Goal: Task Accomplishment & Management: Complete application form

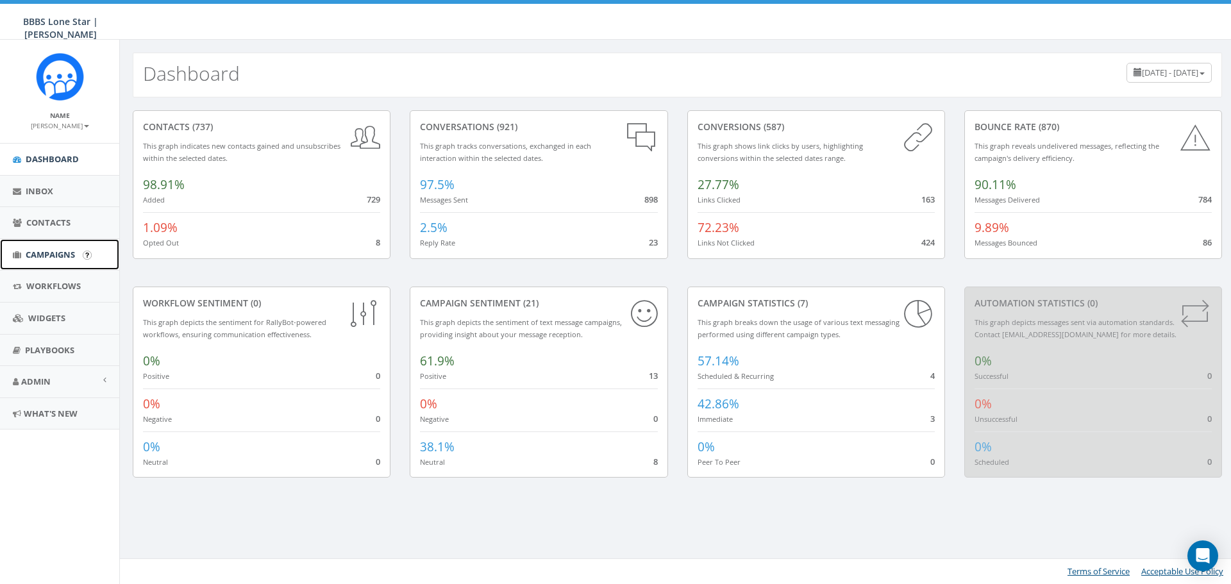
click at [60, 255] on span "Campaigns" at bounding box center [50, 255] width 49 height 12
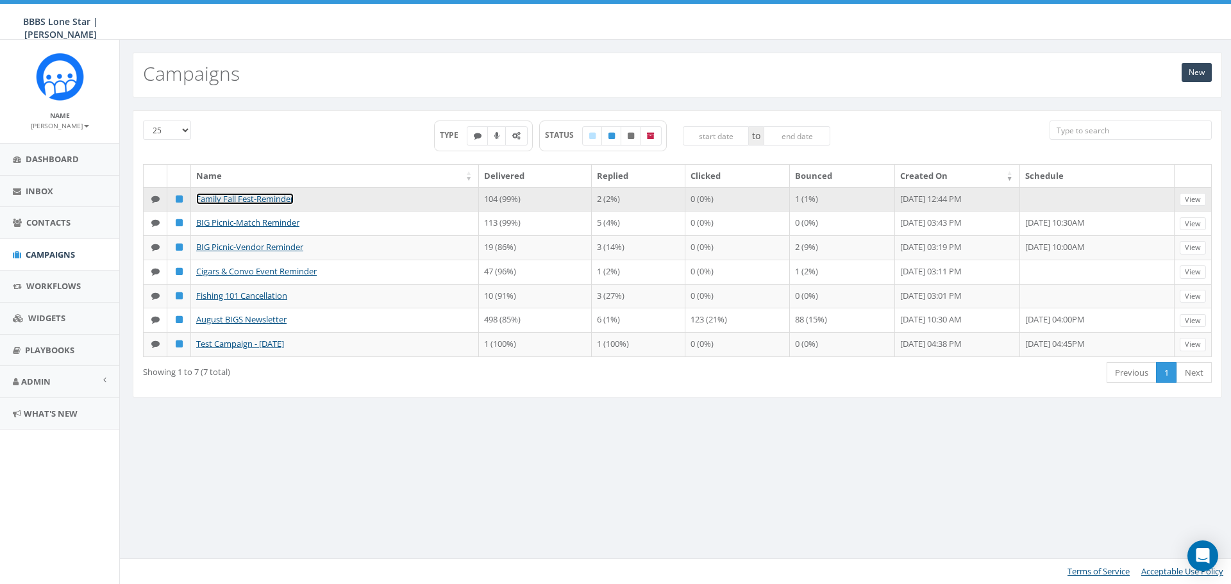
click at [274, 198] on link "Family Fall Fest-Reminder" at bounding box center [244, 199] width 97 height 12
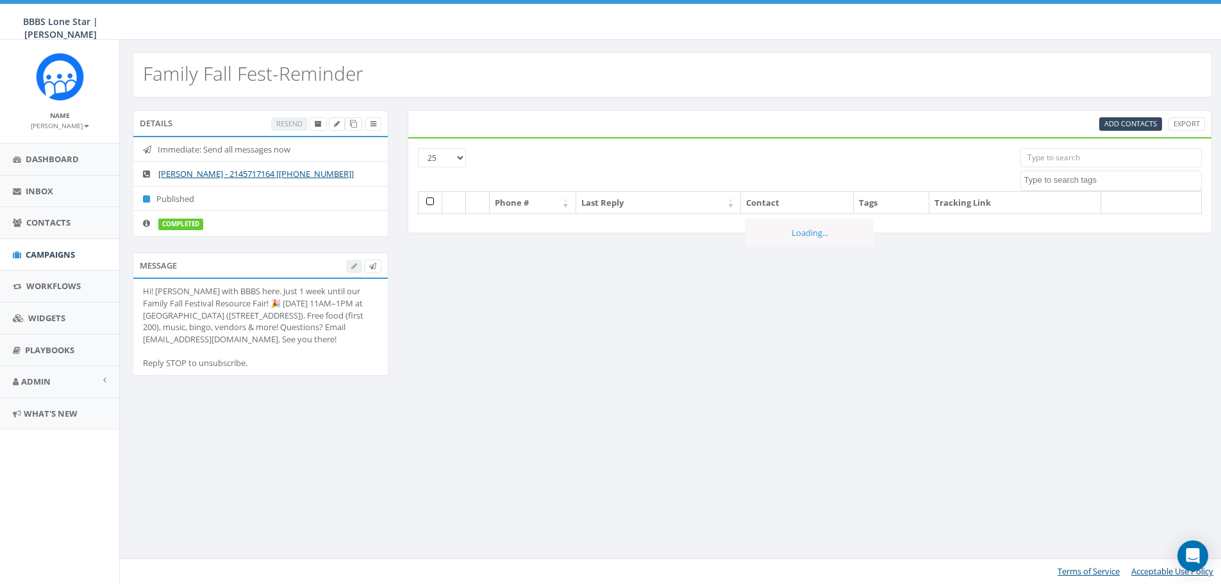
select select
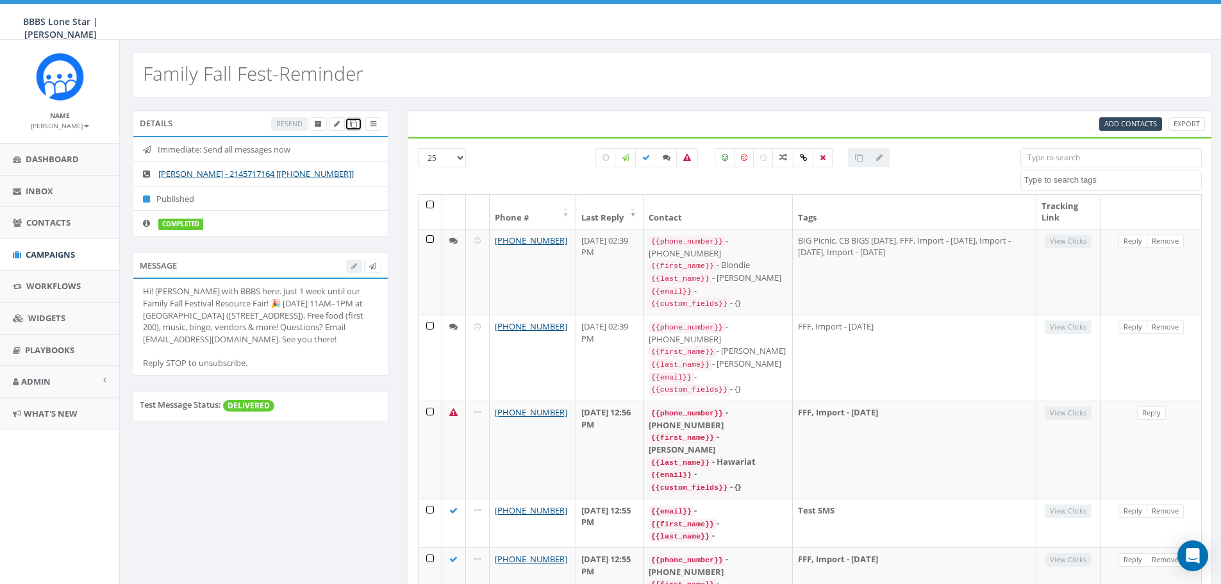
click at [350, 127] on icon at bounding box center [353, 124] width 7 height 7
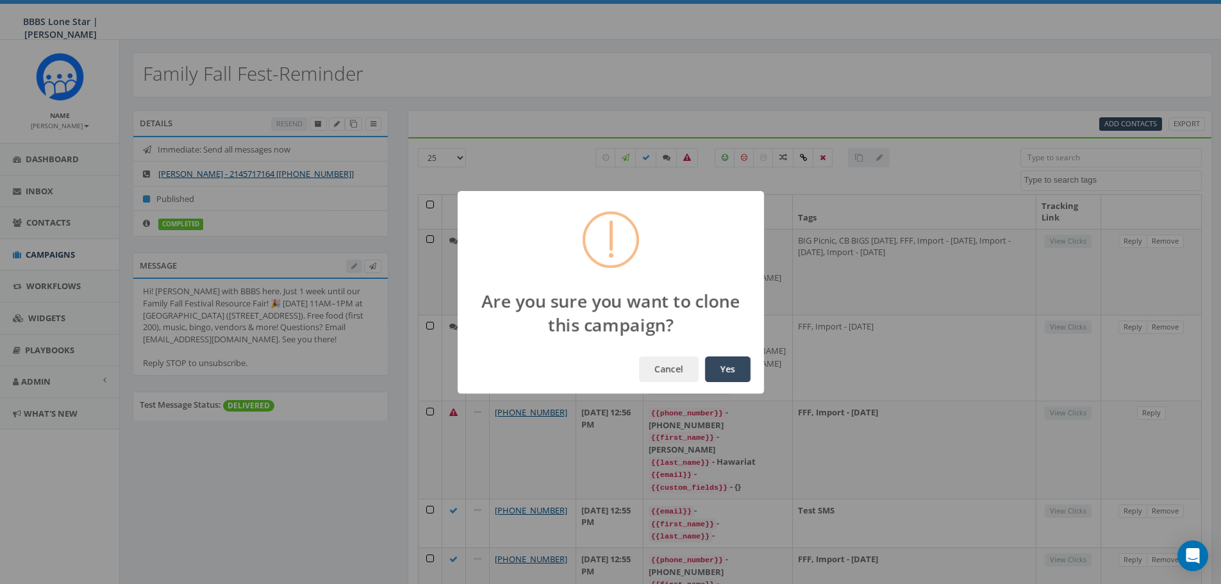
click at [739, 377] on button "Yes" at bounding box center [728, 369] width 46 height 26
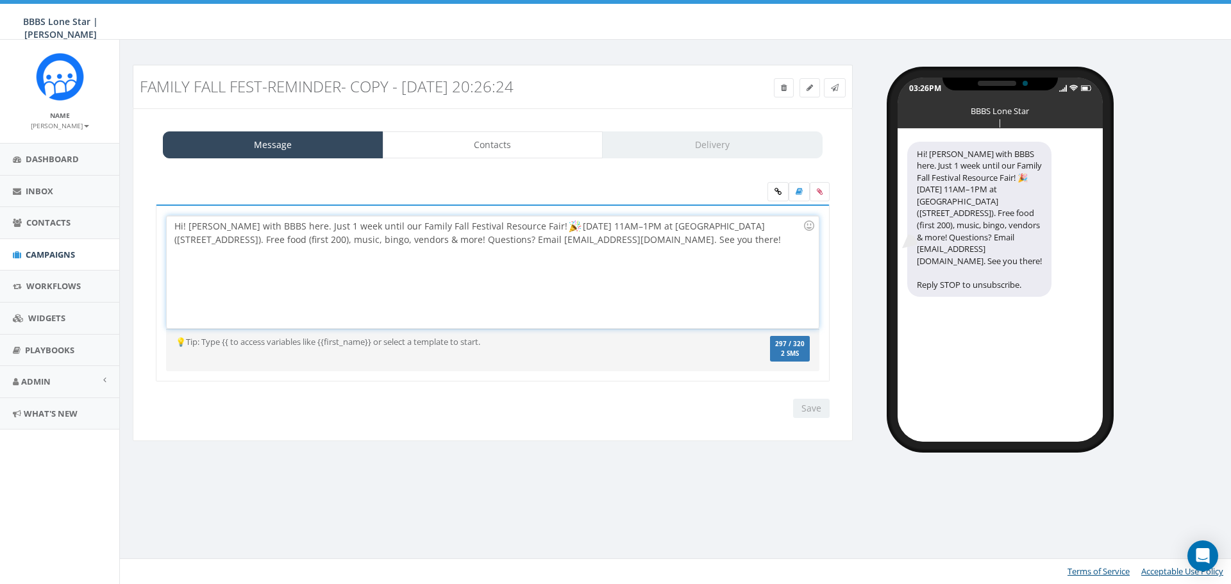
click at [311, 230] on div "Hi! Nicole with BBBS here. Just 1 week until our Family Fall Festival Resource …" at bounding box center [492, 272] width 651 height 112
click at [308, 230] on div "Hi! Nicole with BBBS here. Just 1 week until our Family Fall Festival Resource …" at bounding box center [492, 272] width 651 height 112
drag, startPoint x: 333, startPoint y: 225, endPoint x: 306, endPoint y: 224, distance: 27.6
click at [306, 224] on div "Hi! Nicole with BBBS here. Just 1 week until our Family Fall Festival Resource …" at bounding box center [492, 272] width 651 height 112
click at [427, 272] on div "Hi! Nicole with BBBS here. Just 2 days until our Family Fall Festival Resource …" at bounding box center [492, 272] width 651 height 112
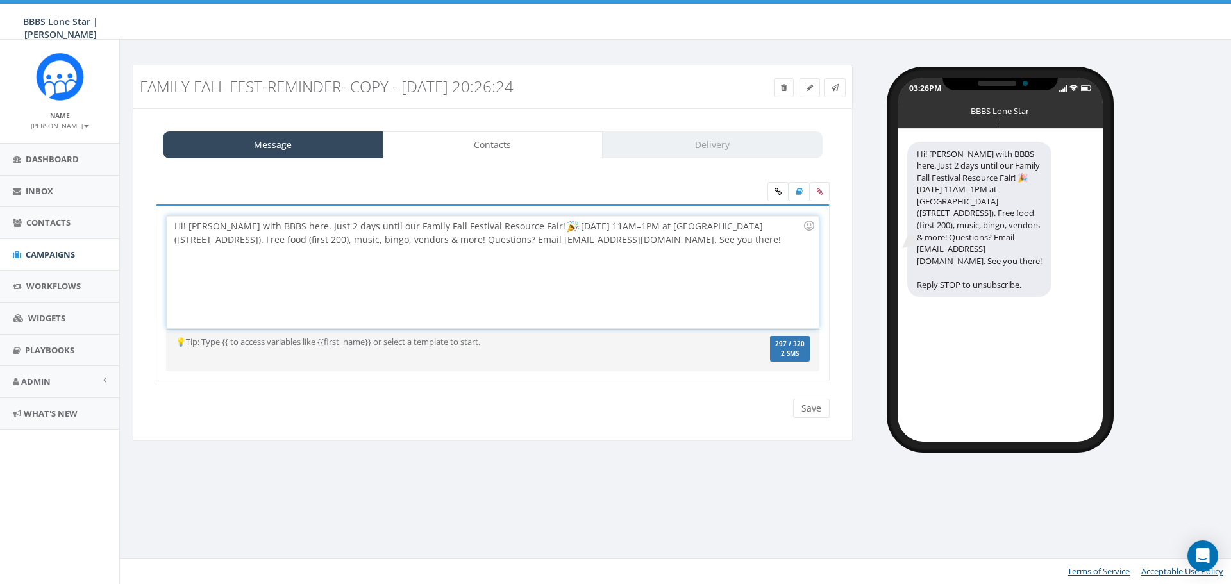
click at [726, 245] on div "Hi! Nicole with BBBS here. Just 2 days until our Family Fall Festival Resource …" at bounding box center [492, 272] width 651 height 112
click at [728, 243] on div "Hi! Nicole with BBBS here. Just 2 days until our Family Fall Festival Resource …" at bounding box center [492, 272] width 651 height 112
click at [517, 144] on link "Contacts" at bounding box center [493, 144] width 221 height 27
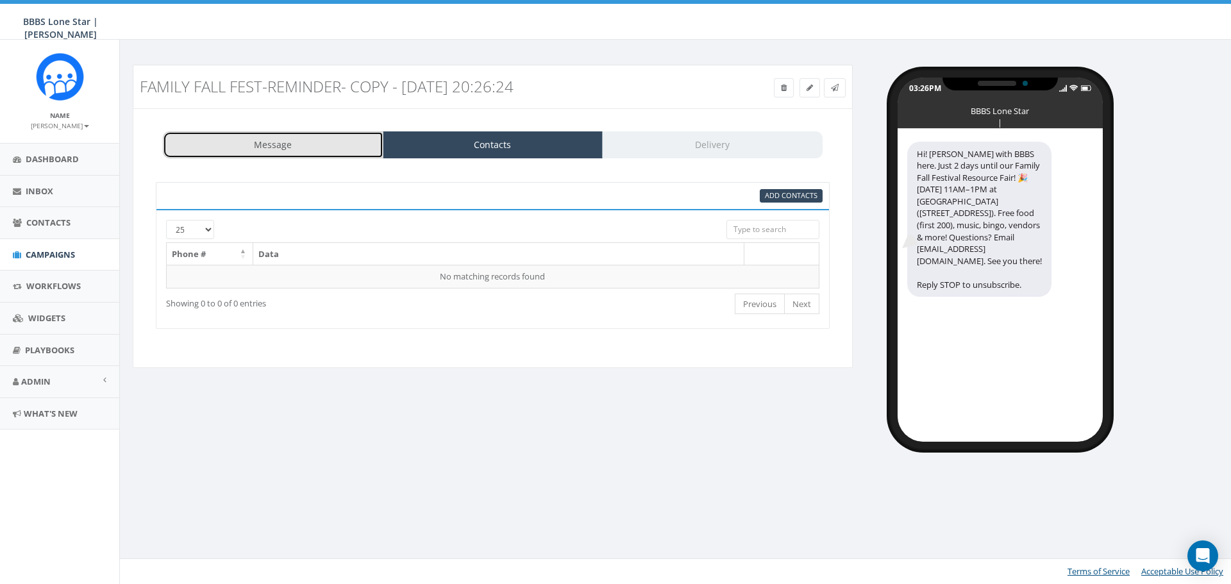
click at [336, 146] on link "Message" at bounding box center [273, 144] width 221 height 27
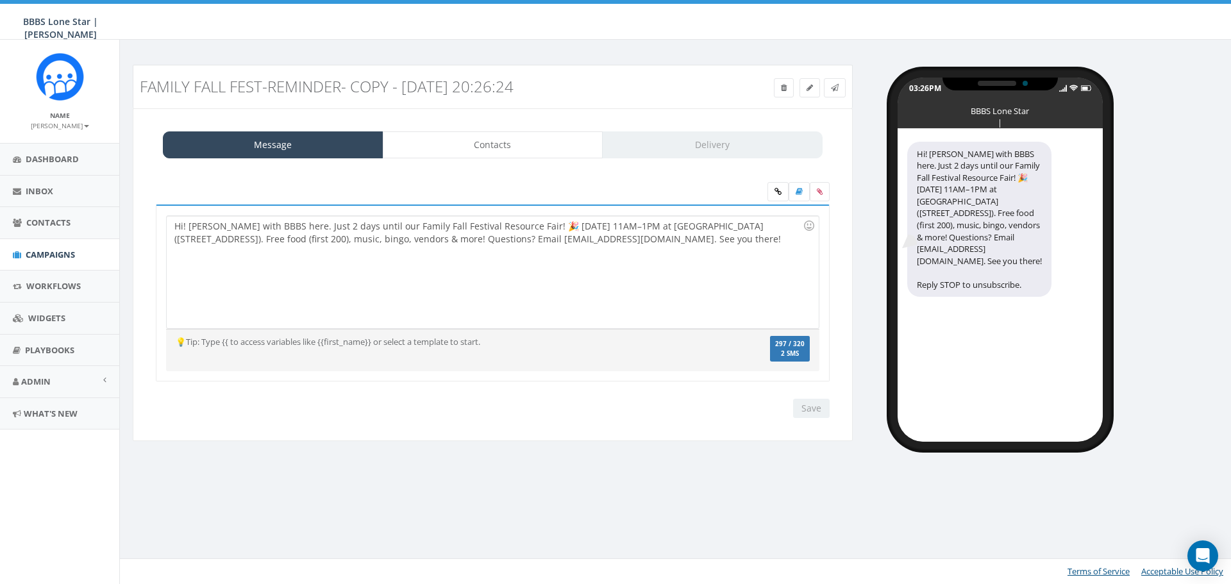
click at [808, 409] on div "Save Next" at bounding box center [808, 408] width 43 height 19
click at [691, 246] on div "Hi! [PERSON_NAME] with BBBS here. Just 2 days until our Family Fall Festival Re…" at bounding box center [492, 272] width 651 height 112
click at [801, 408] on div "Save Next" at bounding box center [808, 408] width 43 height 19
click at [471, 141] on link "Contacts" at bounding box center [493, 144] width 221 height 27
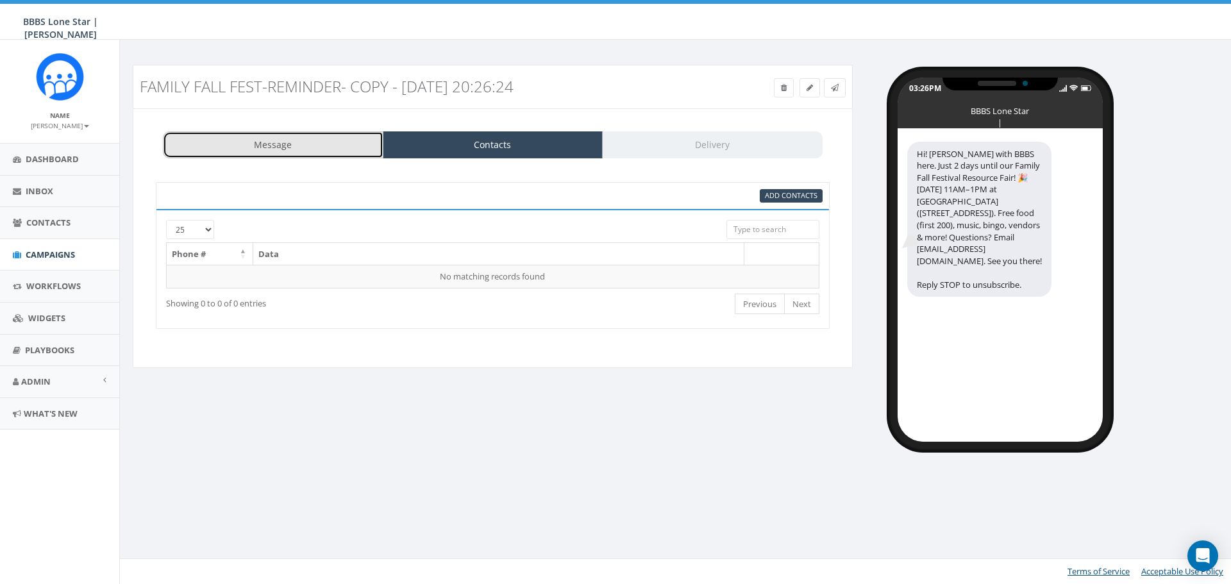
click at [346, 150] on link "Message" at bounding box center [273, 144] width 221 height 27
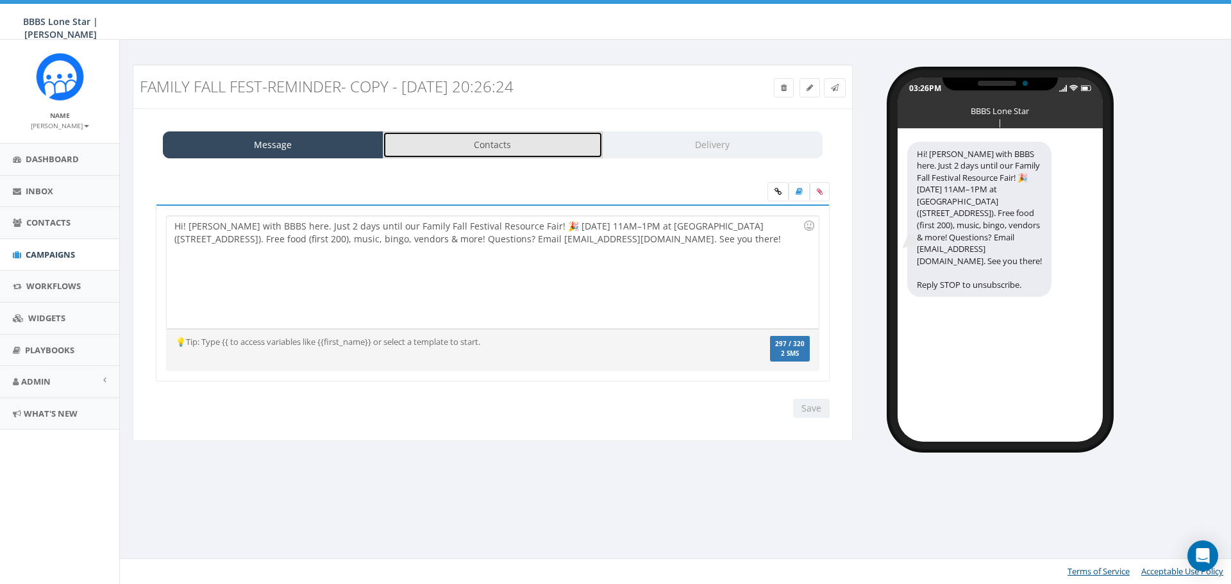
click at [473, 143] on link "Contacts" at bounding box center [493, 144] width 221 height 27
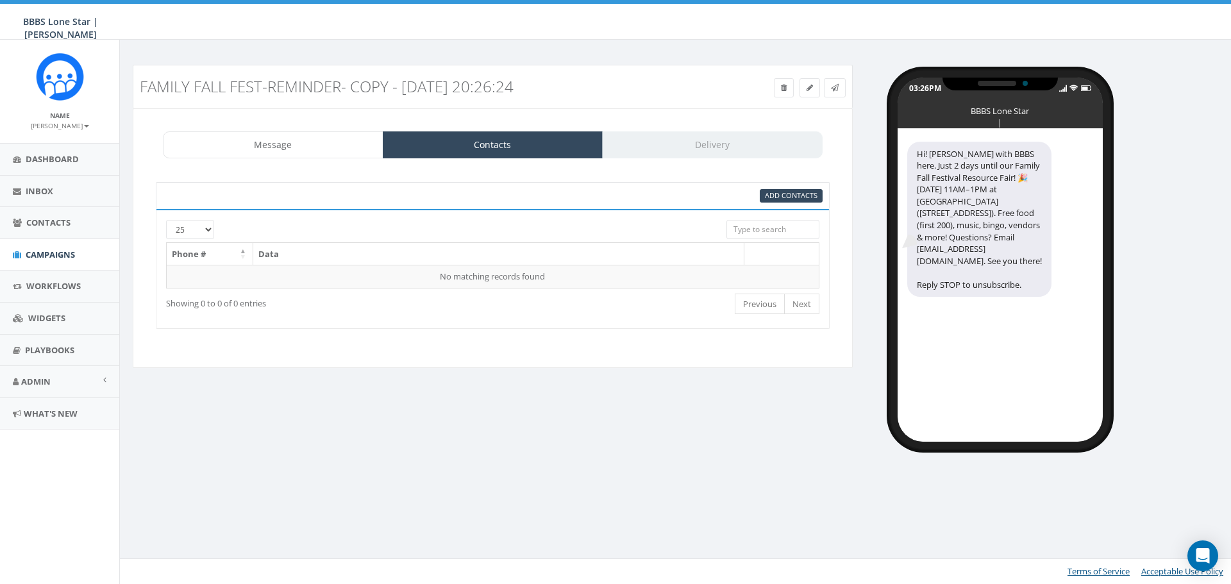
click at [803, 203] on div "Add Contacts" at bounding box center [493, 195] width 674 height 27
click at [803, 193] on span "Add Contacts" at bounding box center [791, 195] width 53 height 10
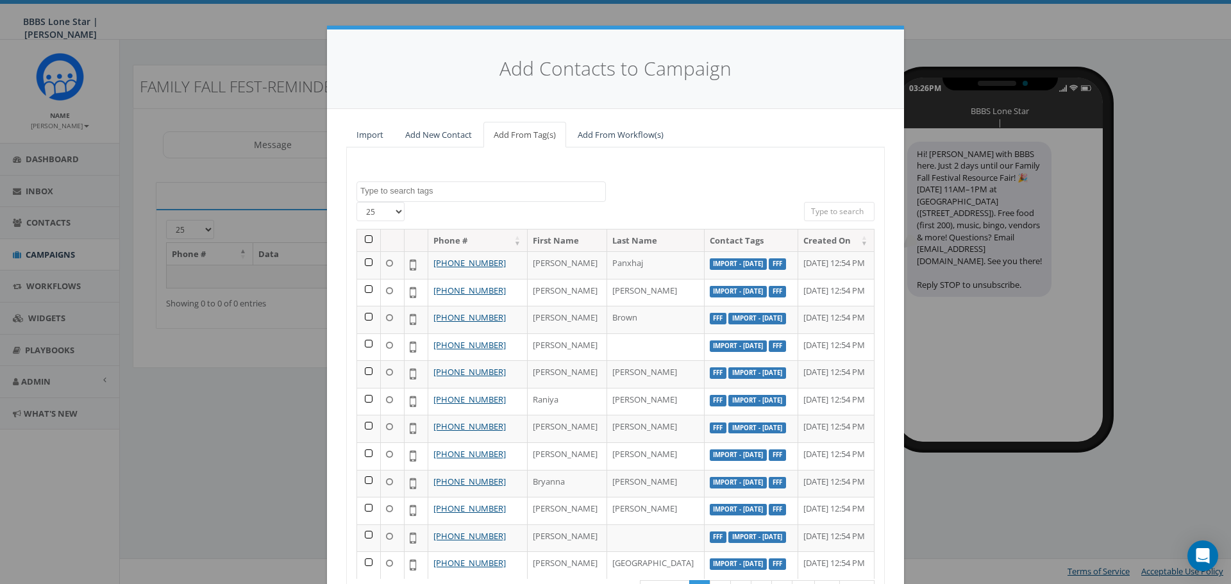
click at [396, 197] on span at bounding box center [480, 191] width 249 height 21
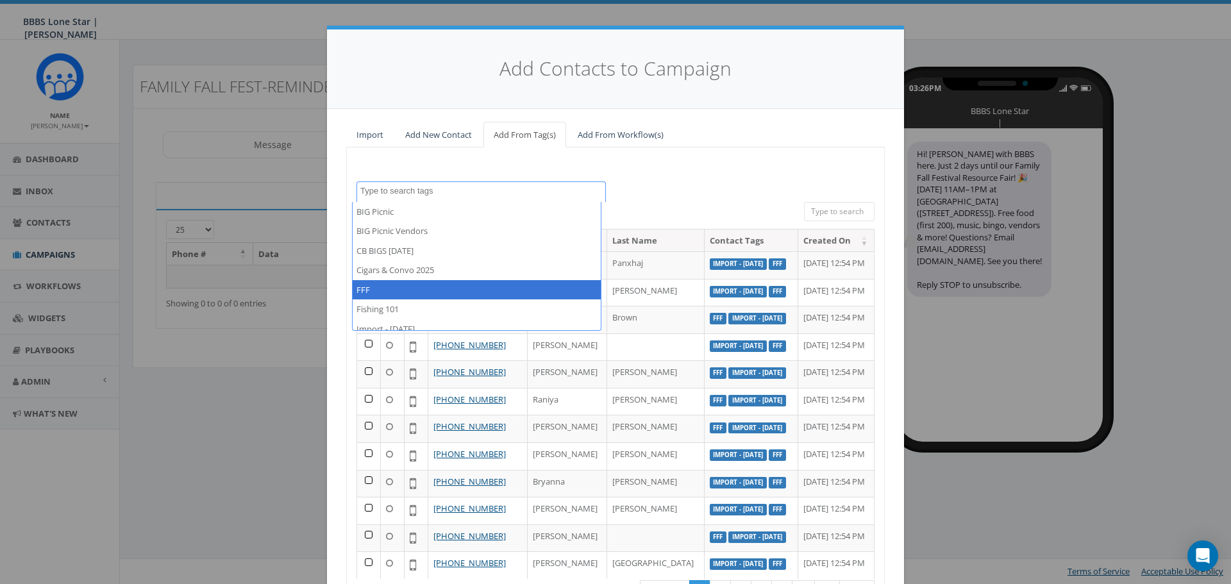
select select "FFF"
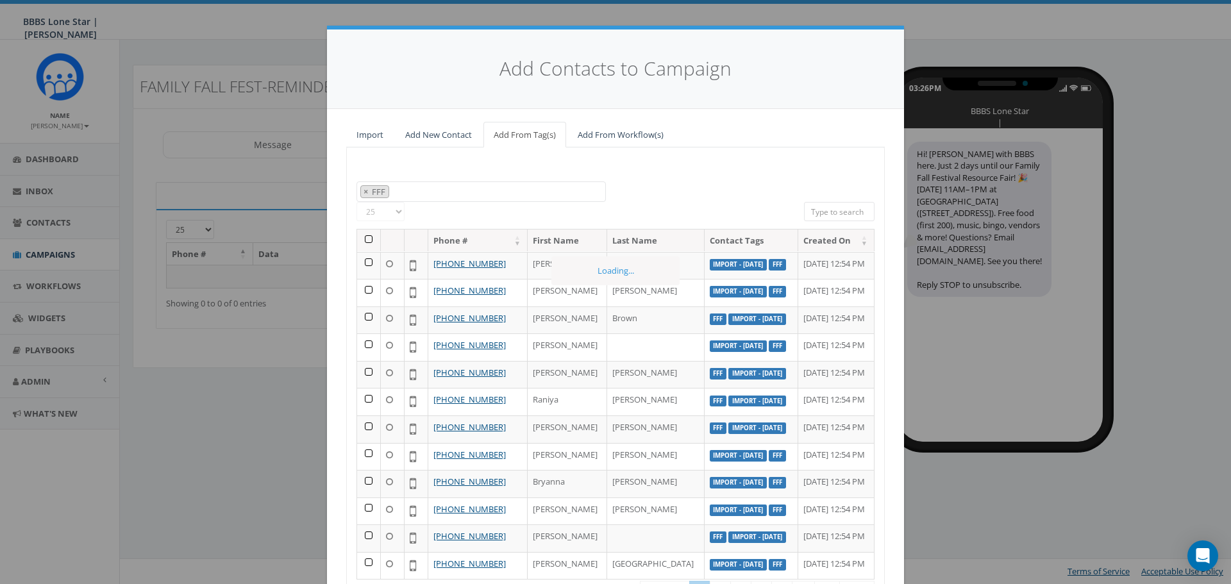
scroll to position [46, 0]
click at [358, 240] on th at bounding box center [369, 241] width 24 height 22
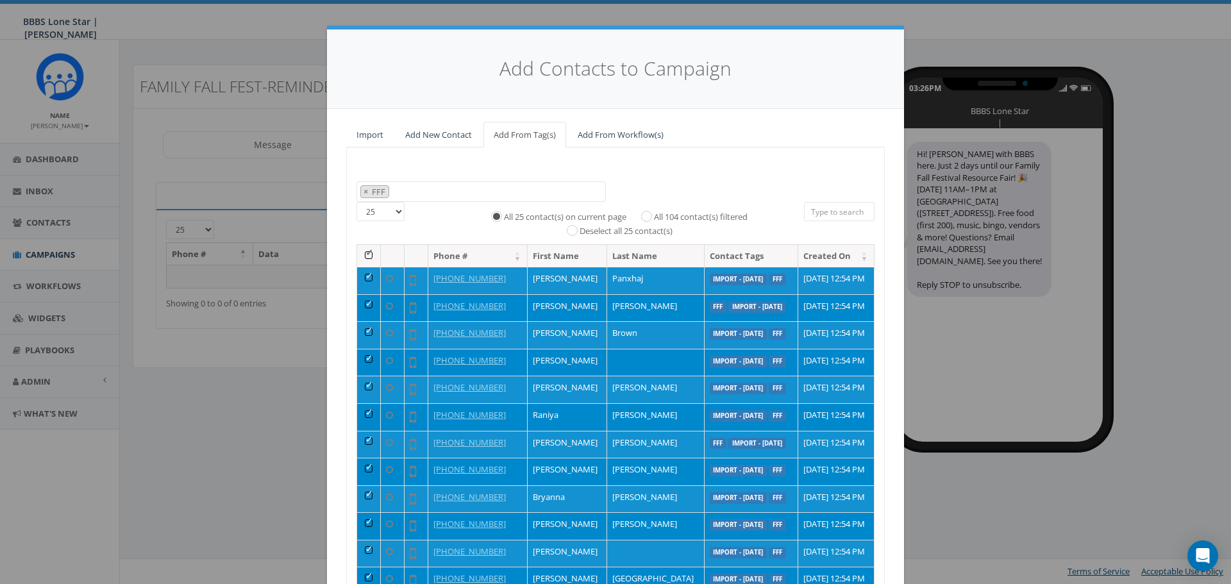
click at [654, 212] on label "All 104 contact(s) filtered" at bounding box center [701, 217] width 94 height 13
click at [653, 212] on input "All 104 contact(s) filtered" at bounding box center [650, 215] width 8 height 8
radio input "true"
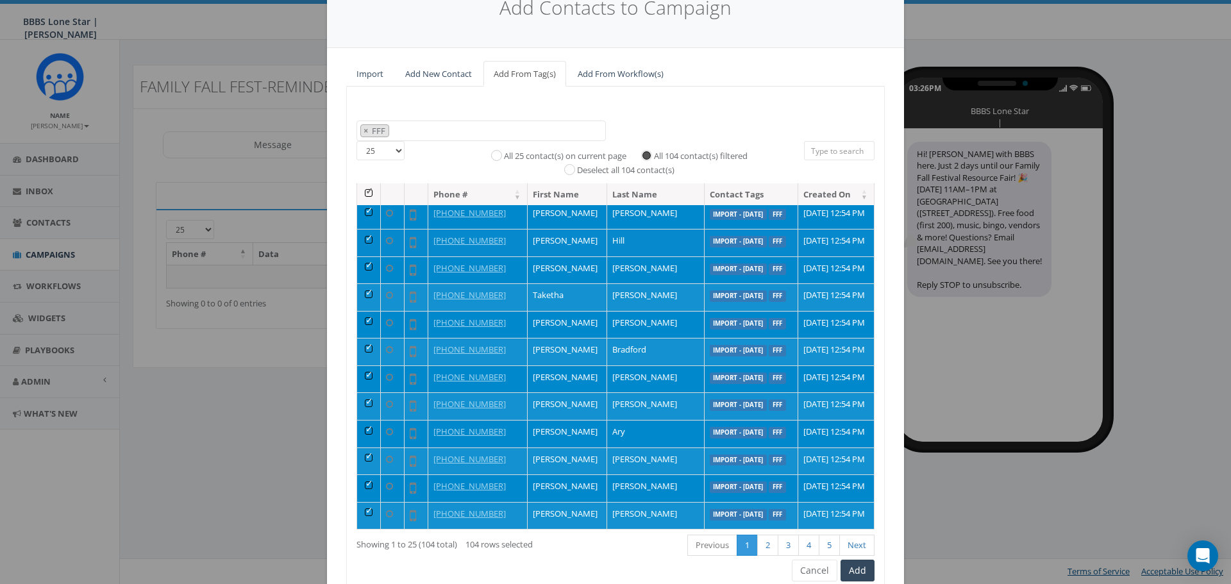
scroll to position [117, 0]
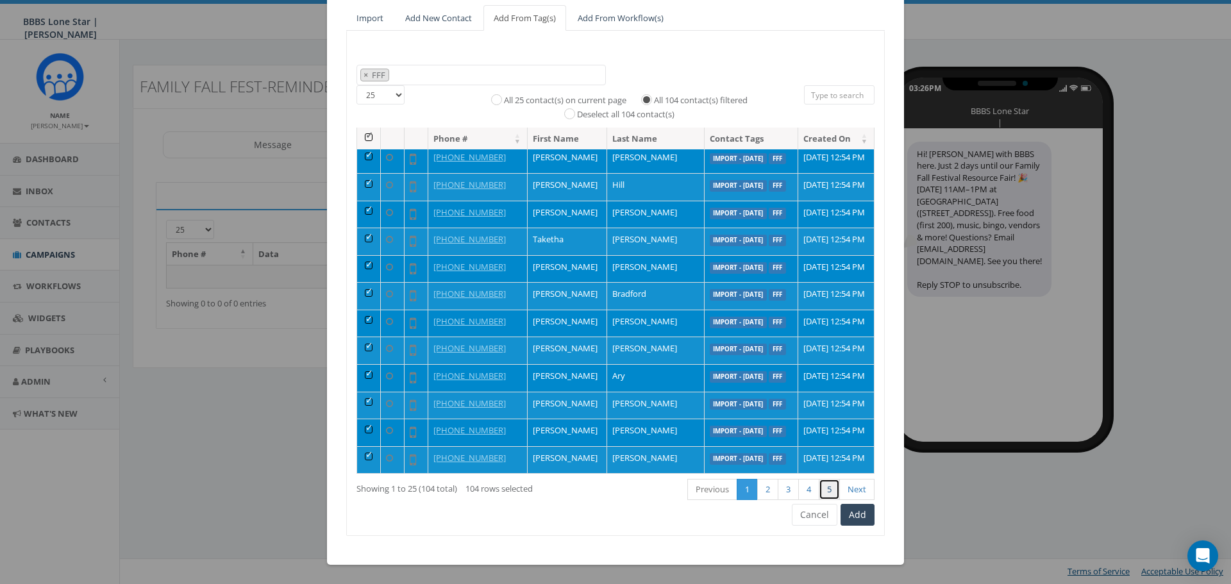
click at [830, 492] on link "5" at bounding box center [829, 489] width 21 height 21
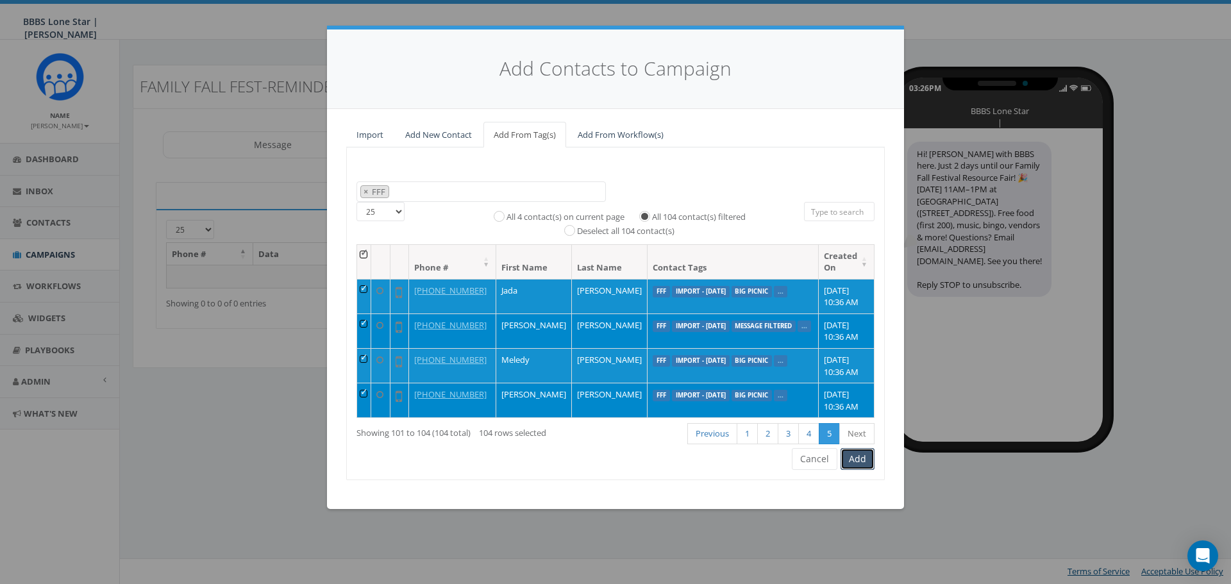
click at [855, 463] on button "Add" at bounding box center [858, 459] width 34 height 22
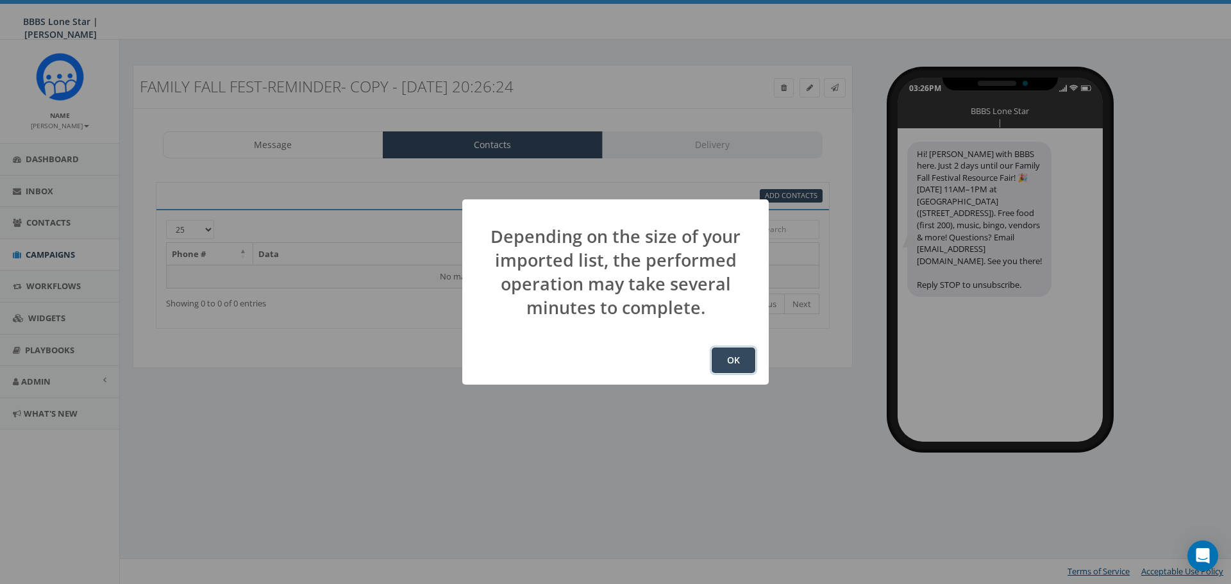
click at [738, 364] on button "OK" at bounding box center [734, 360] width 44 height 26
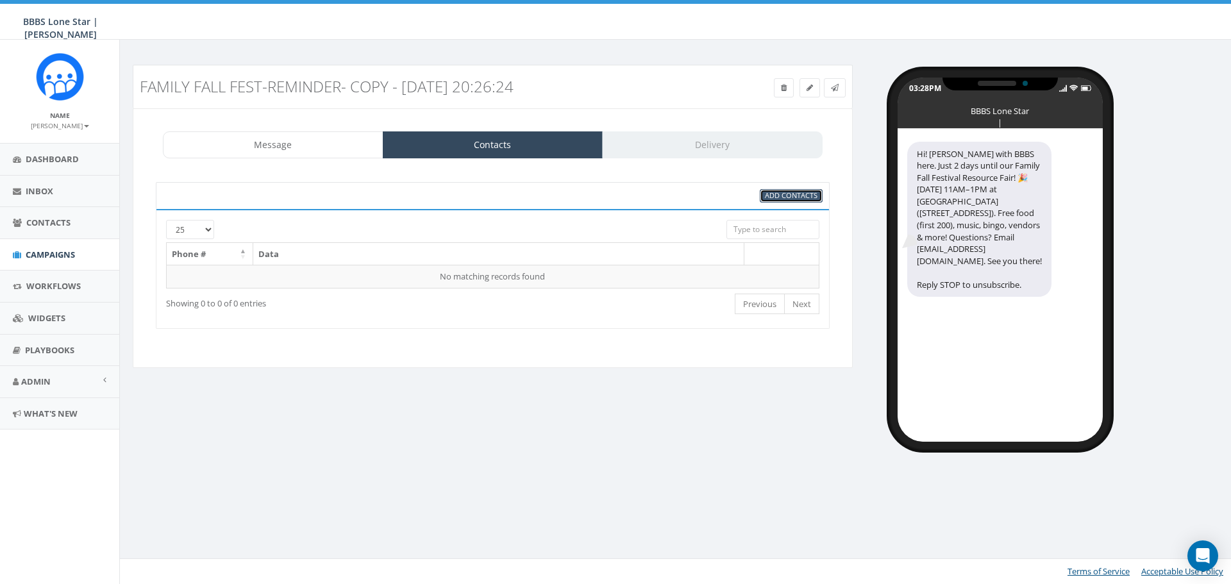
click at [790, 201] on link "Add Contacts" at bounding box center [791, 195] width 63 height 13
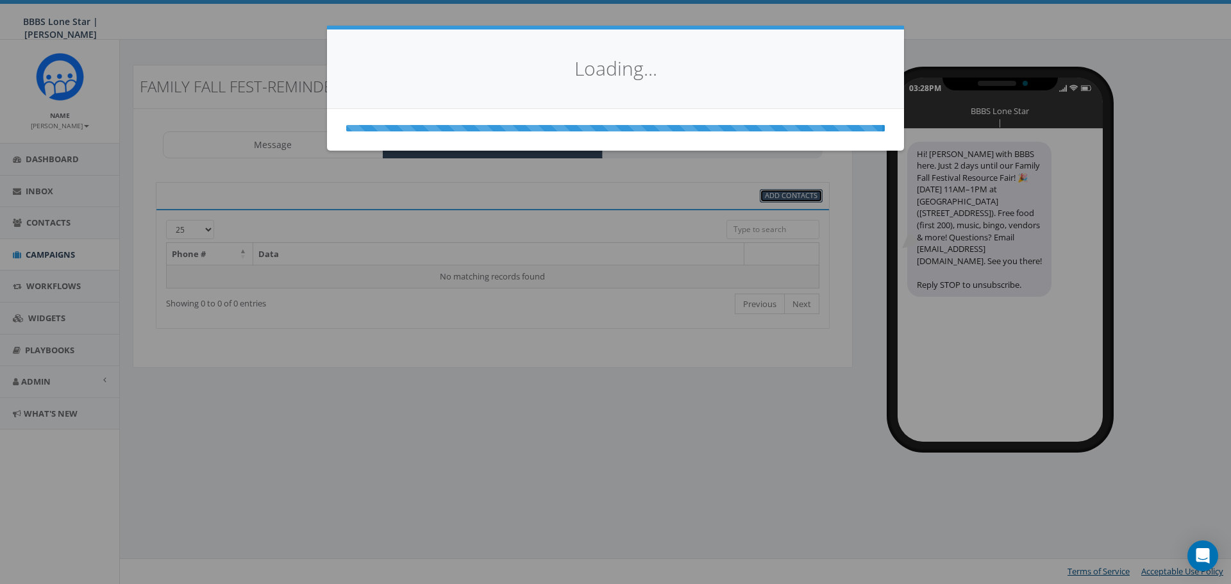
select select
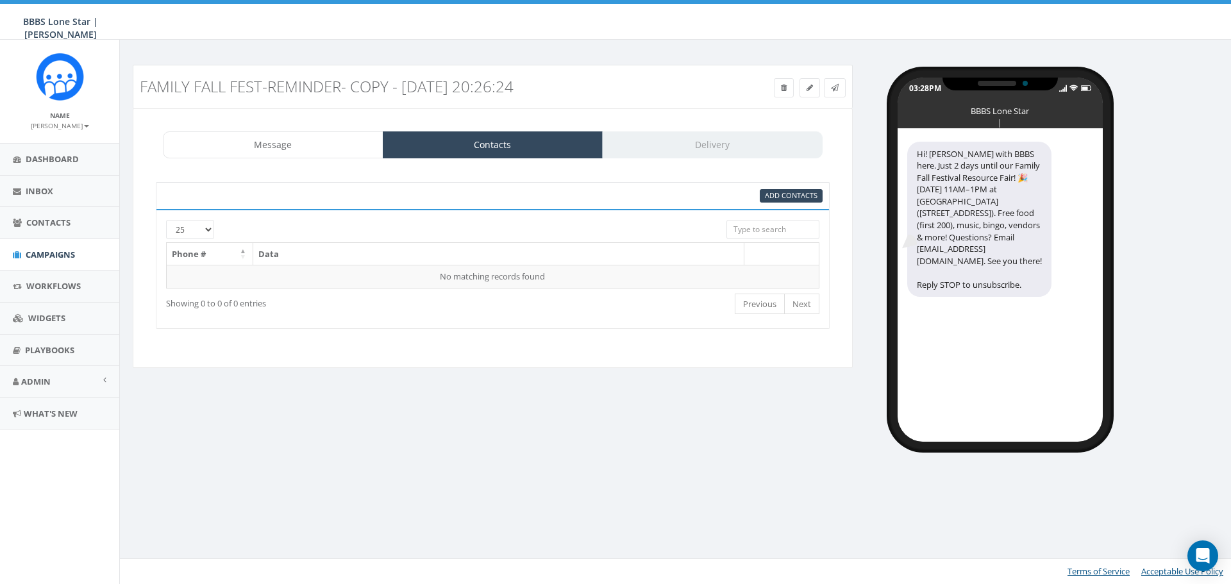
click at [355, 258] on th "Data" at bounding box center [498, 254] width 491 height 22
click at [633, 146] on div "Message Contacts Delivery" at bounding box center [493, 144] width 660 height 27
click at [776, 191] on span "Add Contacts" at bounding box center [791, 195] width 53 height 10
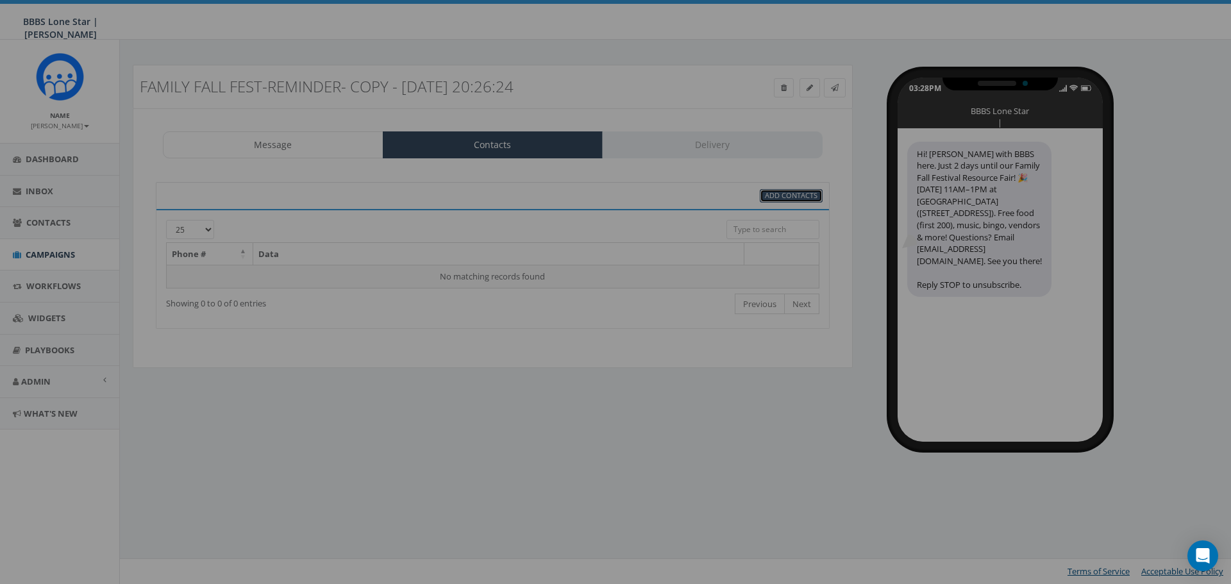
select select
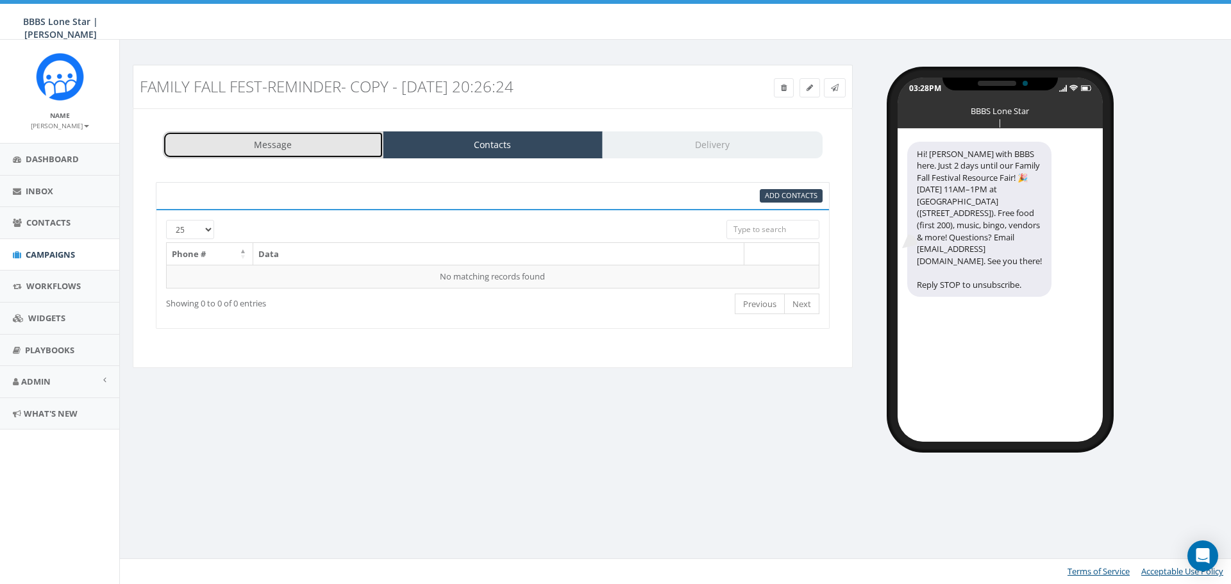
click at [226, 137] on link "Message" at bounding box center [273, 144] width 221 height 27
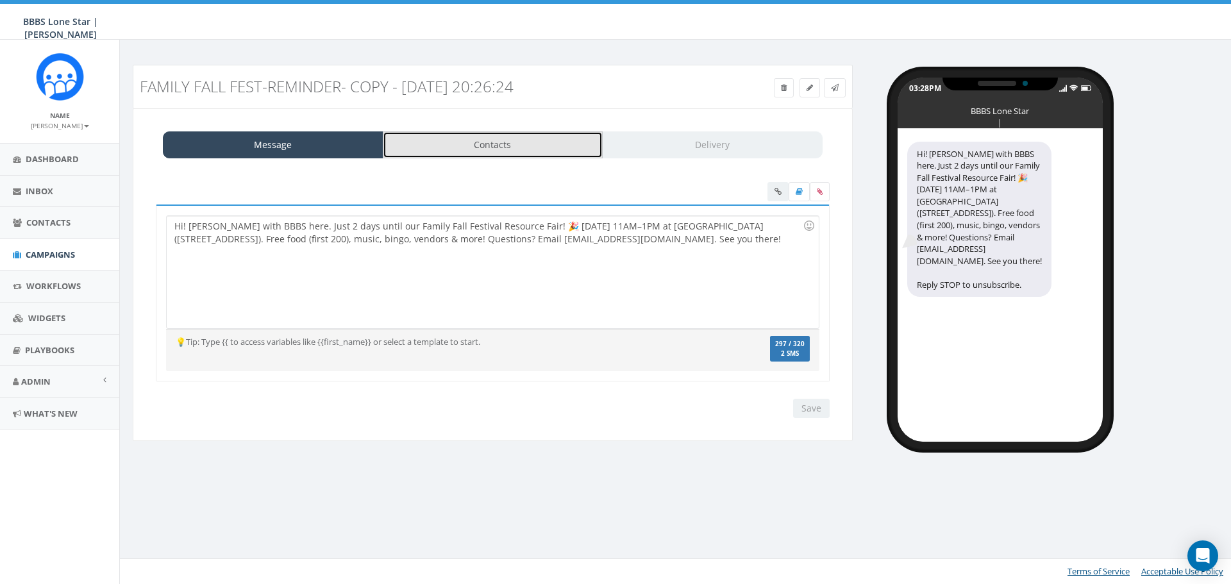
click at [560, 141] on link "Contacts" at bounding box center [493, 144] width 221 height 27
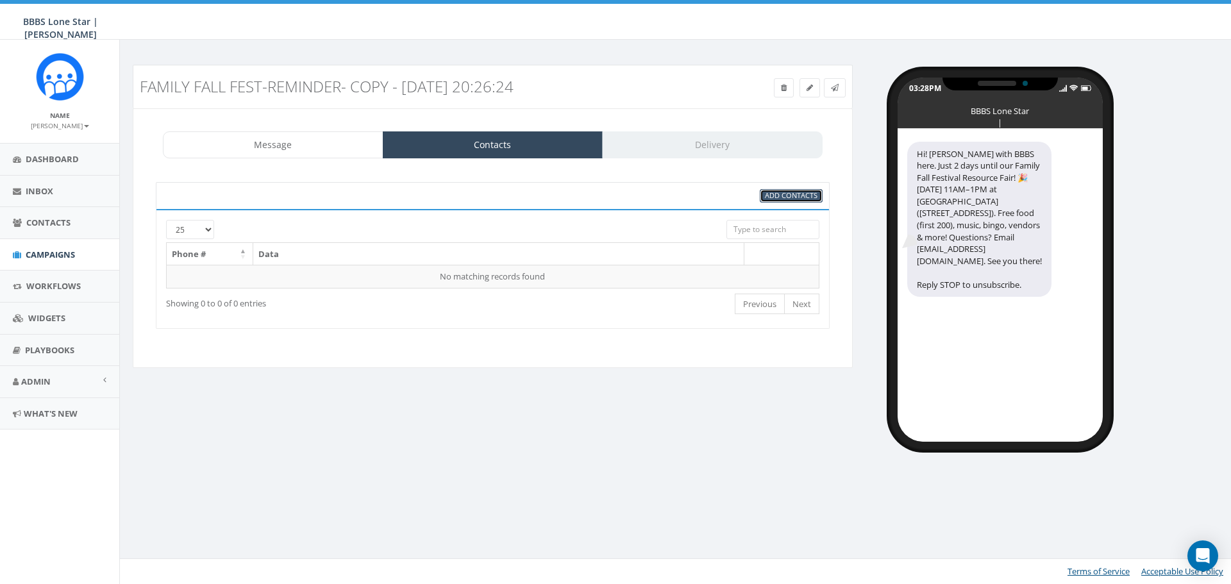
click at [769, 201] on link "Add Contacts" at bounding box center [791, 195] width 63 height 13
select select
click at [802, 305] on link "Next" at bounding box center [801, 304] width 35 height 21
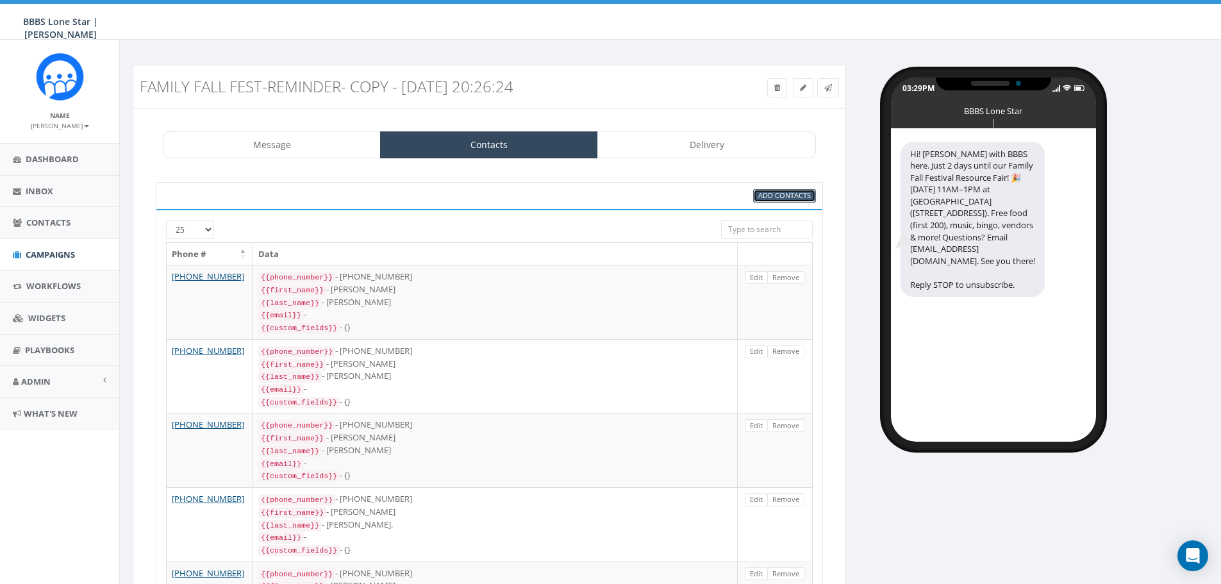
click at [791, 192] on span "Add Contacts" at bounding box center [784, 195] width 53 height 10
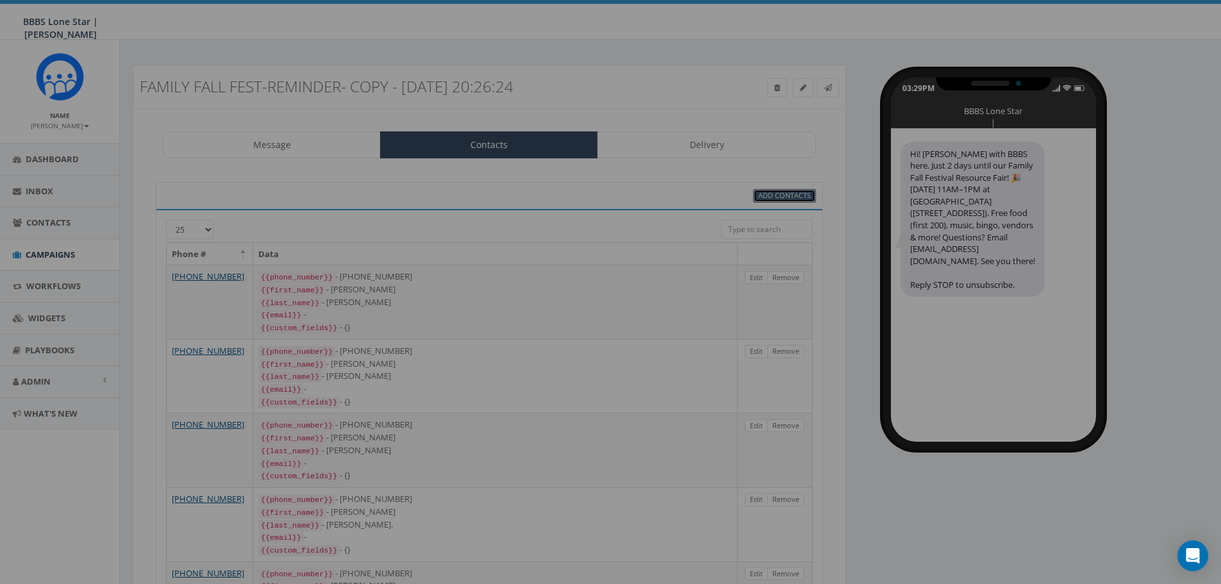
select select
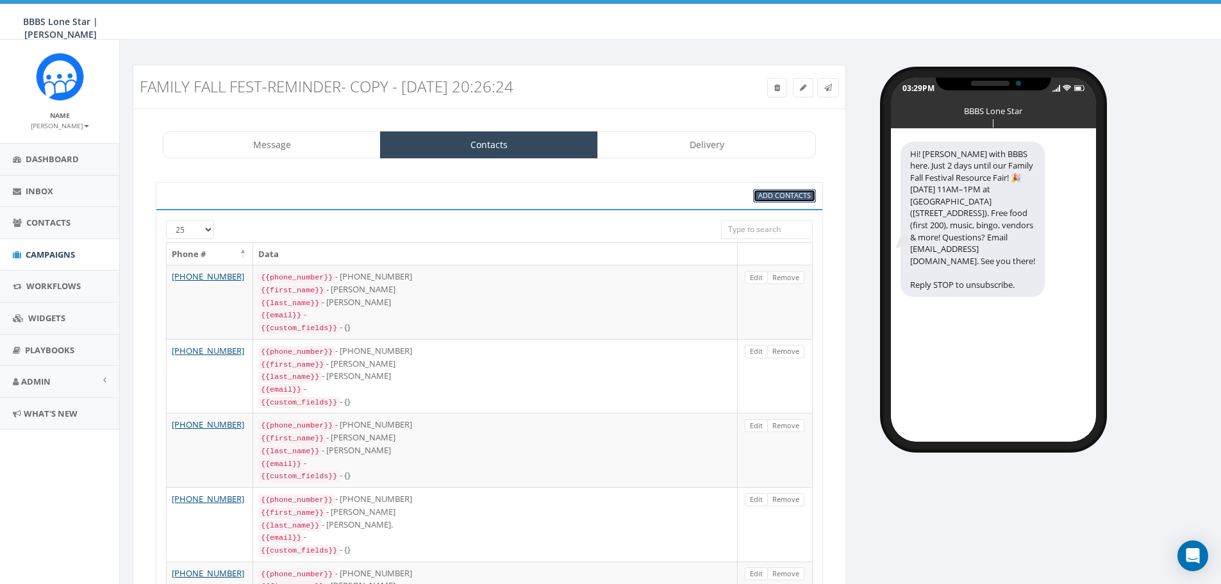
click at [791, 198] on span "Add Contacts" at bounding box center [784, 195] width 53 height 10
select select
click at [791, 198] on span "Add Contacts" at bounding box center [784, 195] width 53 height 10
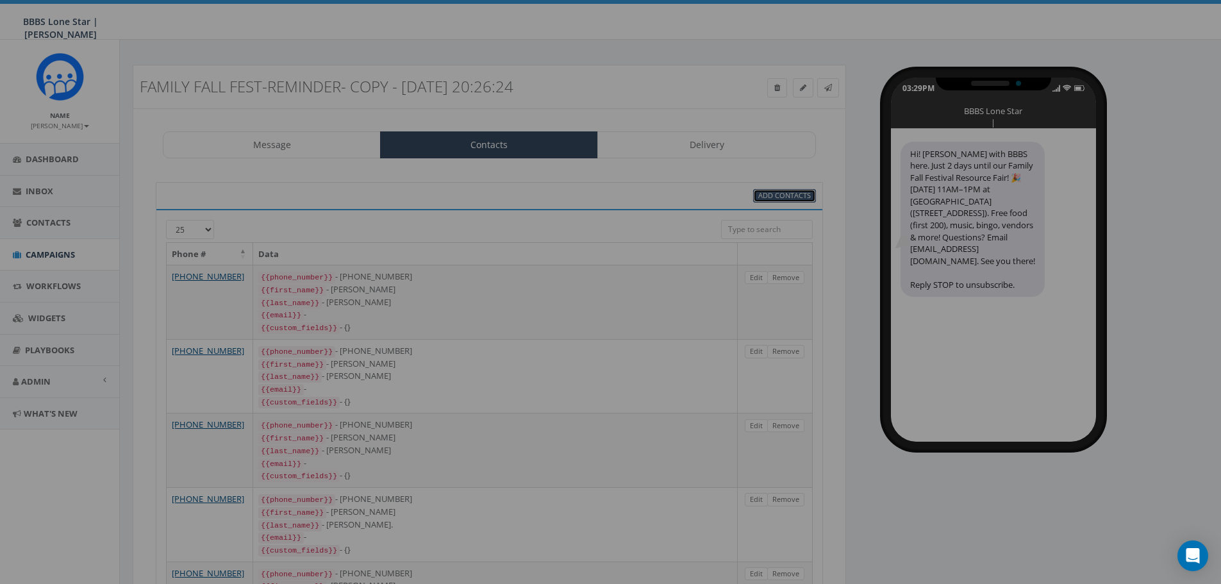
select select
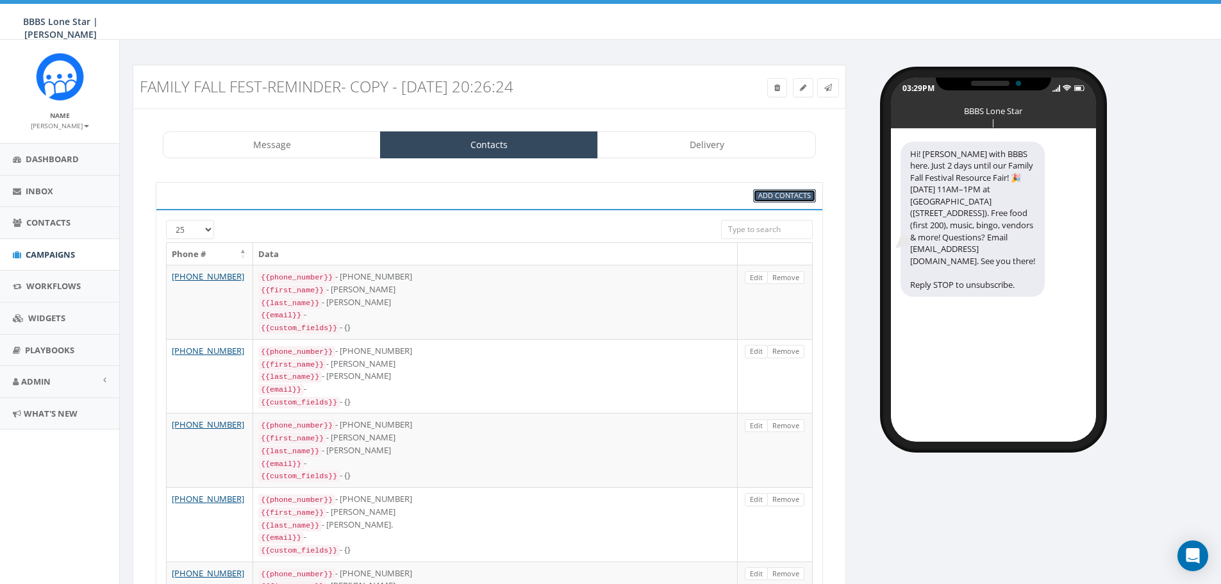
click at [772, 194] on span "Add Contacts" at bounding box center [784, 195] width 53 height 10
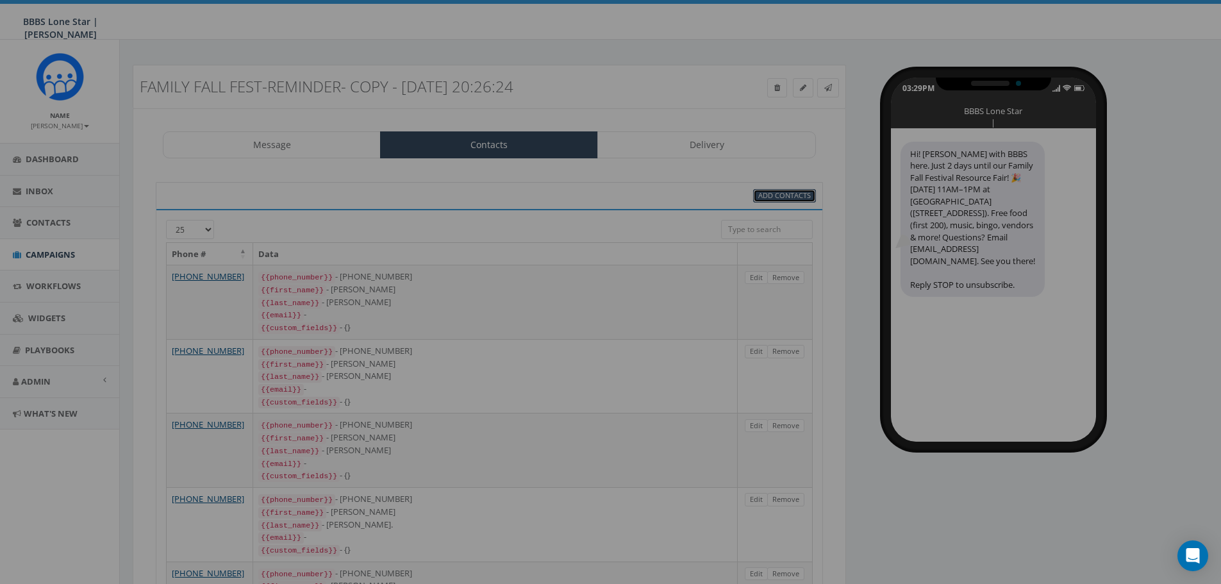
select select
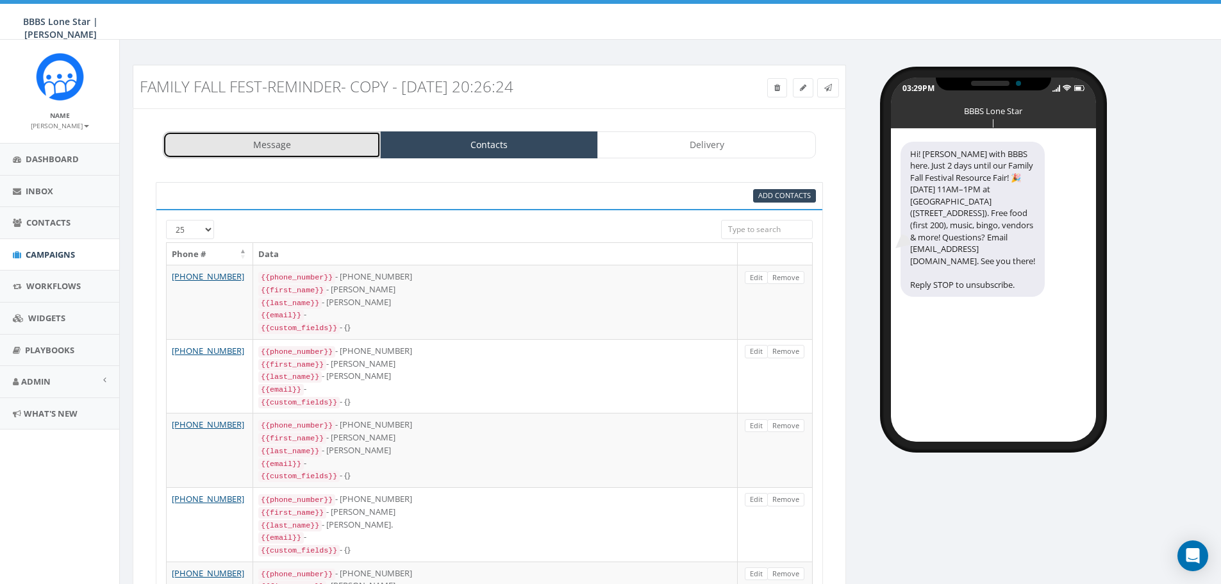
click at [290, 152] on link "Message" at bounding box center [272, 144] width 218 height 27
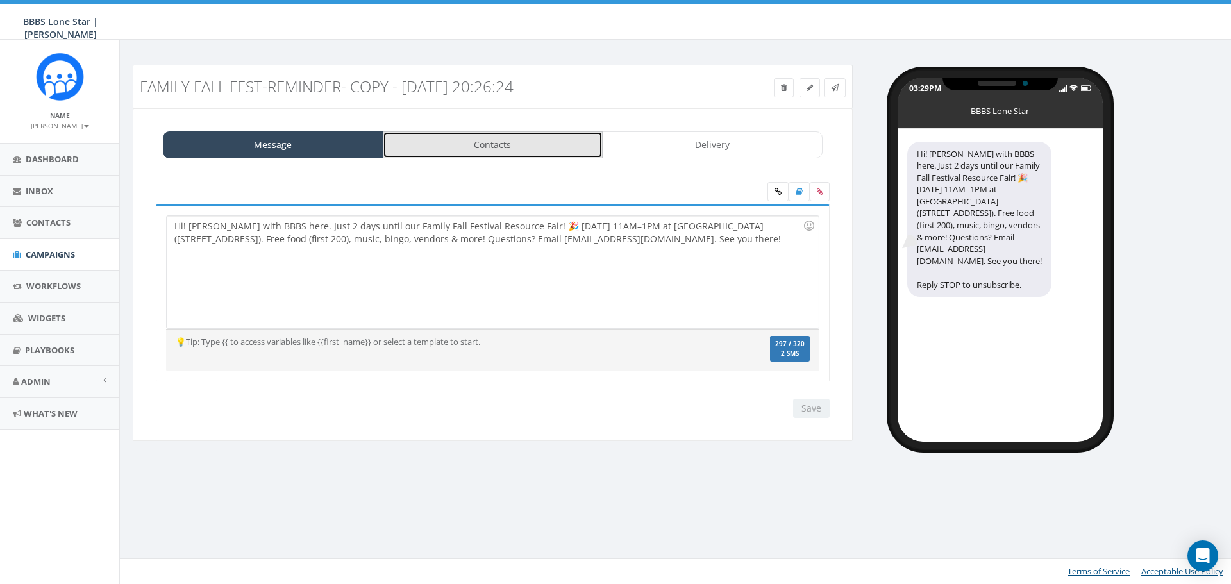
click at [420, 146] on link "Contacts" at bounding box center [493, 144] width 221 height 27
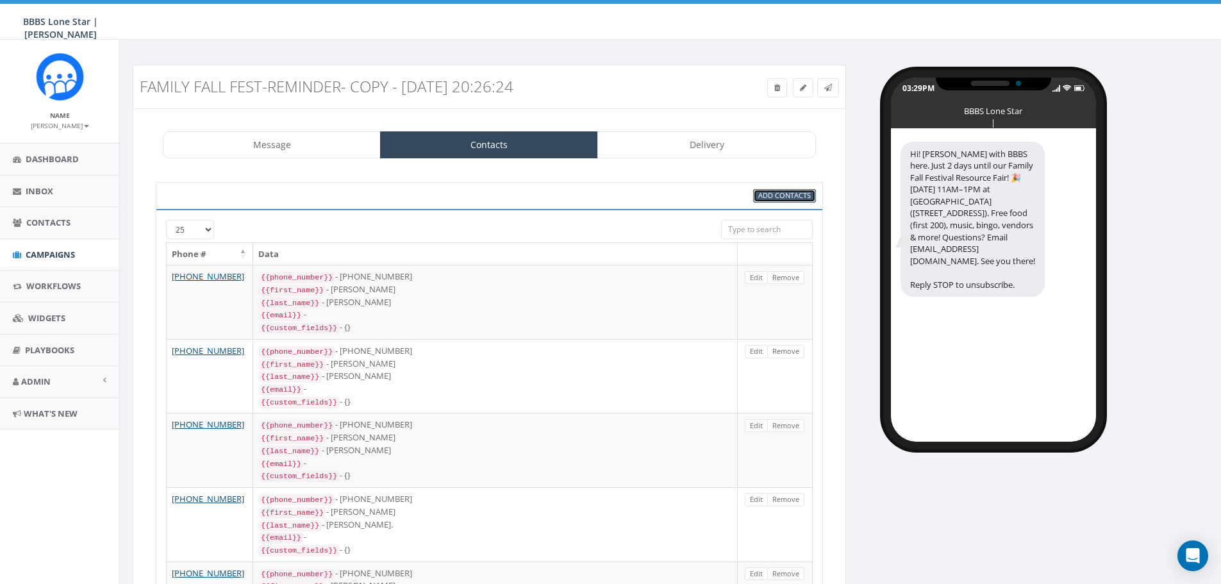
click at [790, 194] on span "Add Contacts" at bounding box center [784, 195] width 53 height 10
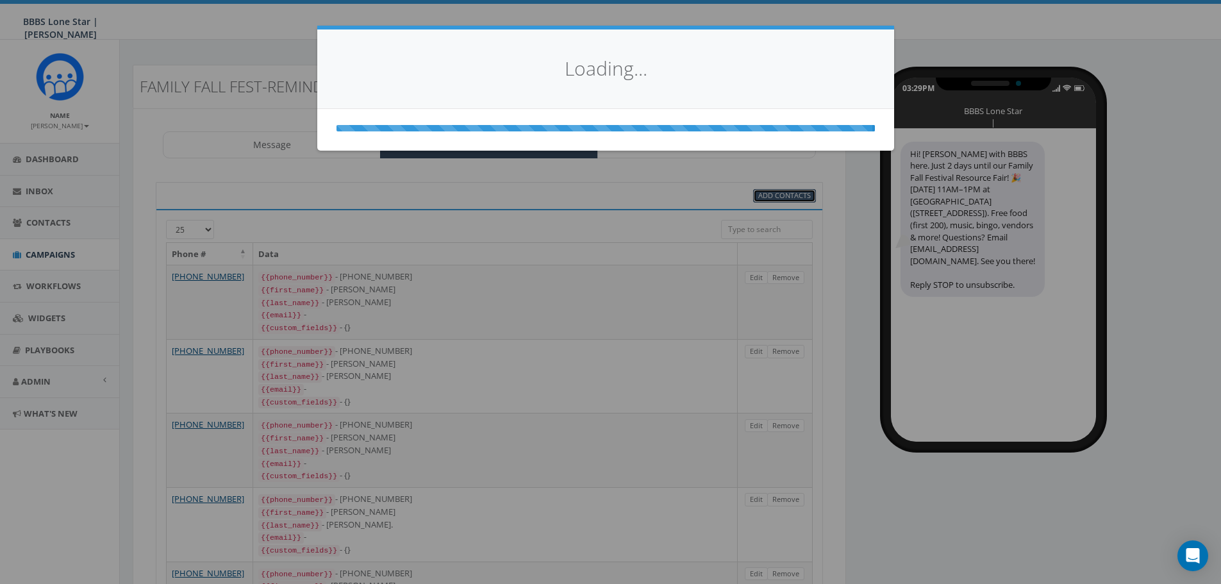
select select
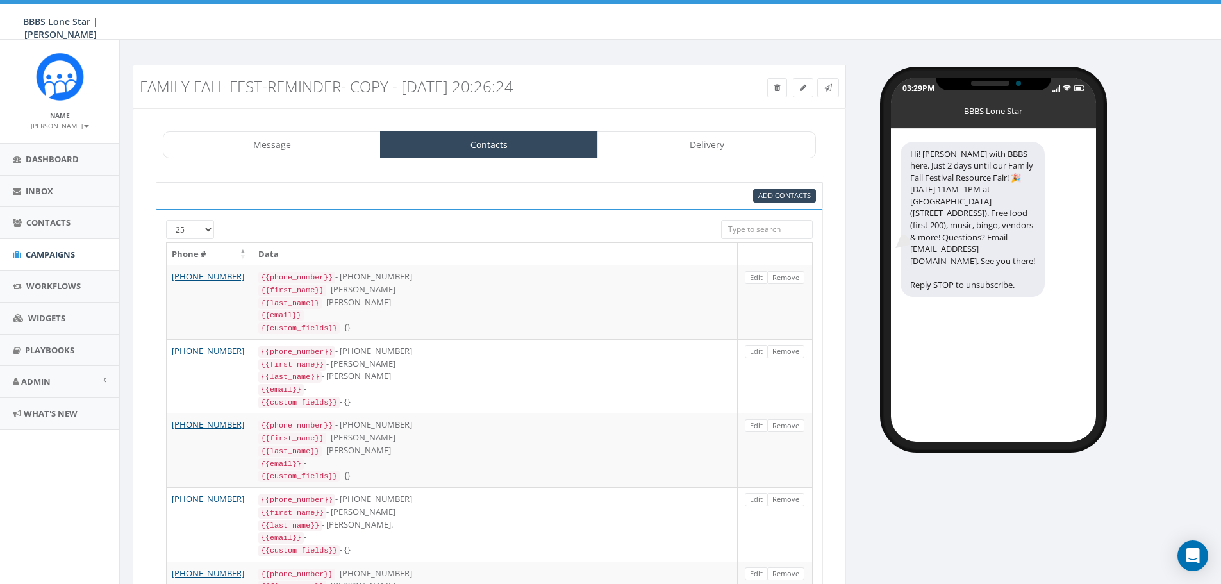
drag, startPoint x: 790, startPoint y: 194, endPoint x: 698, endPoint y: 205, distance: 92.4
click at [698, 205] on div "Add Contacts" at bounding box center [489, 195] width 667 height 27
click at [760, 198] on span "Add Contacts" at bounding box center [784, 195] width 53 height 10
select select
click at [760, 198] on span "Add Contacts" at bounding box center [784, 195] width 53 height 10
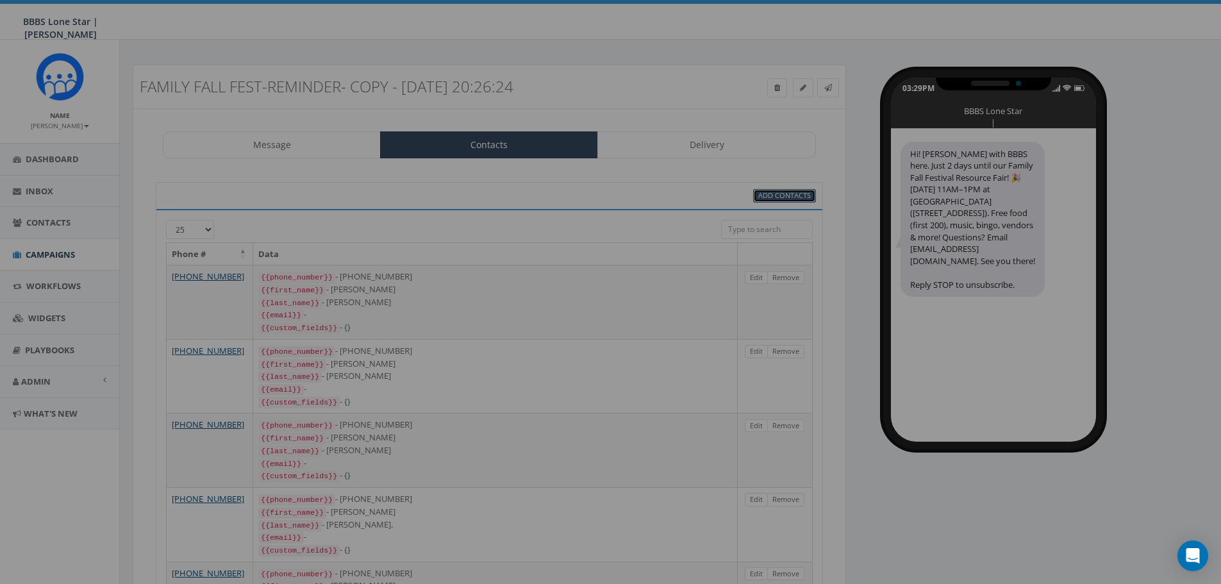
select select
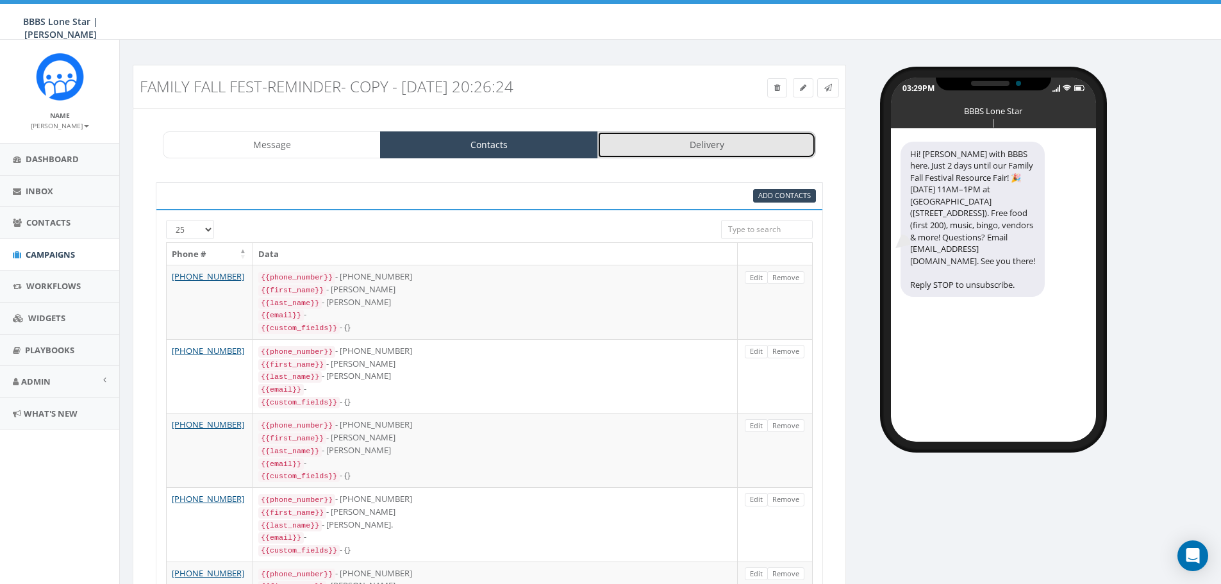
click at [723, 154] on link "Delivery" at bounding box center [707, 144] width 218 height 27
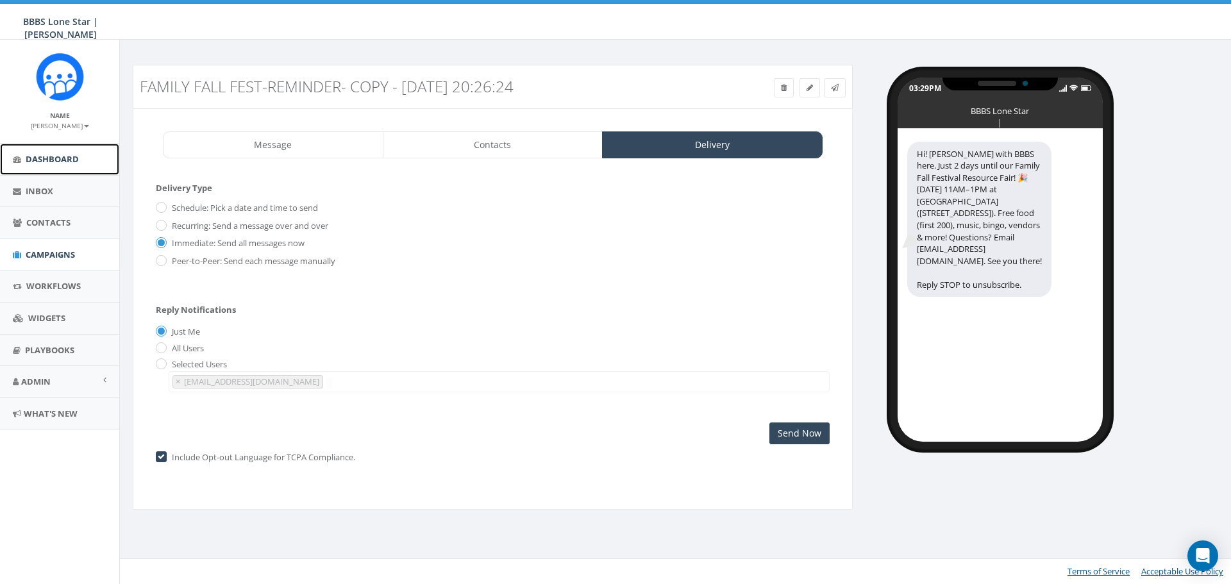
click at [30, 154] on span "Dashboard" at bounding box center [52, 159] width 53 height 12
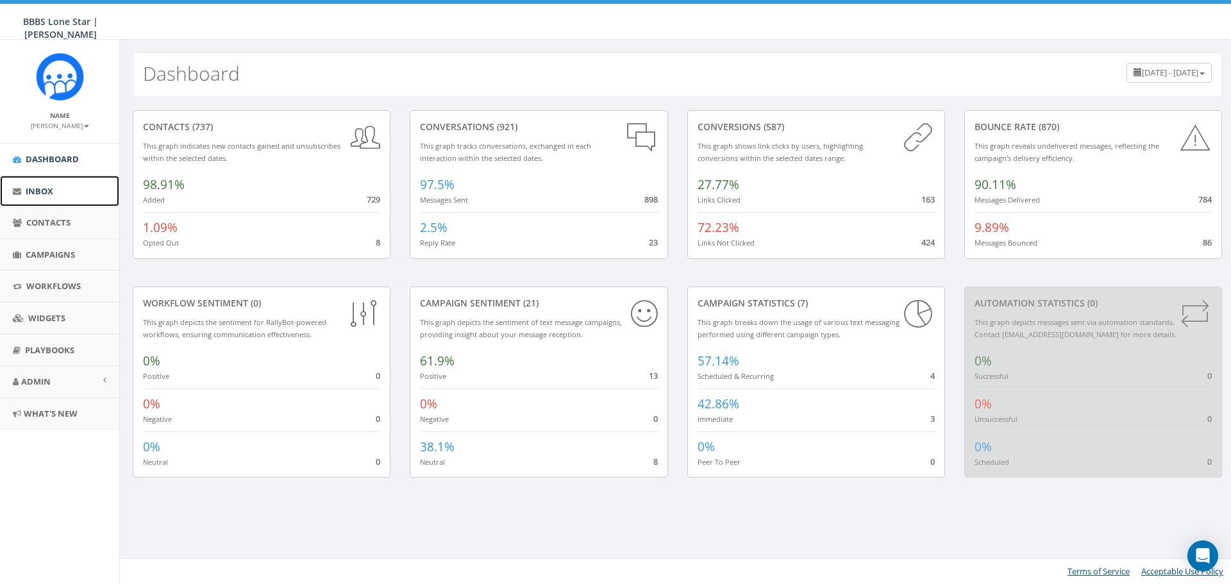
click at [40, 198] on link "Inbox" at bounding box center [59, 191] width 119 height 31
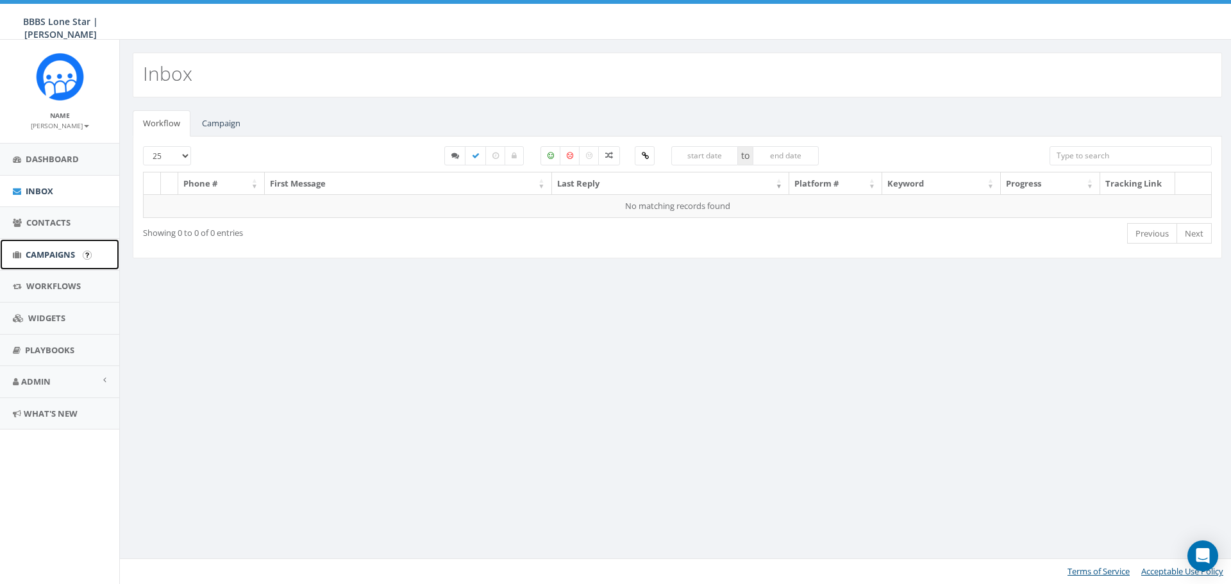
click at [33, 260] on span "Campaigns" at bounding box center [50, 255] width 49 height 12
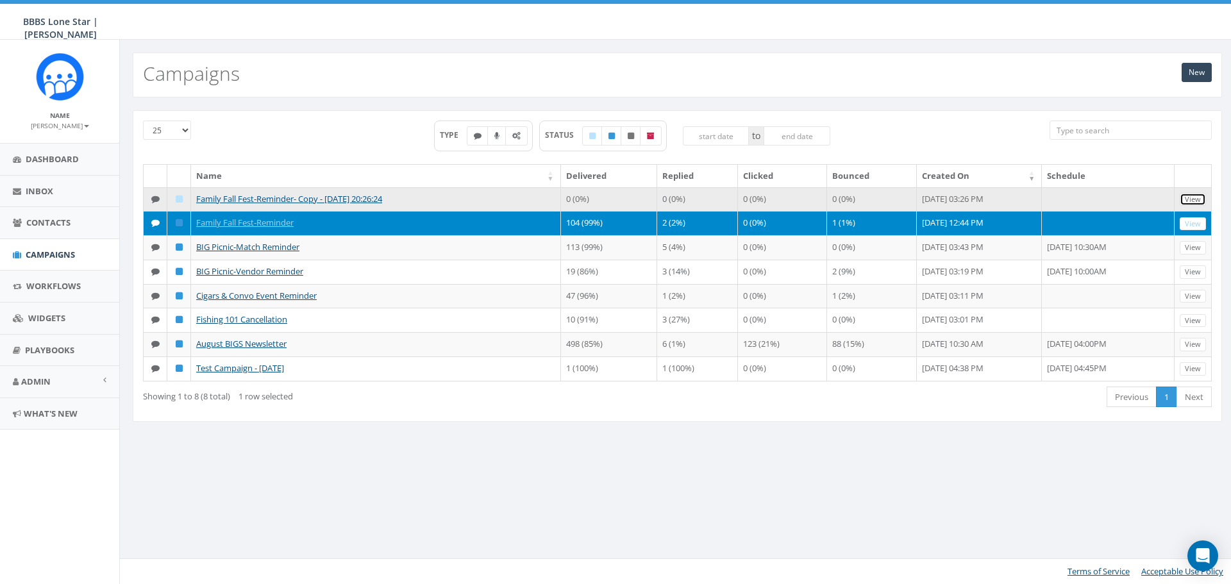
click at [1193, 203] on link "View" at bounding box center [1193, 199] width 26 height 13
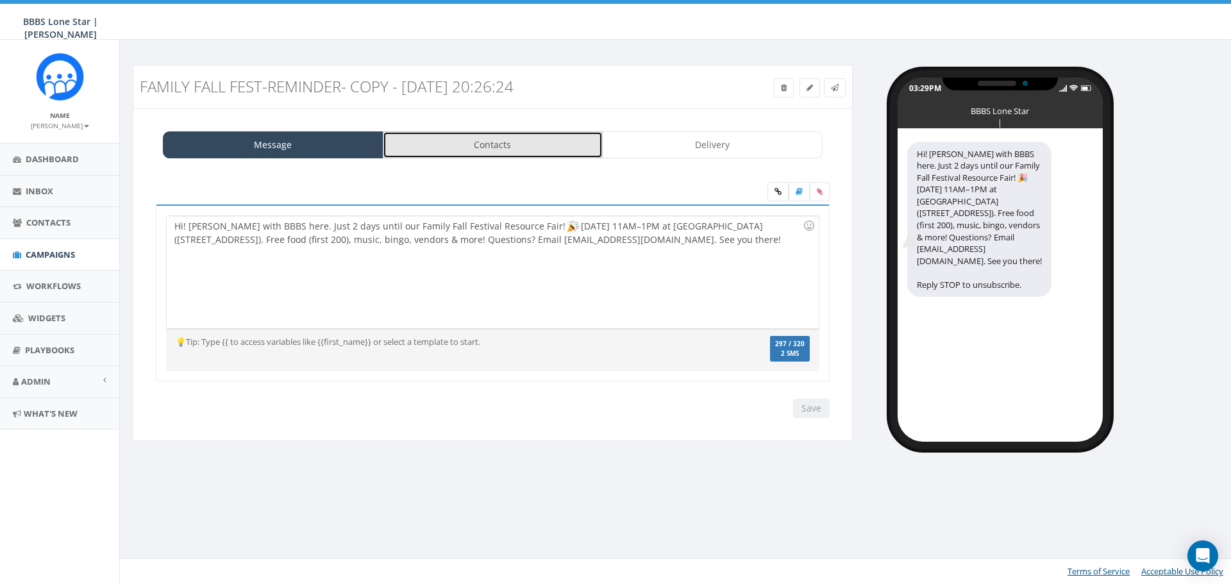
click at [539, 140] on link "Contacts" at bounding box center [493, 144] width 221 height 27
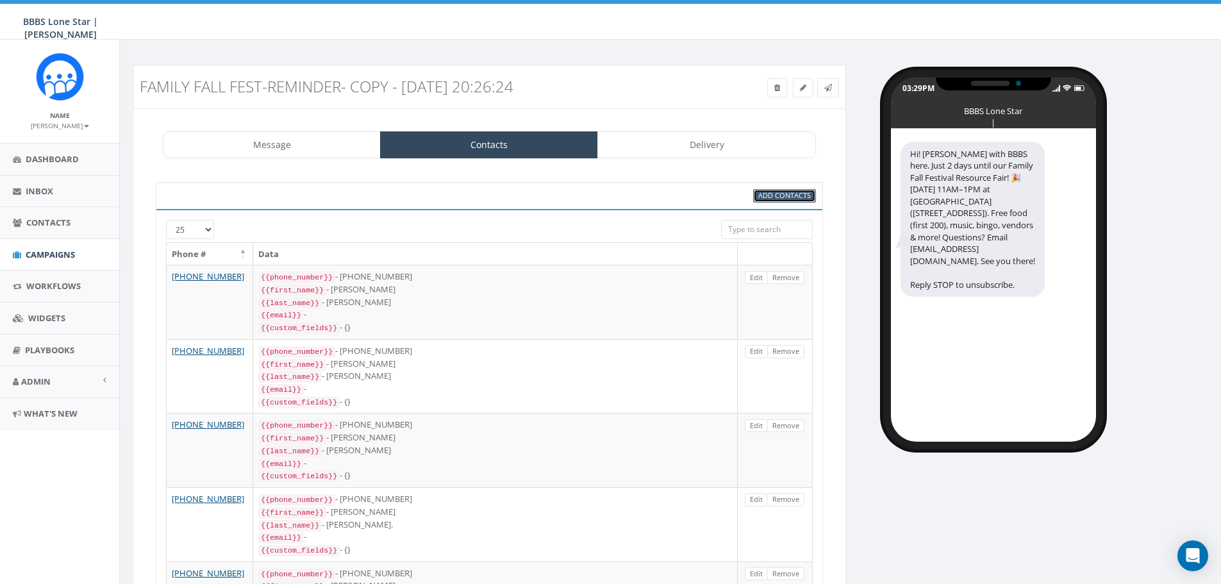
click at [779, 196] on span "Add Contacts" at bounding box center [784, 195] width 53 height 10
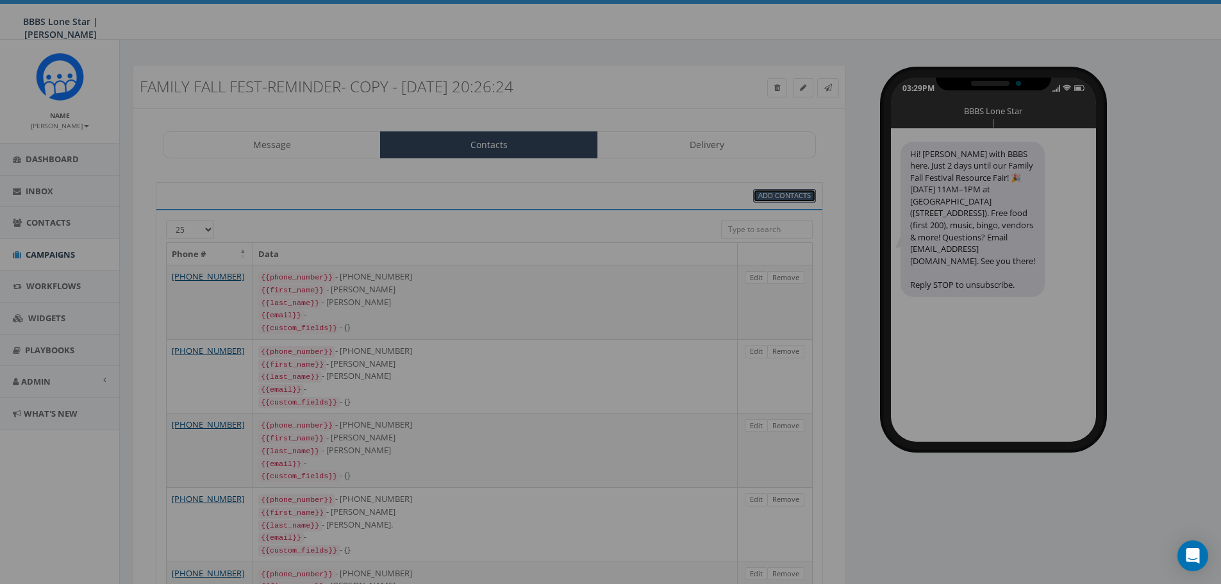
select select
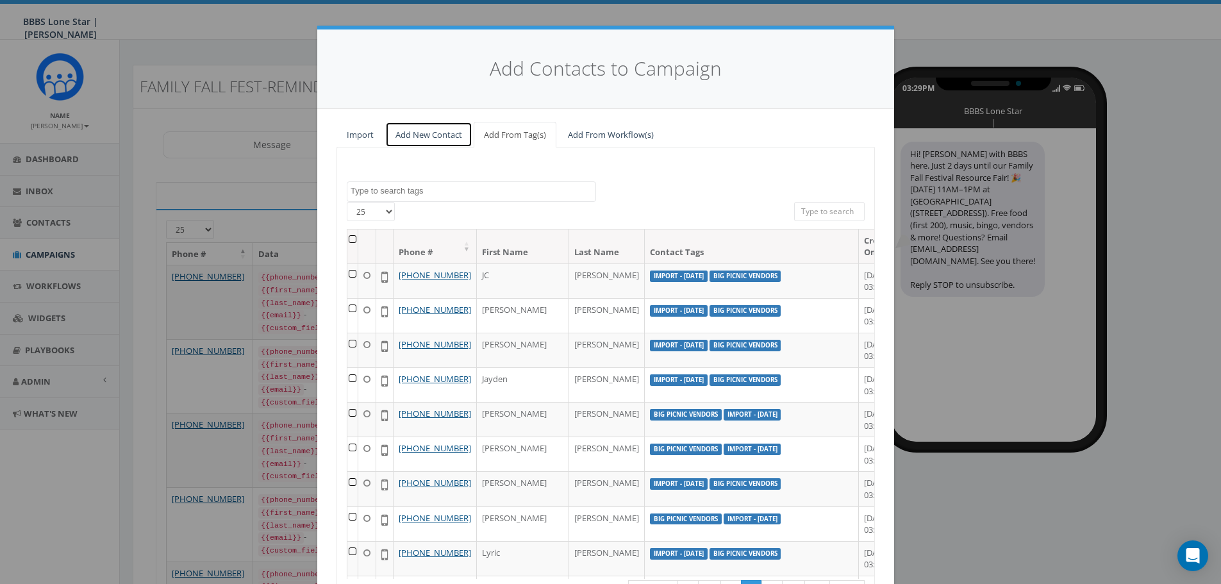
click at [416, 137] on link "Add New Contact" at bounding box center [428, 135] width 87 height 26
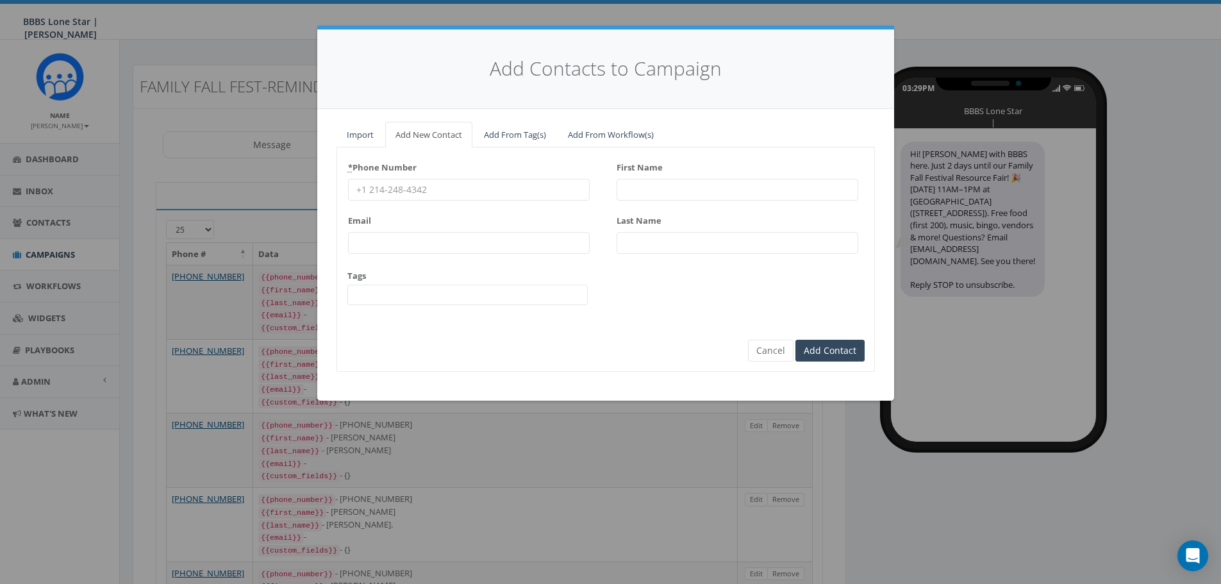
click at [420, 191] on input "* Phone Number" at bounding box center [469, 190] width 242 height 22
click at [365, 190] on input "* Phone Number" at bounding box center [469, 190] width 242 height 22
paste input "9452406954"
type input "9452406954"
click at [662, 190] on input "First Name" at bounding box center [738, 190] width 242 height 22
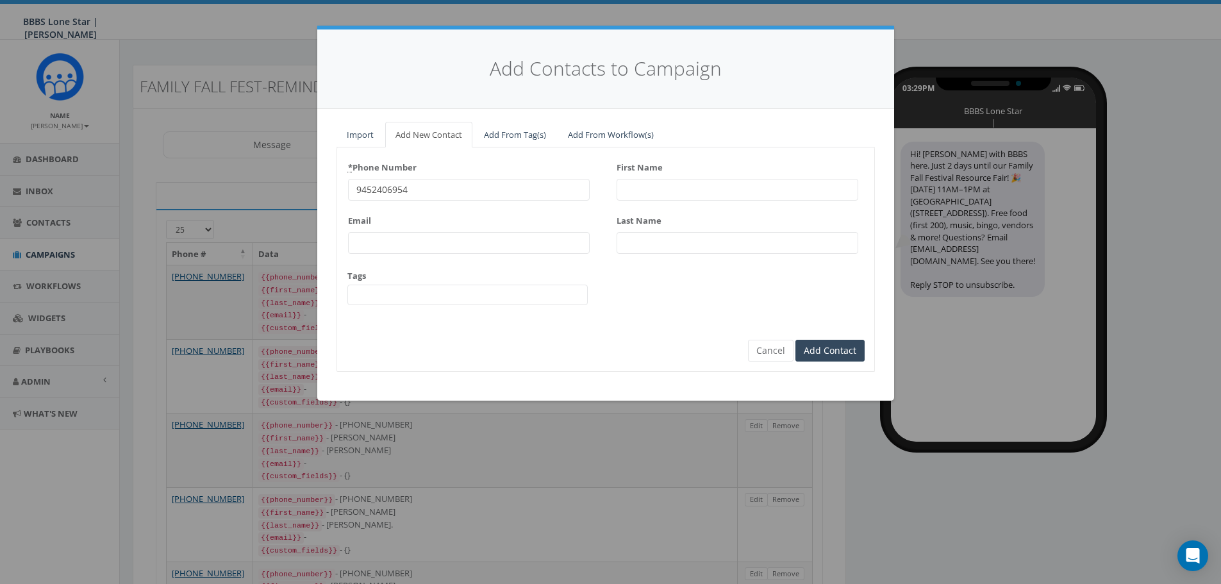
paste input "Joshua Hurd"
type input "Joshua Hurd"
drag, startPoint x: 691, startPoint y: 194, endPoint x: 660, endPoint y: 192, distance: 30.8
click at [660, 192] on input "First Name" at bounding box center [738, 190] width 242 height 22
paste input "Joshua Hurd"
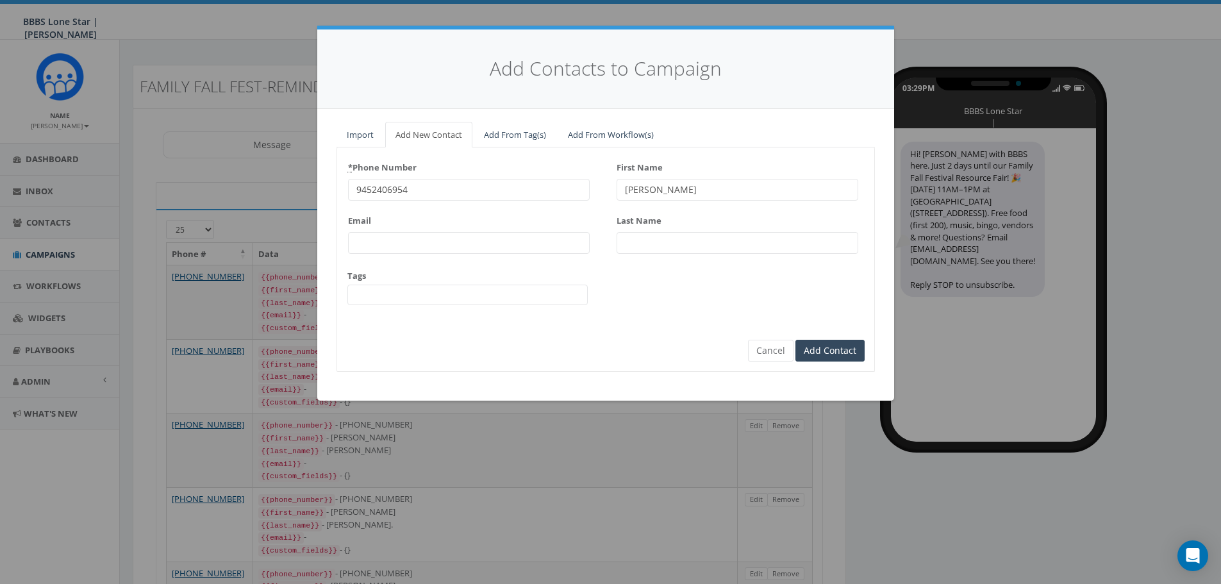
drag, startPoint x: 679, startPoint y: 190, endPoint x: 657, endPoint y: 192, distance: 22.5
click at [657, 192] on input "Joshua Hurd" at bounding box center [738, 190] width 242 height 22
type input "Joshua"
click at [648, 253] on input "Last Name" at bounding box center [738, 243] width 242 height 22
paste input "Hurd"
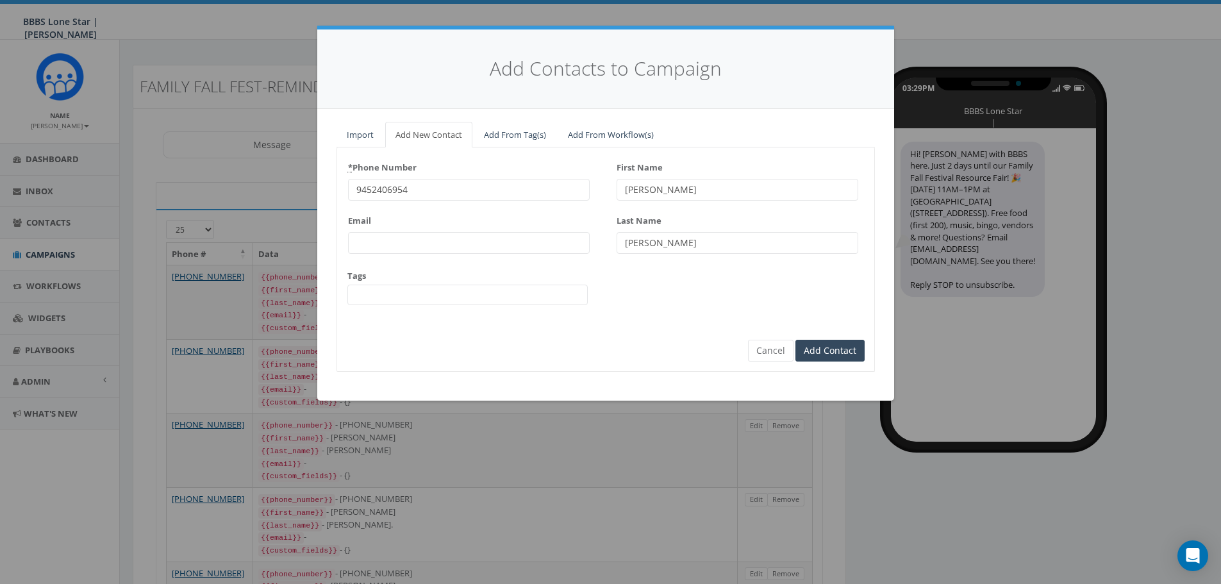
type input "Hurd"
click at [440, 234] on input "Email" at bounding box center [469, 243] width 242 height 22
paste input "jhurd405@gmail.com"
type input "jhurd405@gmail.com"
click at [391, 283] on div "Tags BIG Picnic BIG Picnic Vendors CB BIGS August 2025 Cigars & Convo 2025 FFF …" at bounding box center [467, 288] width 240 height 36
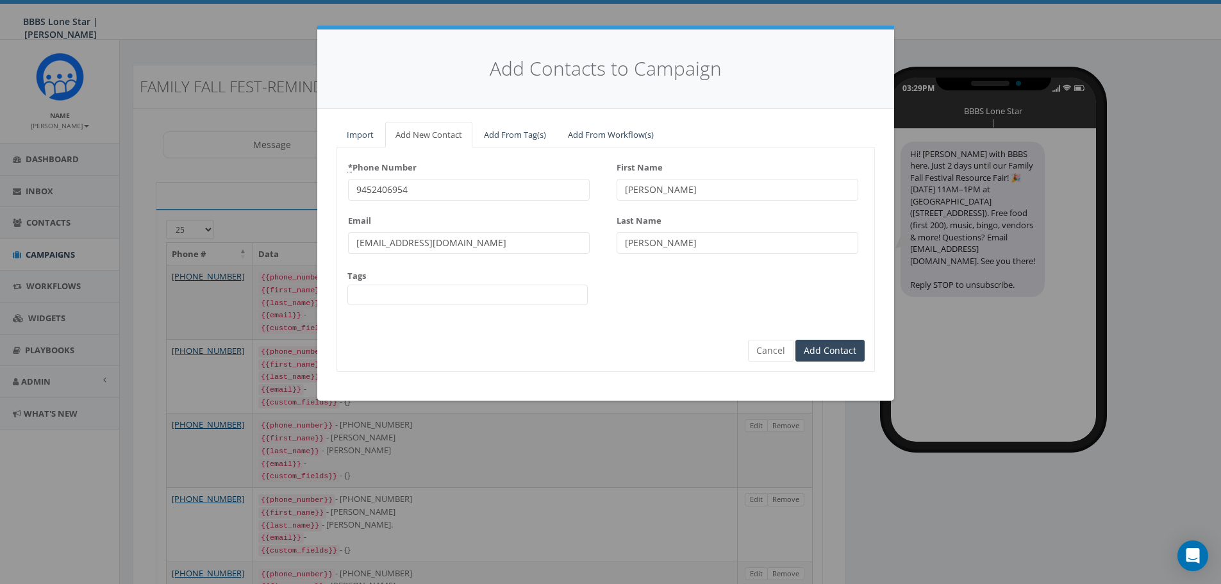
click at [383, 298] on span at bounding box center [467, 295] width 240 height 21
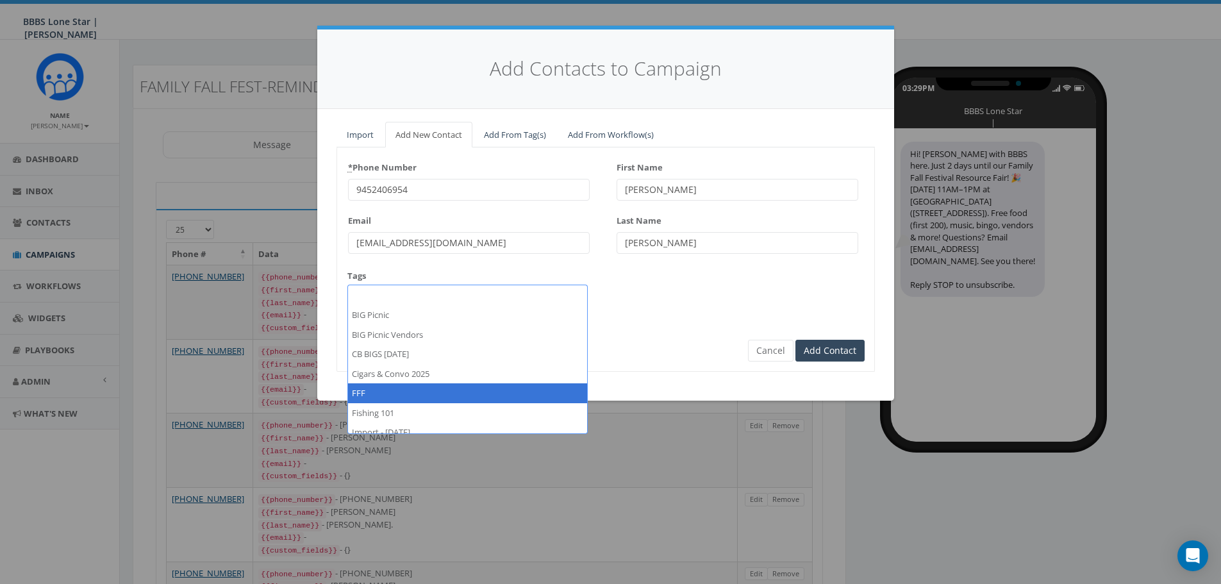
select select "FFF"
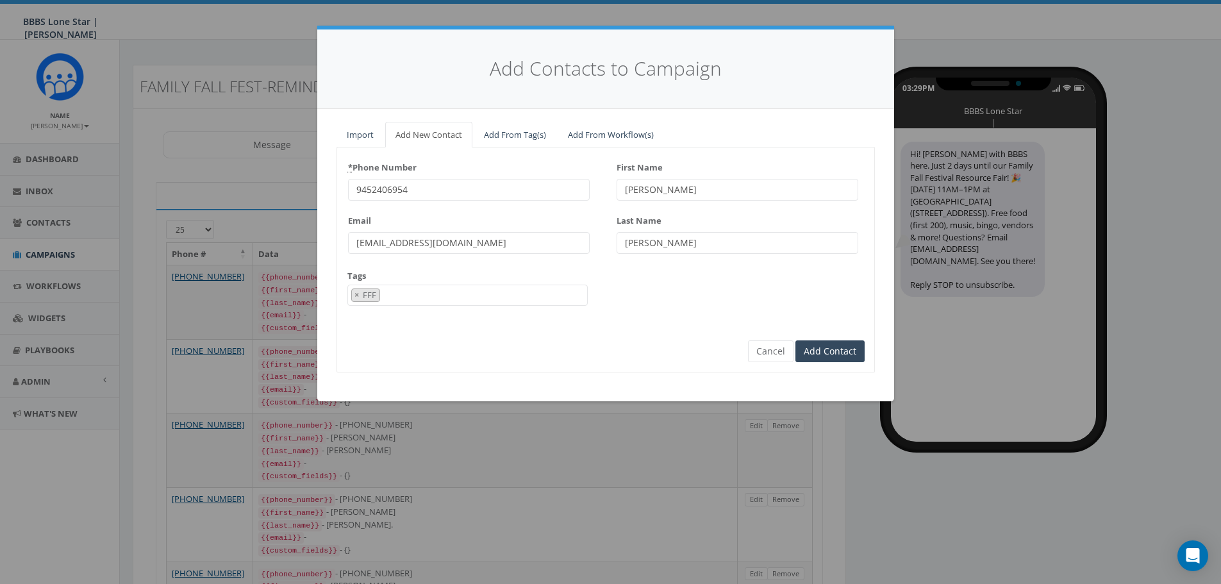
scroll to position [49, 0]
click at [844, 351] on input "Add Contact" at bounding box center [830, 351] width 69 height 22
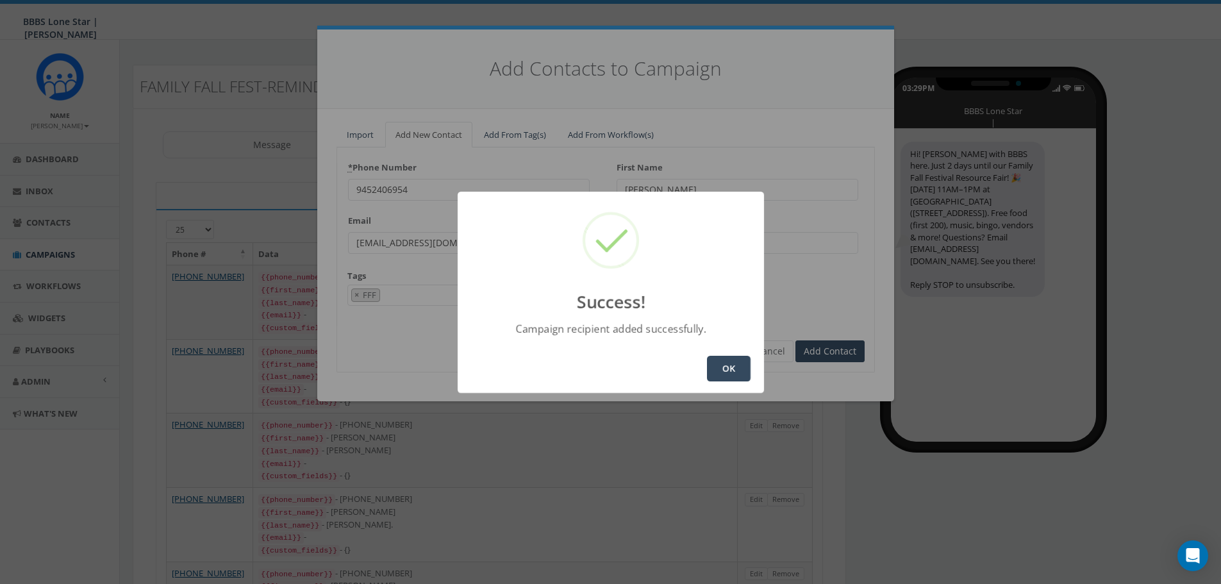
click at [733, 369] on button "OK" at bounding box center [729, 369] width 44 height 26
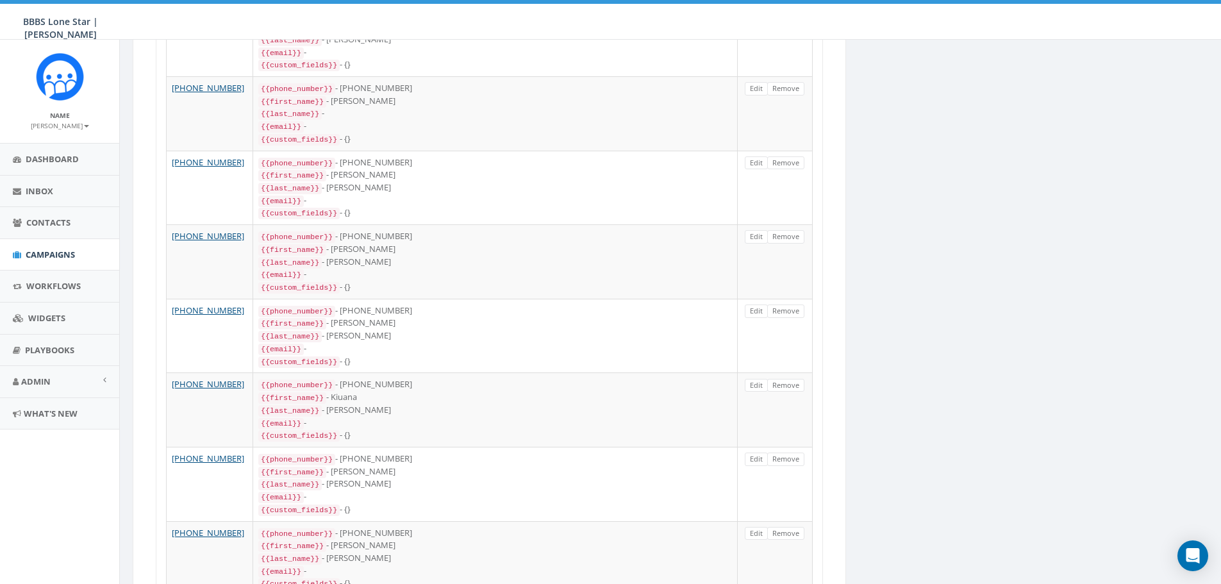
scroll to position [1562, 0]
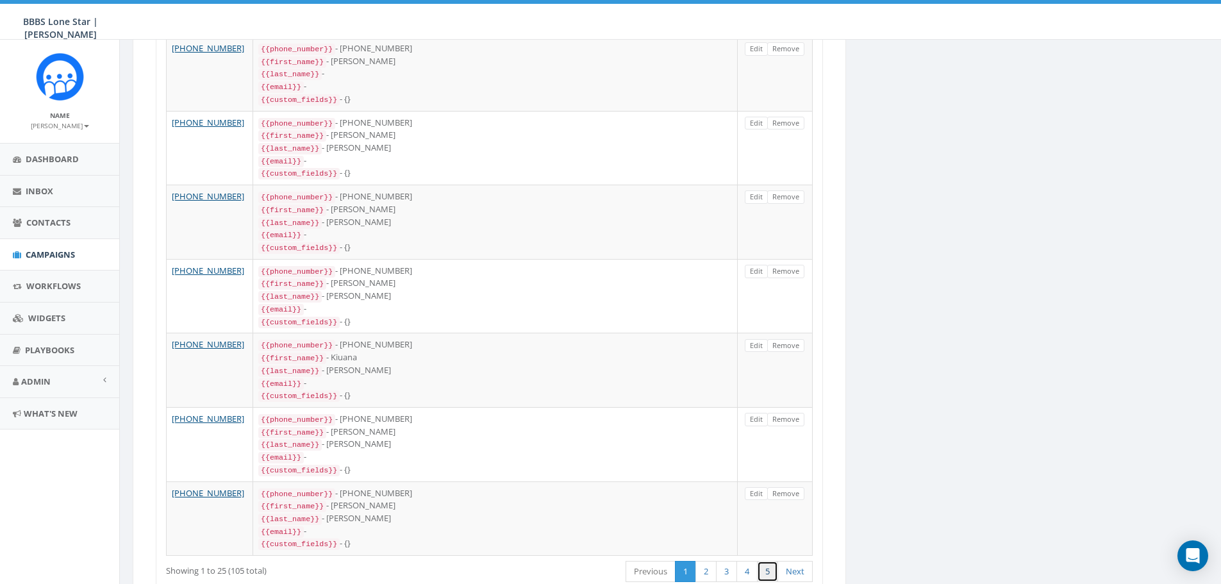
click at [767, 561] on link "5" at bounding box center [767, 571] width 21 height 21
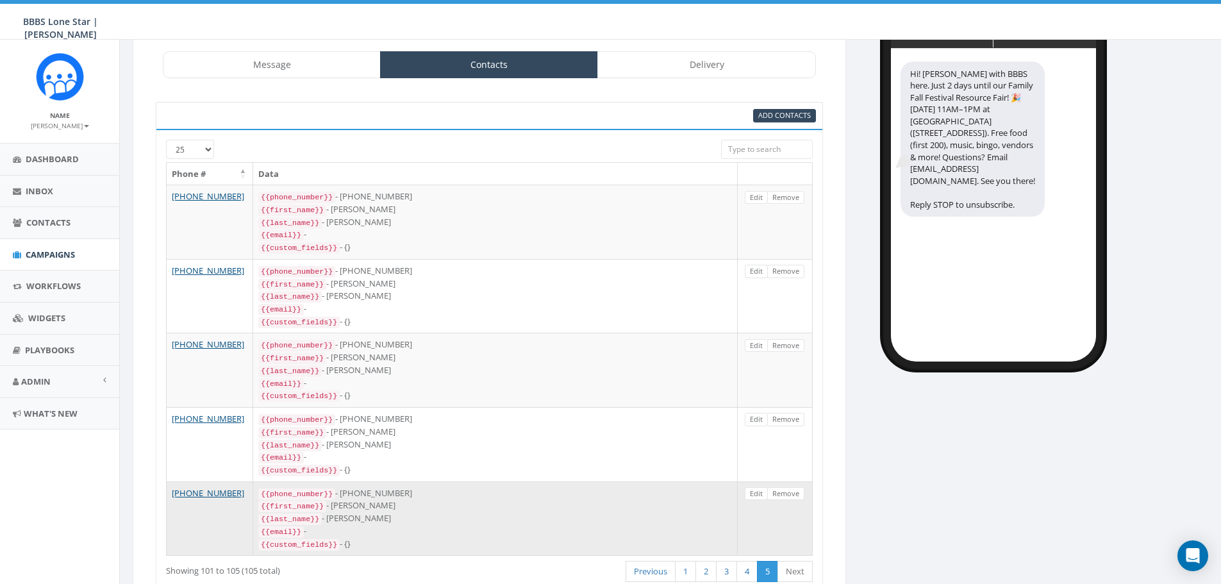
scroll to position [144, 0]
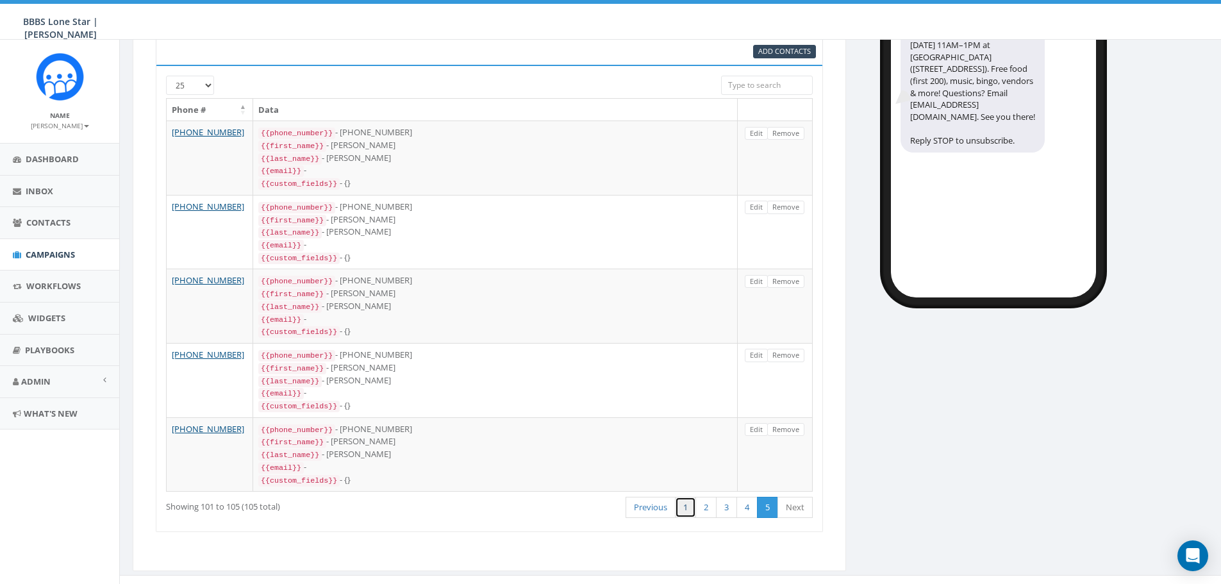
click at [686, 497] on link "1" at bounding box center [685, 507] width 21 height 21
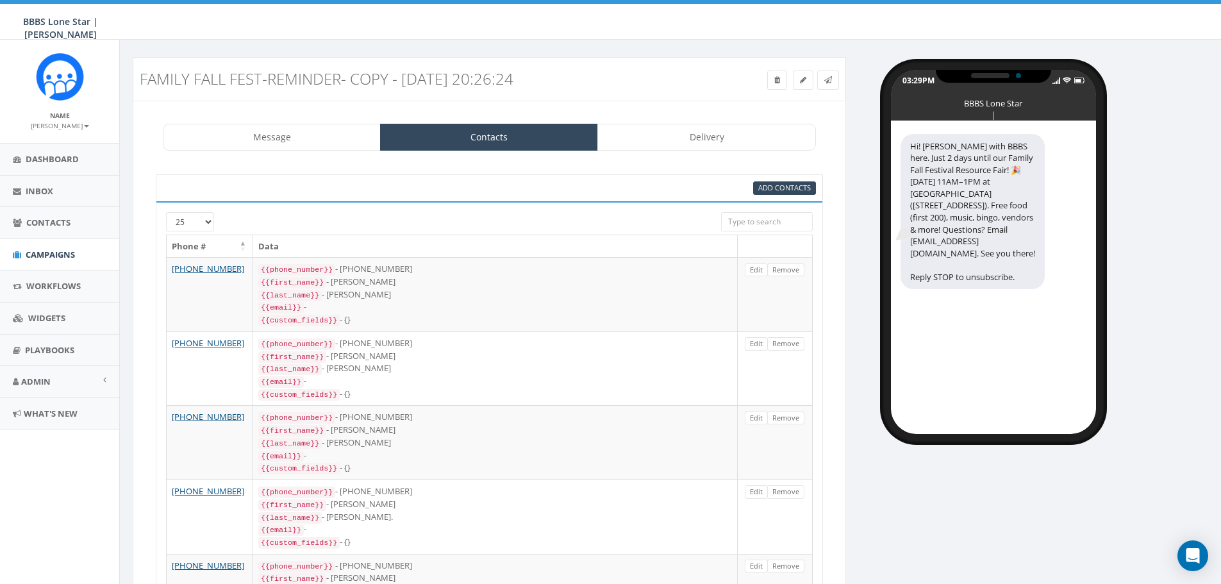
scroll to position [0, 0]
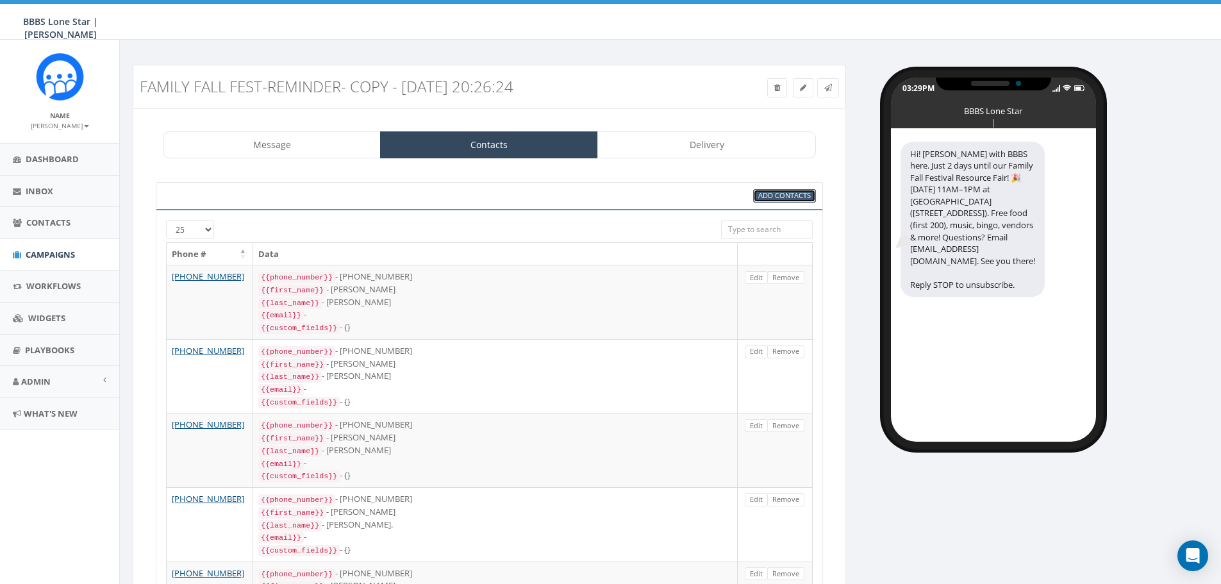
click at [782, 197] on span "Add Contacts" at bounding box center [784, 195] width 53 height 10
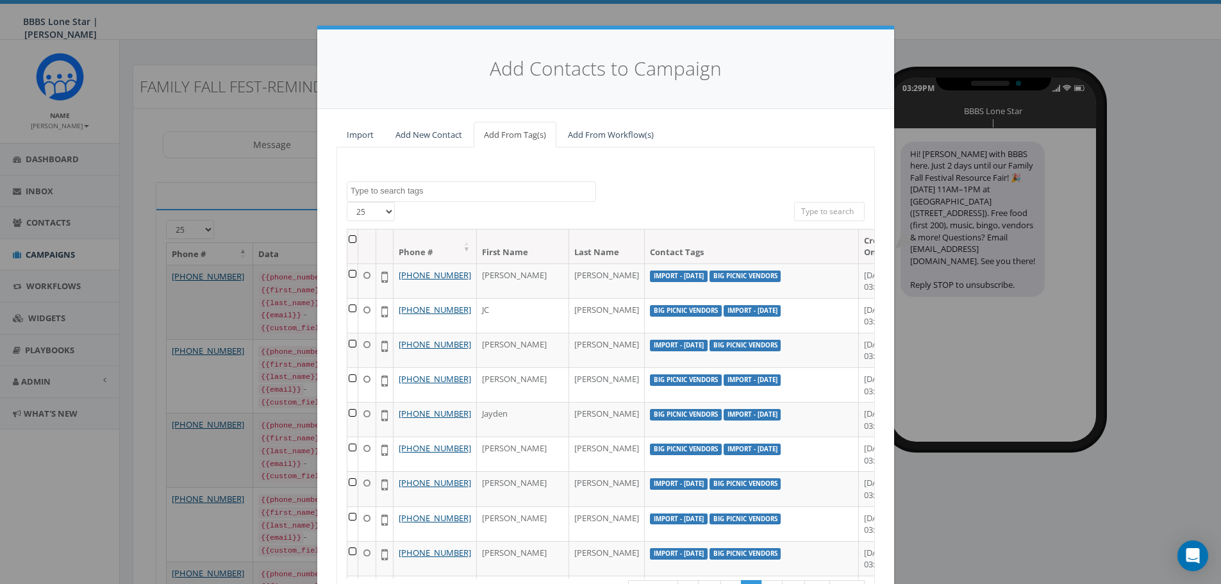
click at [455, 190] on textarea "Search" at bounding box center [473, 191] width 245 height 12
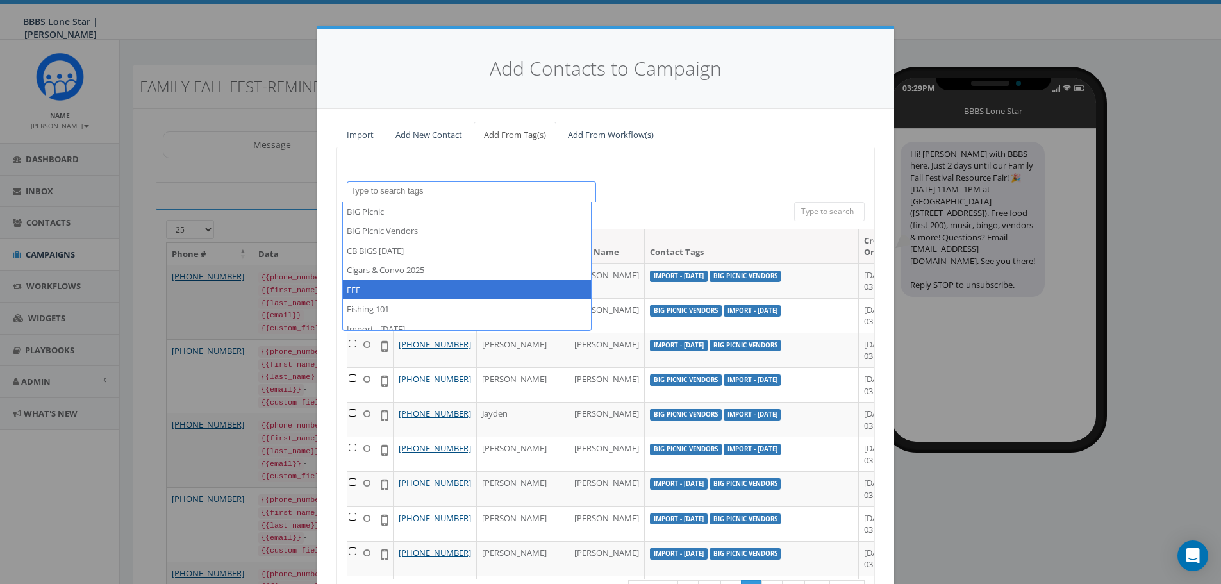
select select "FFF"
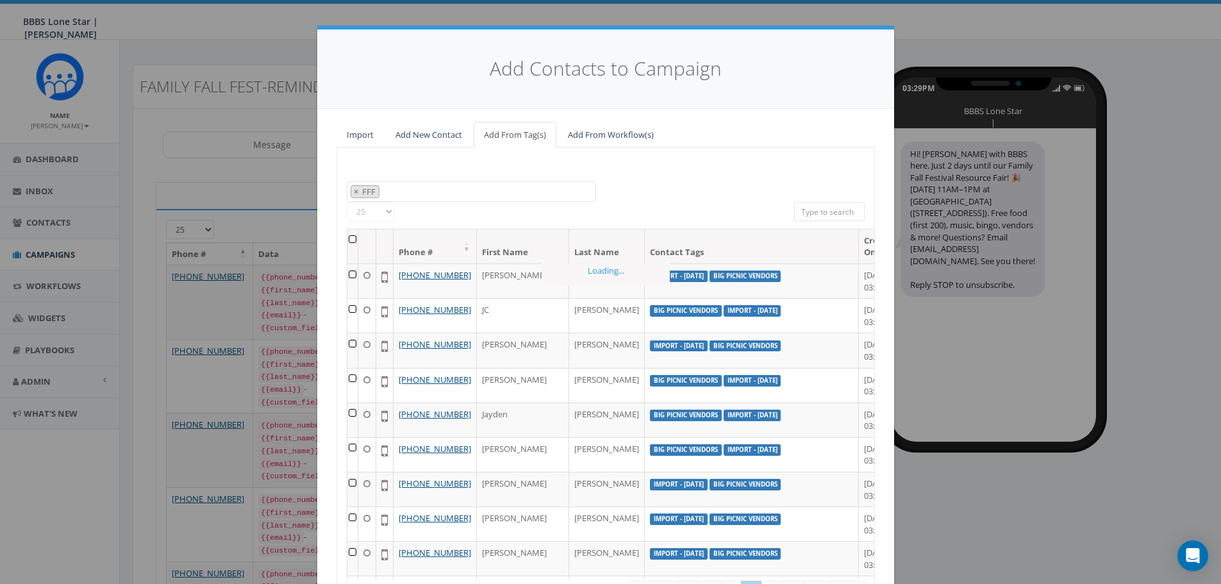
scroll to position [46, 0]
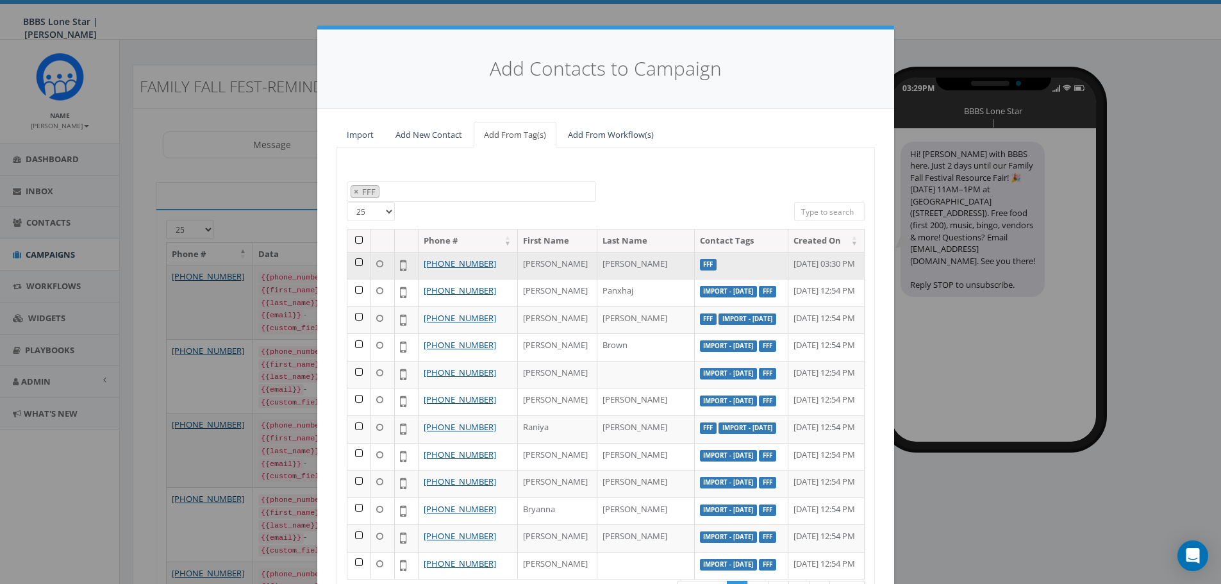
click at [351, 278] on td at bounding box center [359, 266] width 24 height 28
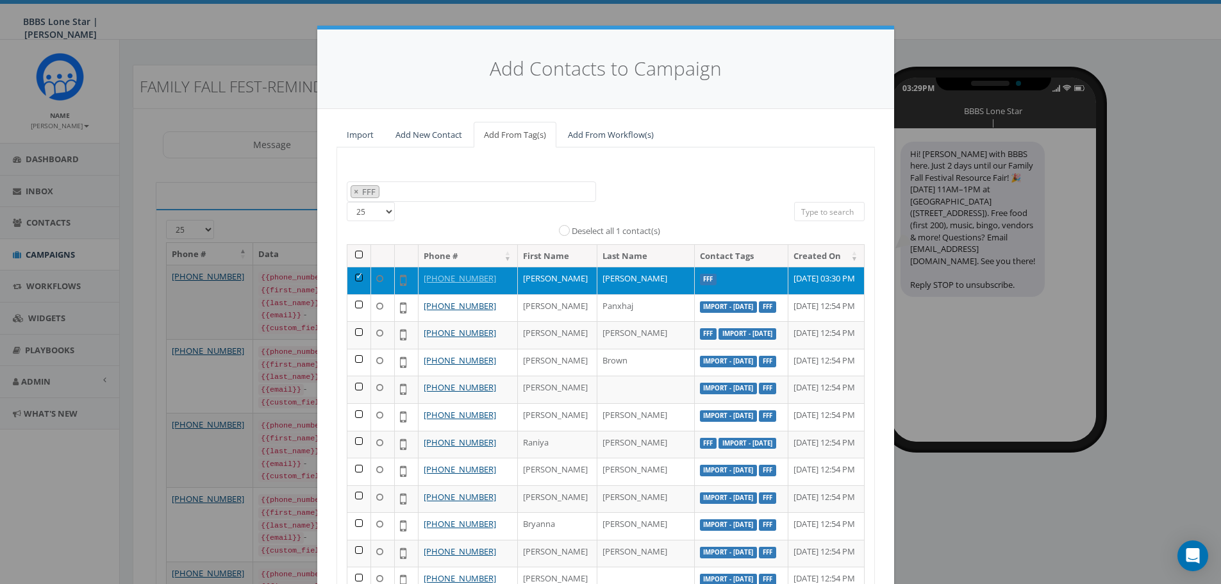
click at [355, 288] on td at bounding box center [359, 281] width 24 height 28
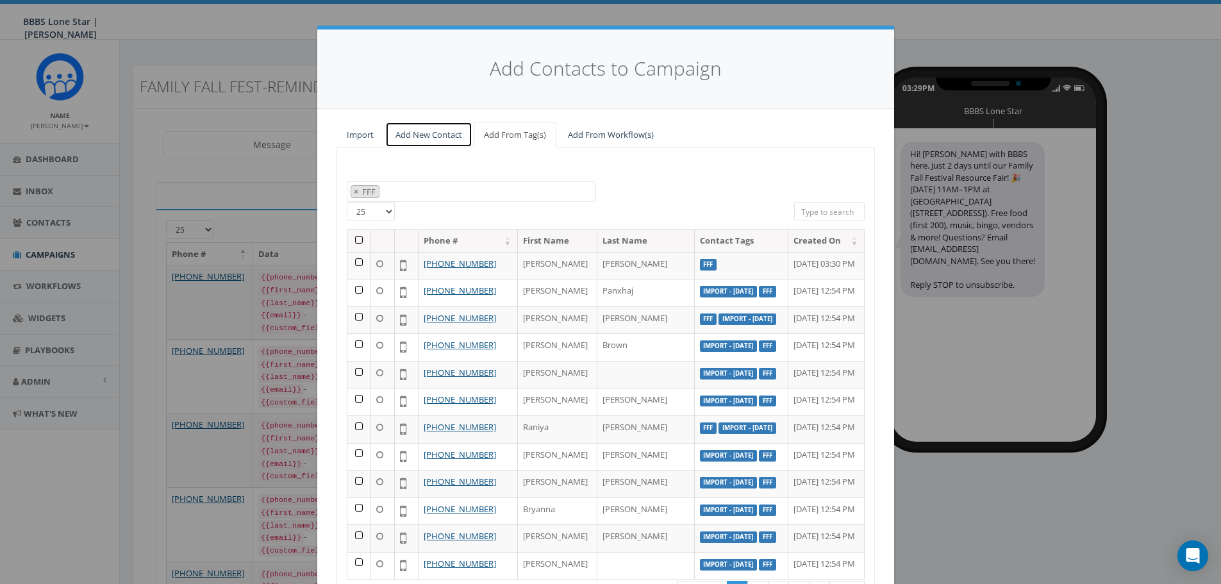
click at [448, 137] on link "Add New Contact" at bounding box center [428, 135] width 87 height 26
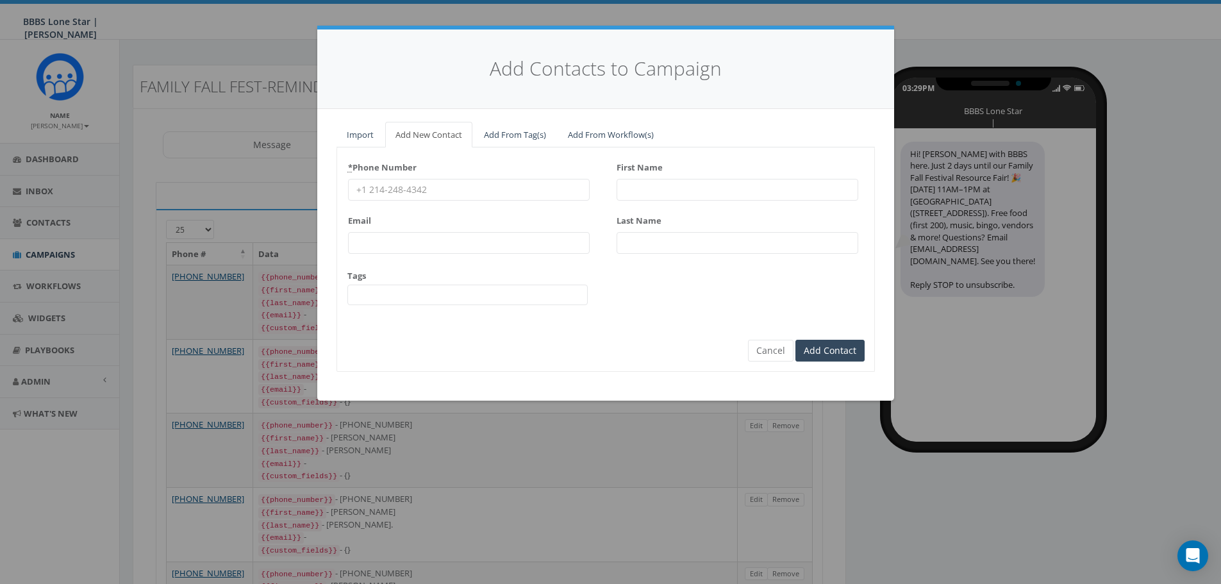
click at [646, 183] on input "First Name" at bounding box center [738, 190] width 242 height 22
paste input "Dixie Caldwell"
drag, startPoint x: 676, startPoint y: 192, endPoint x: 648, endPoint y: 196, distance: 29.0
click at [648, 196] on input "Dixie Caldwell" at bounding box center [738, 190] width 242 height 22
type input "Dixie"
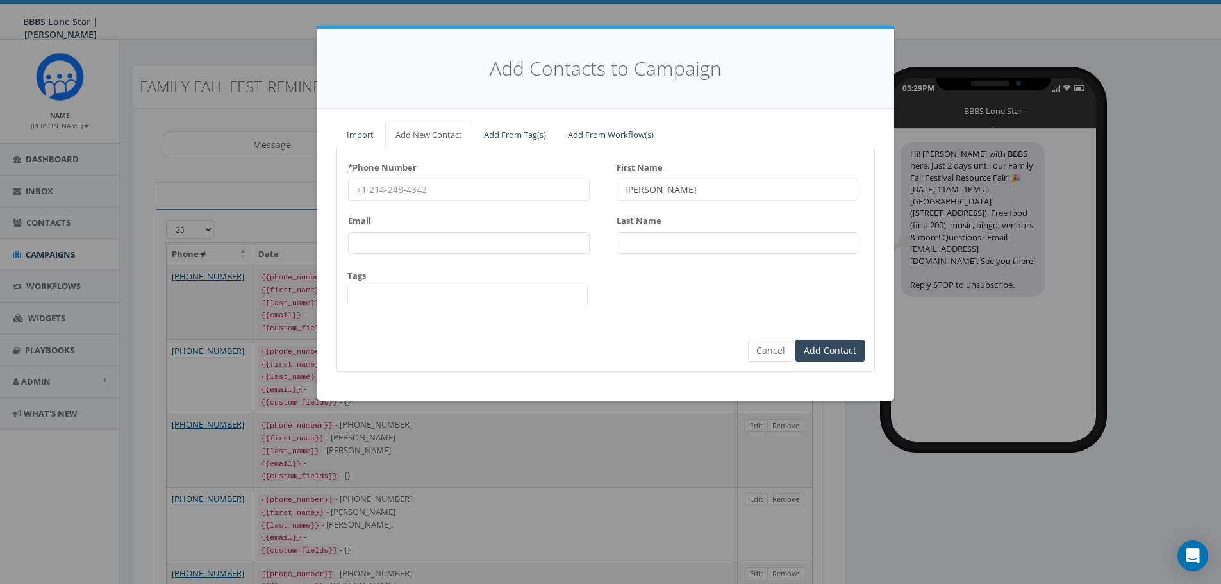
paste input "Caldwell"
type input "Caldwell"
click at [395, 192] on input "* Phone Number" at bounding box center [469, 190] width 242 height 22
paste input "2146621138"
type input "2146621138"
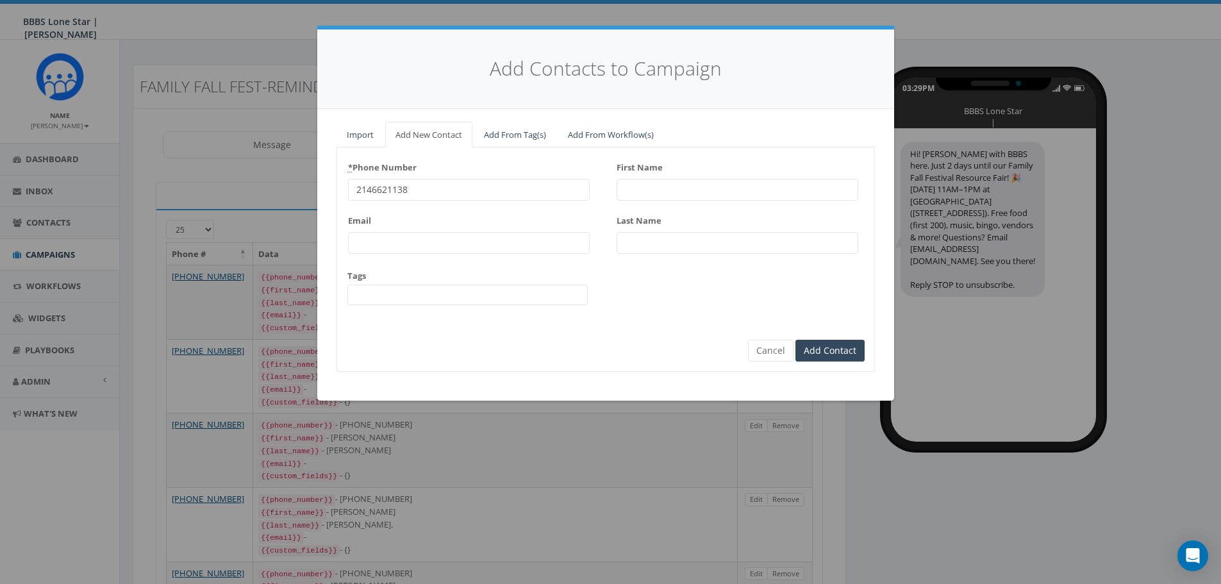
click at [404, 233] on input "Email" at bounding box center [469, 243] width 242 height 22
paste input "venkman76@hotmail.com"
type input "venkman76@hotmail.com"
click at [654, 185] on input "First Name" at bounding box center [738, 190] width 242 height 22
type input "Dixie"
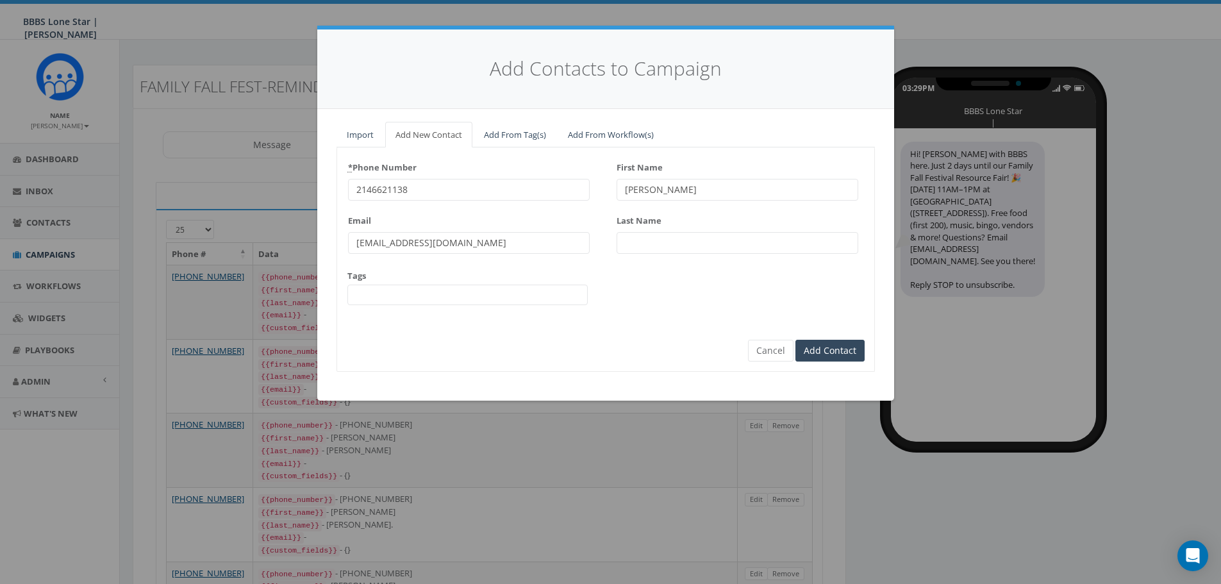
click at [633, 234] on input "Last Name" at bounding box center [738, 243] width 242 height 22
type input "Caldwell"
click at [498, 285] on div "Tags BIG Picnic BIG Picnic Vendors CB BIGS August 2025 Cigars & Convo 2025 FFF …" at bounding box center [467, 288] width 240 height 36
click at [491, 291] on span at bounding box center [467, 295] width 240 height 21
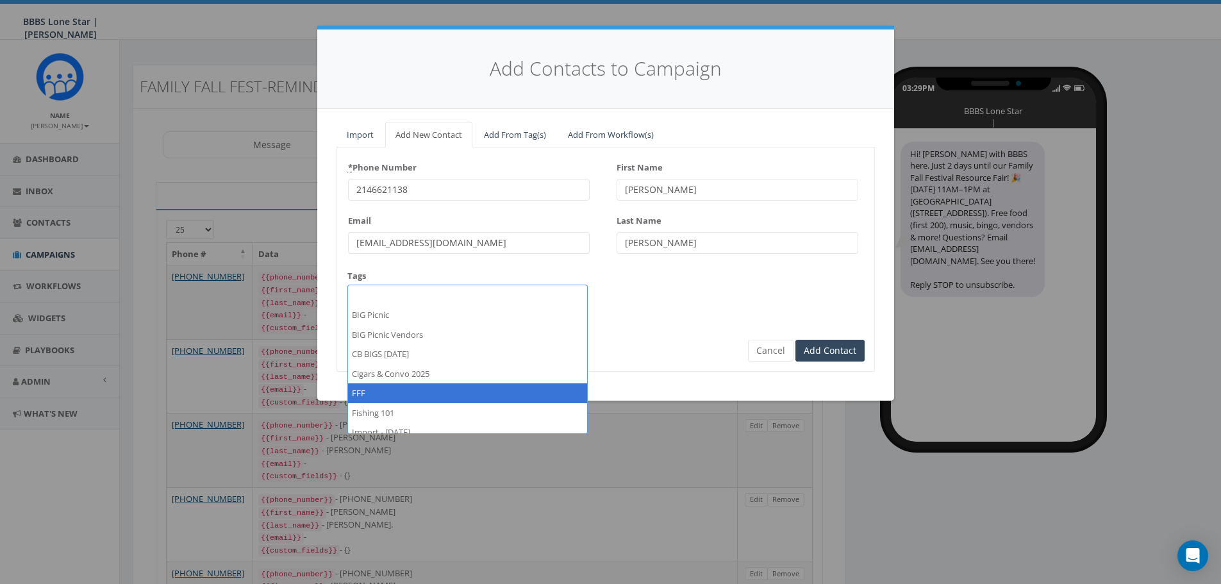
select select "FFF"
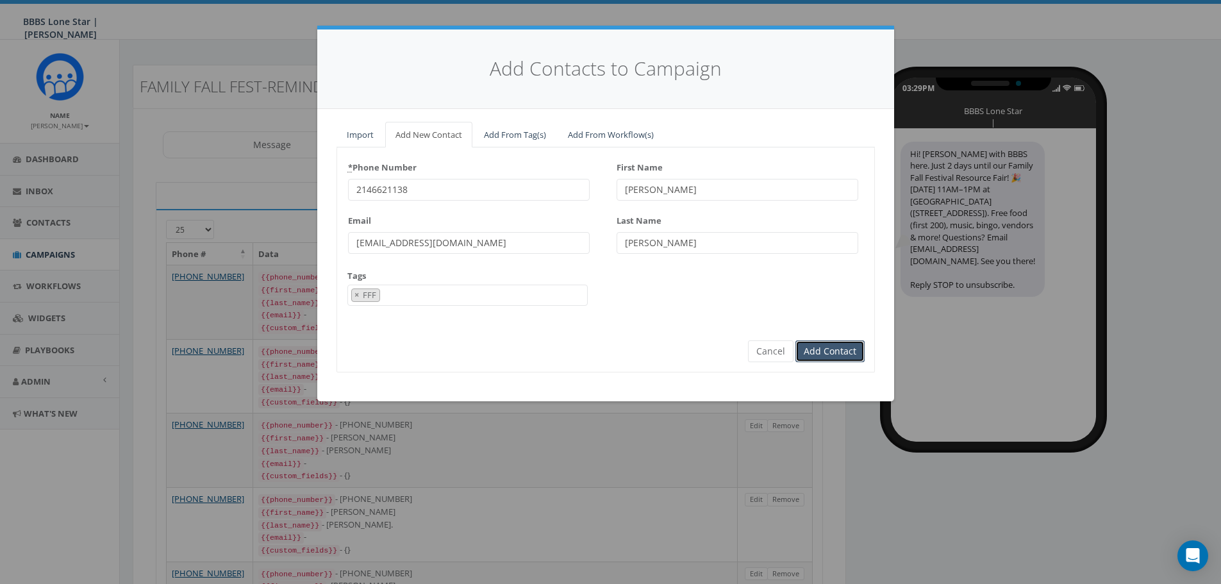
click at [848, 357] on input "Add Contact" at bounding box center [830, 351] width 69 height 22
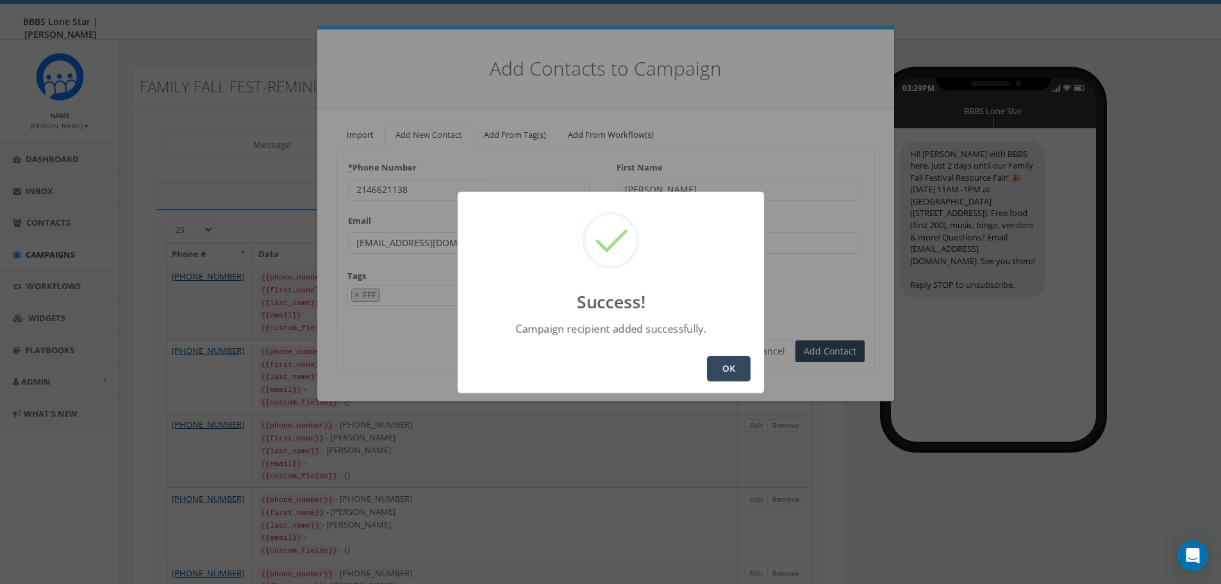
click at [716, 363] on button "OK" at bounding box center [729, 369] width 44 height 26
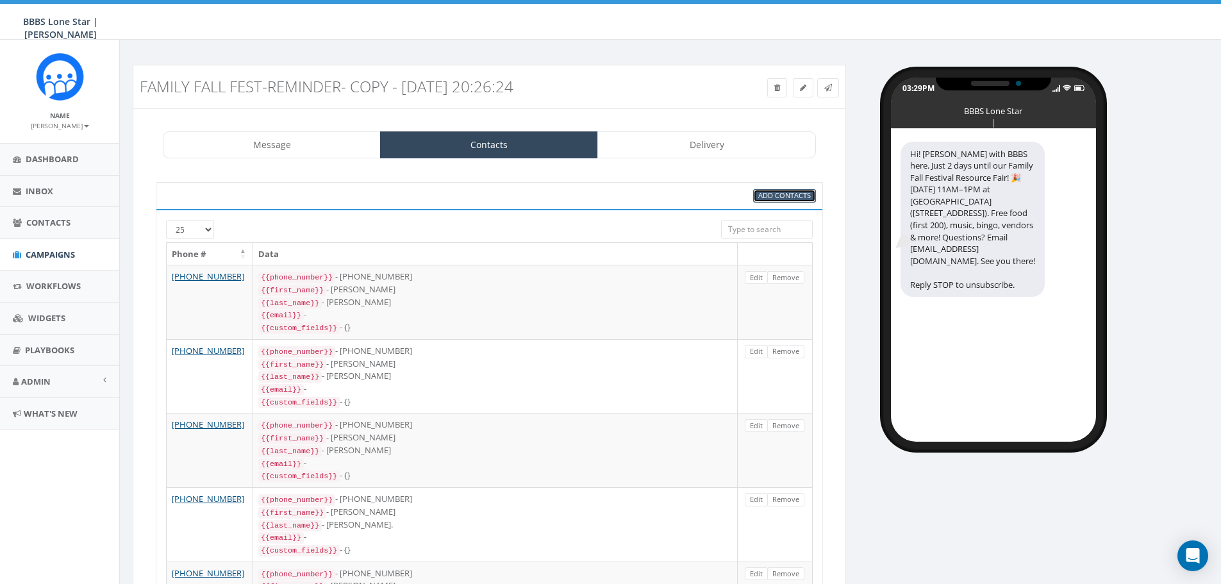
click at [786, 192] on span "Add Contacts" at bounding box center [784, 195] width 53 height 10
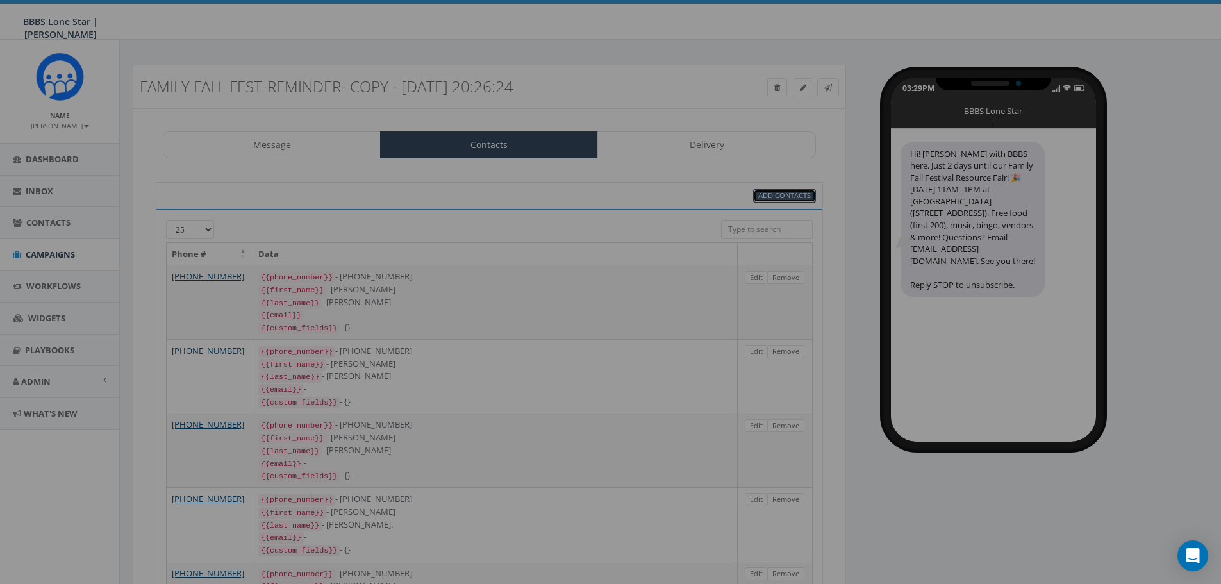
select select
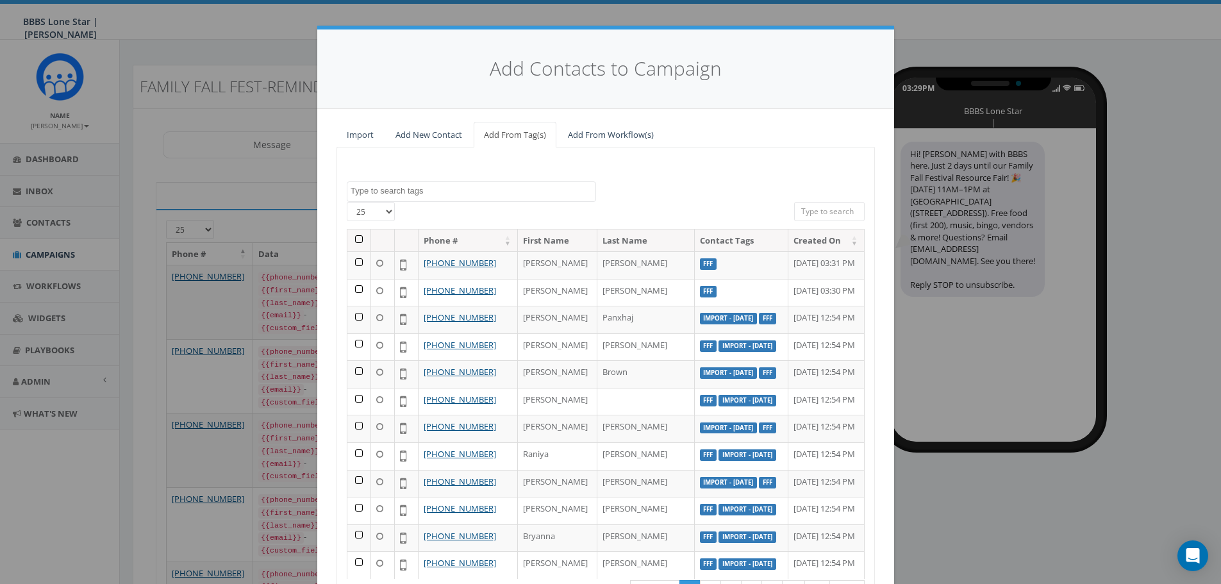
click at [421, 150] on div "BIG Picnic BIG Picnic Vendors CB BIGS August 2025 Cigars & Convo 2025 FFF Fishi…" at bounding box center [606, 392] width 539 height 490
click at [430, 141] on link "Add New Contact" at bounding box center [428, 135] width 87 height 26
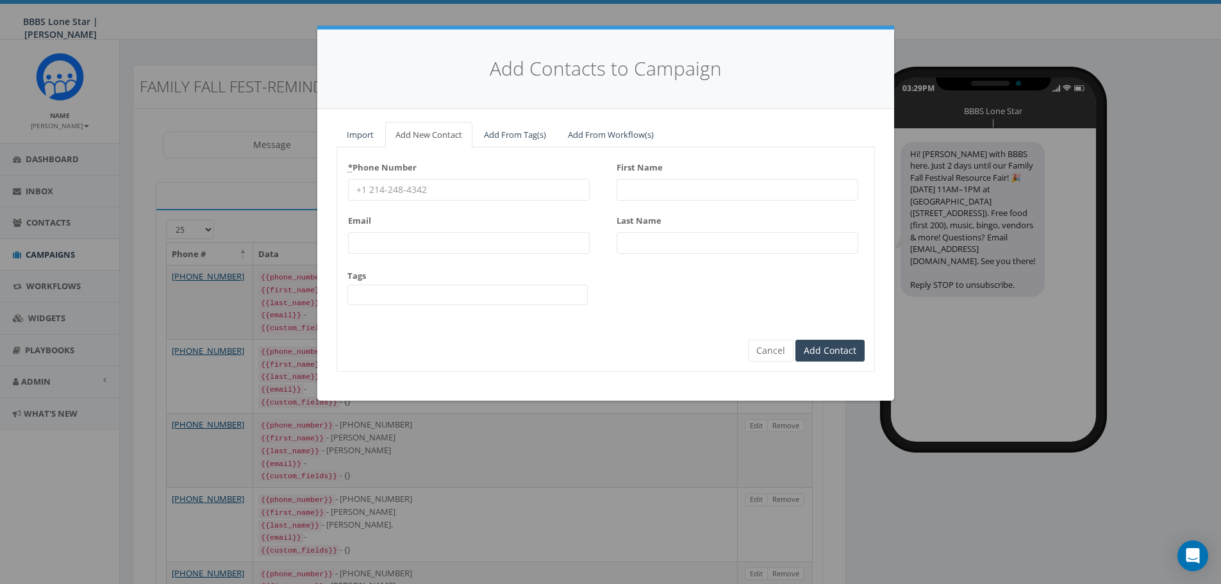
click at [714, 193] on input "First Name" at bounding box center [738, 190] width 242 height 22
paste input "Jessica Loyola Herrera and Jesus Garcia"
drag, startPoint x: 790, startPoint y: 188, endPoint x: 719, endPoint y: 194, distance: 71.5
click at [719, 194] on input "Jessica Loyola Herrera and Jesus Garcia" at bounding box center [738, 190] width 242 height 22
drag, startPoint x: 723, startPoint y: 192, endPoint x: 686, endPoint y: 191, distance: 37.2
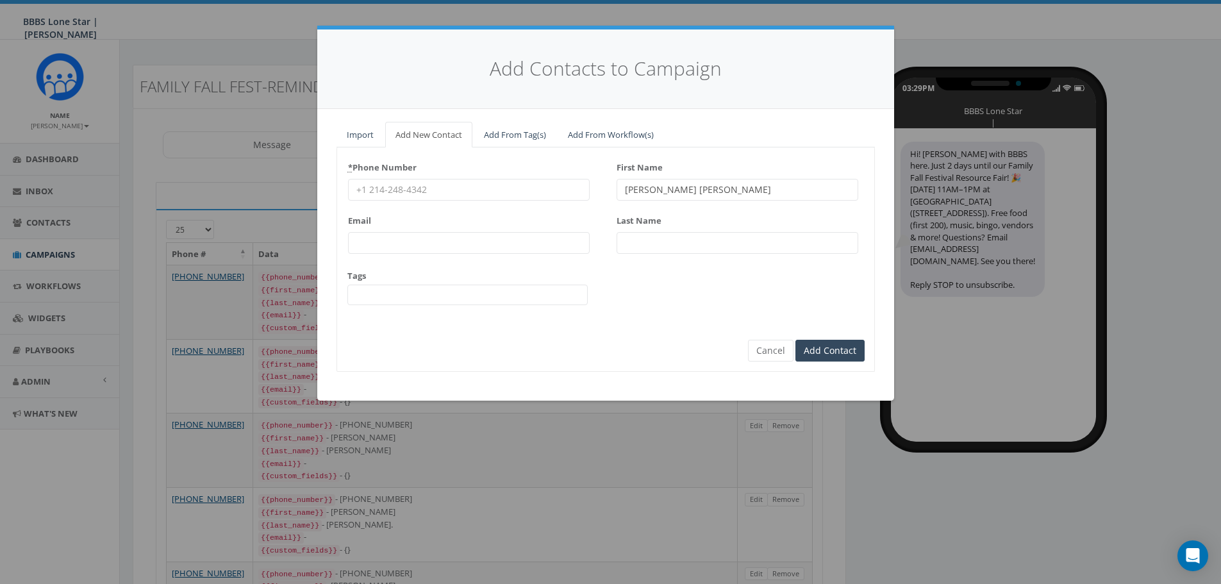
click at [686, 191] on input "Jessica Loyola Herrera" at bounding box center [738, 190] width 242 height 22
type input "Jessica Loyola"
paste input "Herrera"
type input "Herrera"
click at [493, 235] on input "Email" at bounding box center [469, 243] width 242 height 22
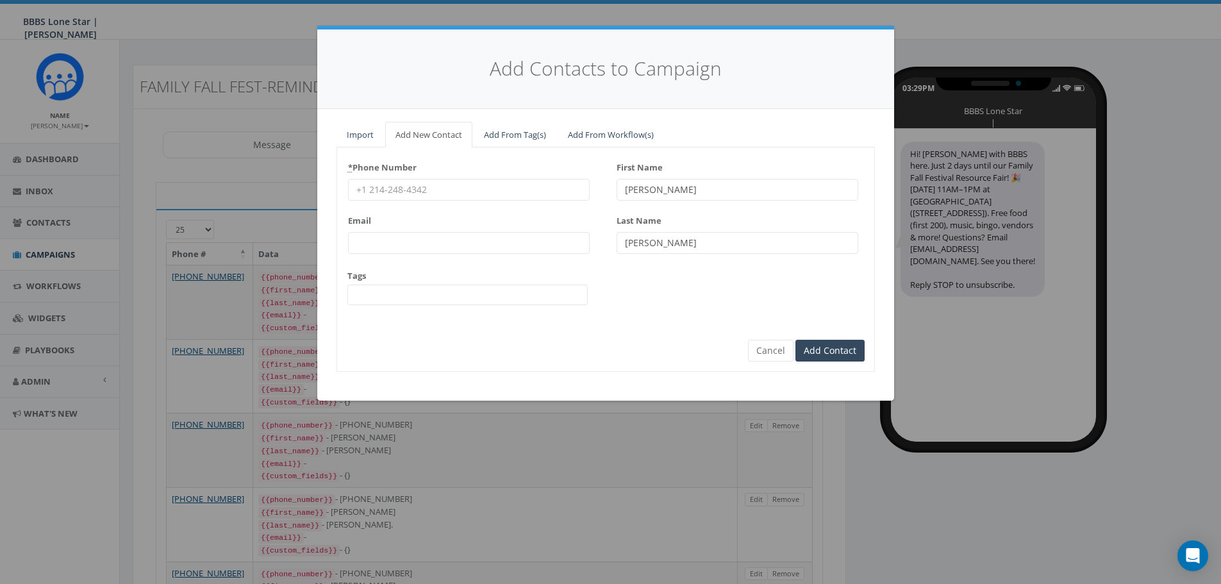
click at [416, 190] on input "* Phone Number" at bounding box center [469, 190] width 242 height 22
paste input "2149898377"
type input "2149898377"
drag, startPoint x: 392, startPoint y: 231, endPoint x: 392, endPoint y: 237, distance: 6.4
click at [392, 236] on div "Email" at bounding box center [469, 232] width 242 height 44
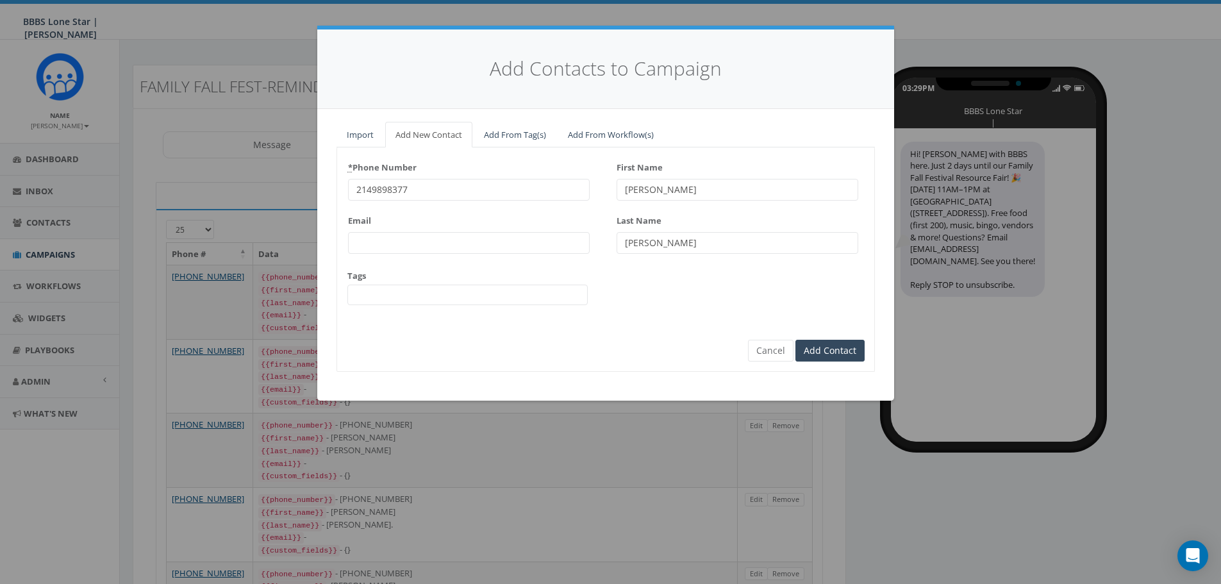
click at [390, 239] on input "Email" at bounding box center [469, 243] width 242 height 22
click at [683, 179] on input "First Name" at bounding box center [738, 190] width 242 height 22
paste input "Jessica Loyola Herrera"
drag, startPoint x: 719, startPoint y: 192, endPoint x: 687, endPoint y: 194, distance: 32.1
click at [687, 194] on input "Jessica Loyola Herrera" at bounding box center [738, 190] width 242 height 22
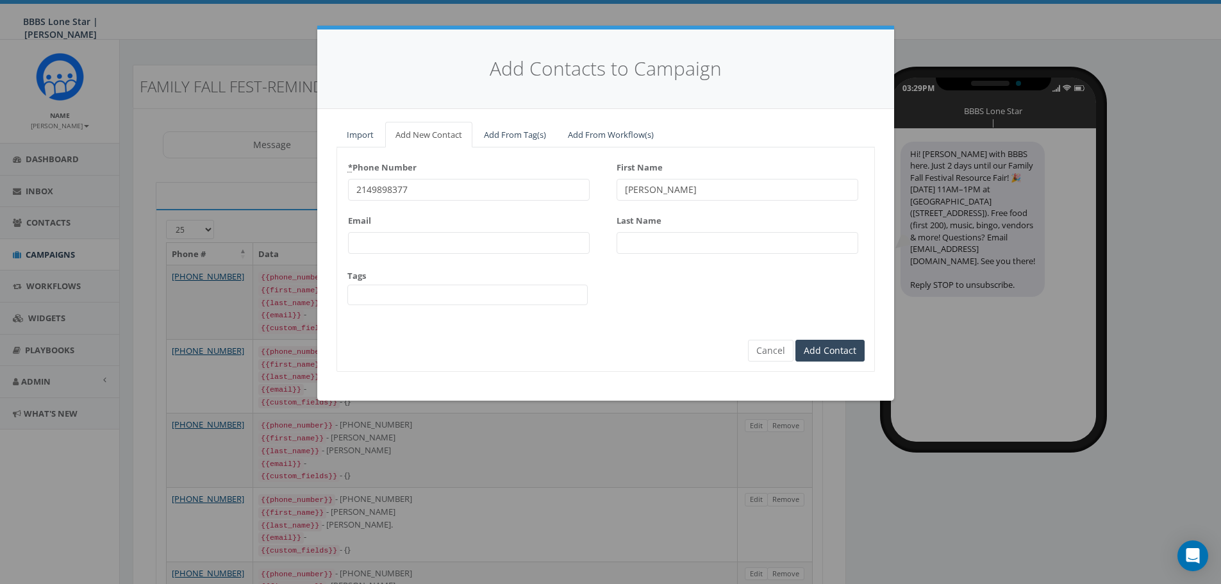
type input "Jessica Loyola"
paste input "Herrera"
type input "Herrera"
click at [401, 236] on input "Email" at bounding box center [469, 243] width 242 height 22
paste input "loyolajessica34@icloud.com"
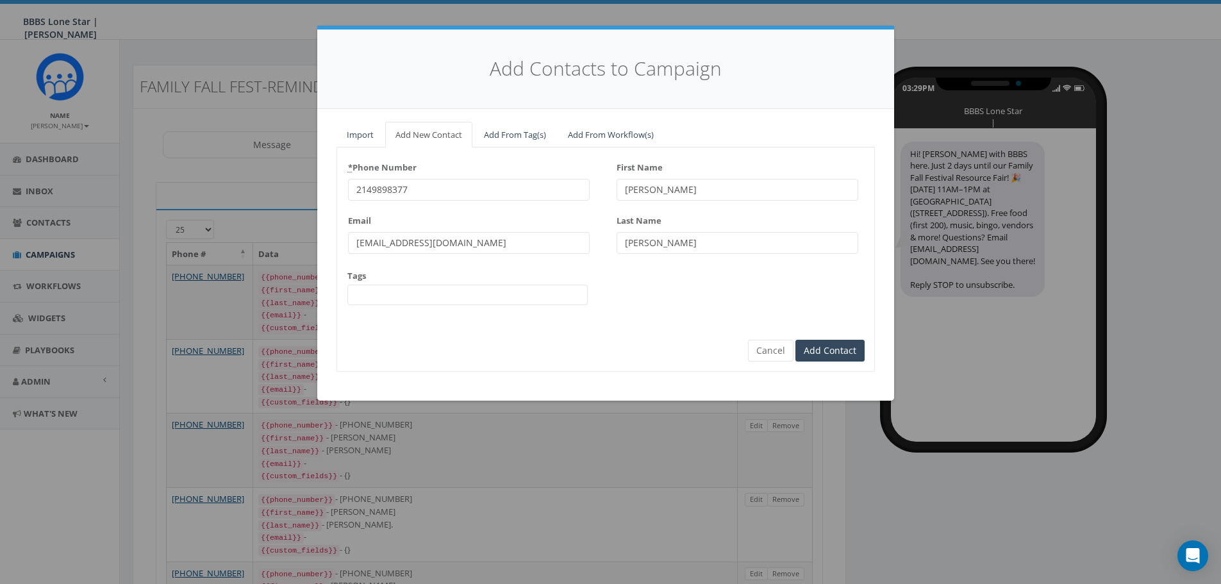
type input "loyolajessica34@icloud.com"
click at [385, 298] on span at bounding box center [467, 295] width 240 height 21
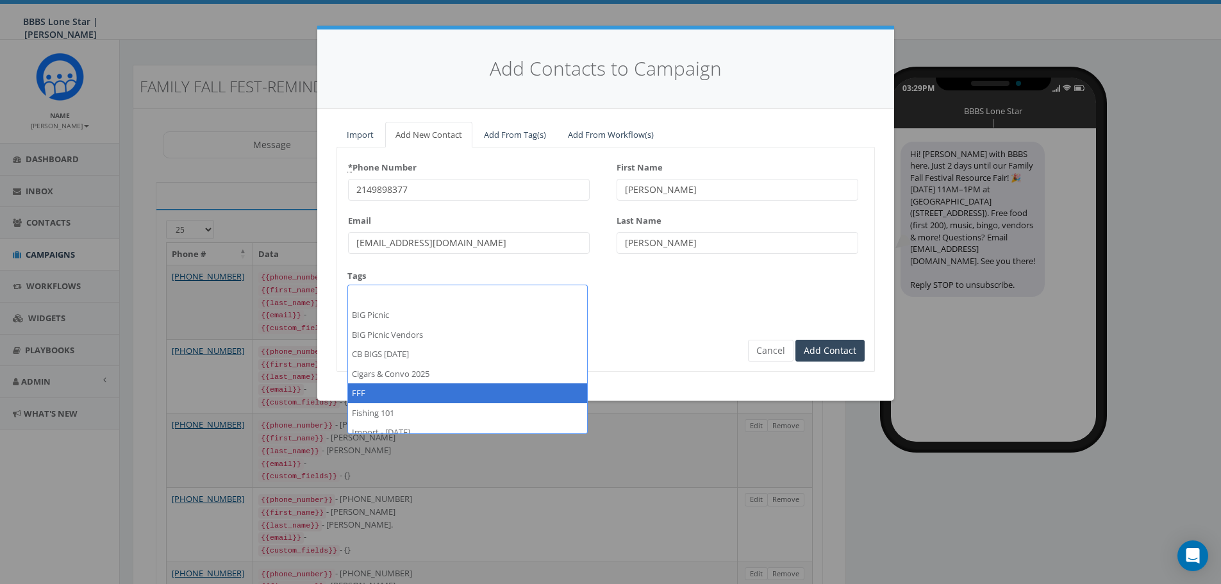
select select "FFF"
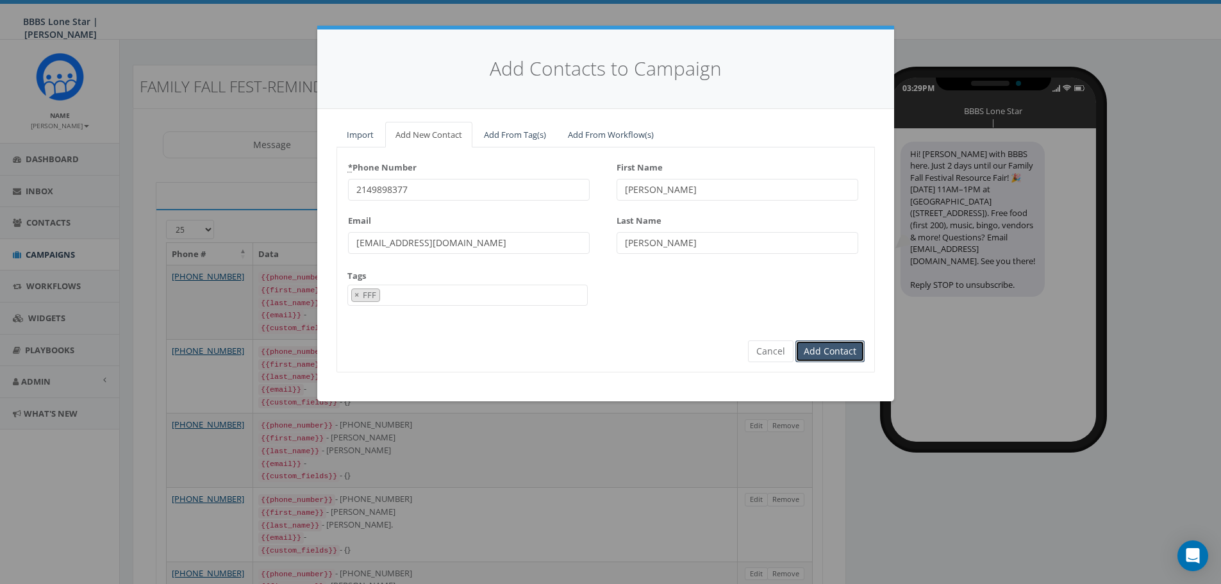
click at [829, 351] on input "Add Contact" at bounding box center [830, 351] width 69 height 22
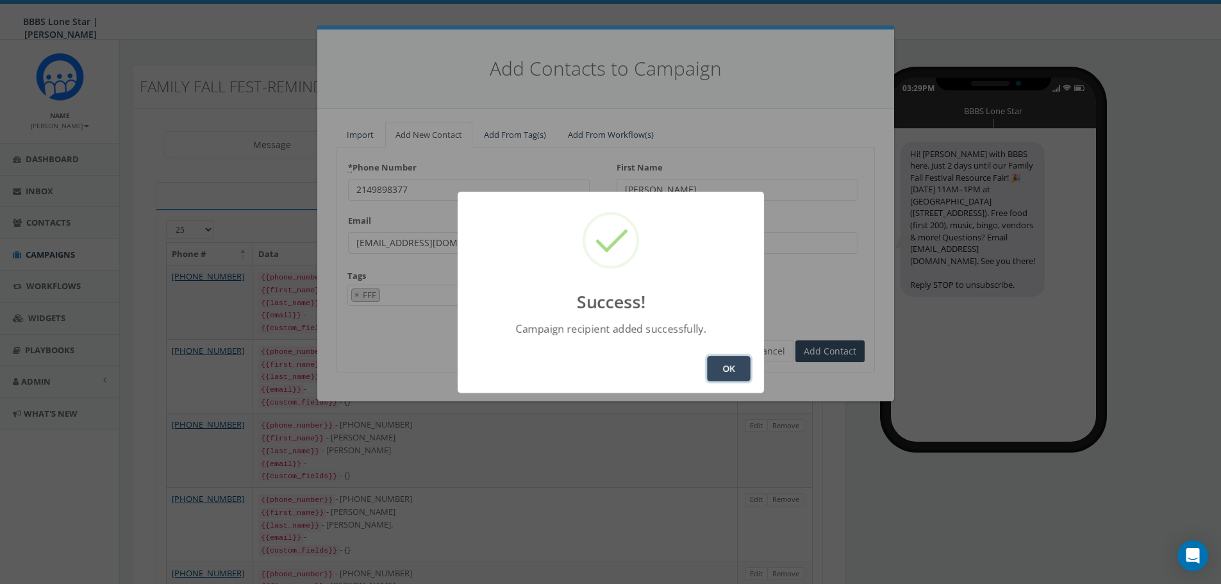
click at [711, 376] on button "OK" at bounding box center [729, 369] width 44 height 26
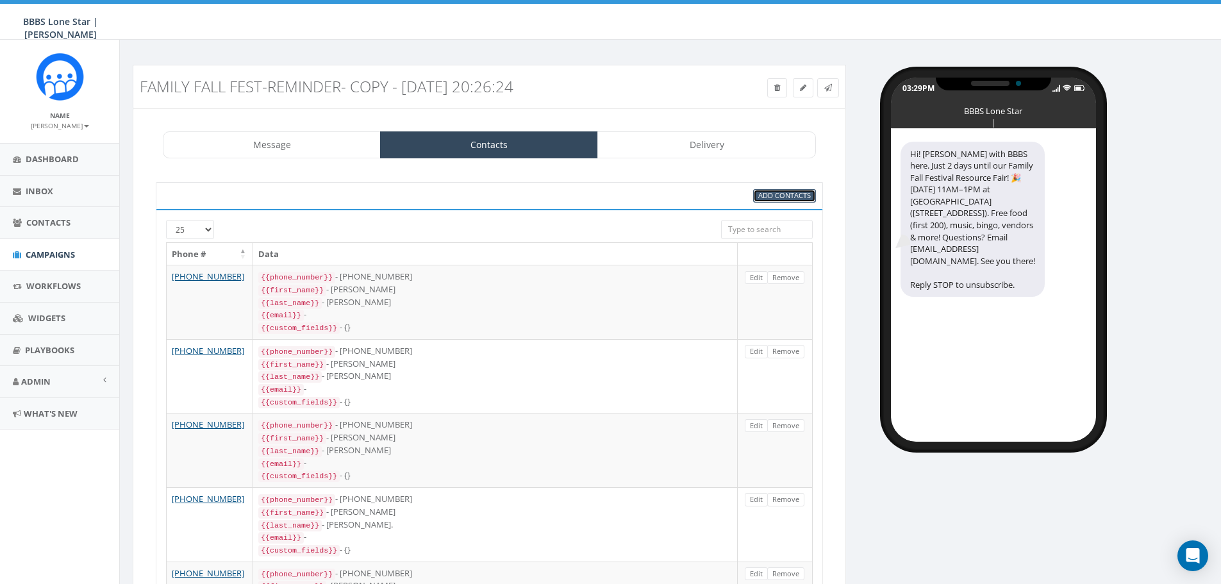
click at [781, 195] on span "Add Contacts" at bounding box center [784, 195] width 53 height 10
select select
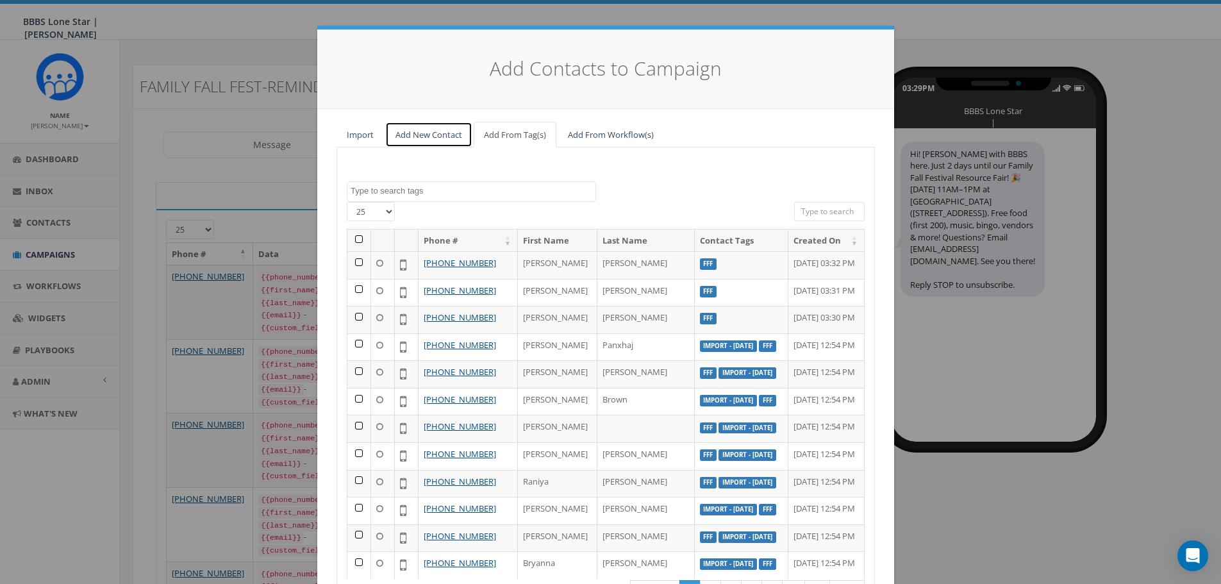
click at [446, 137] on link "Add New Contact" at bounding box center [428, 135] width 87 height 26
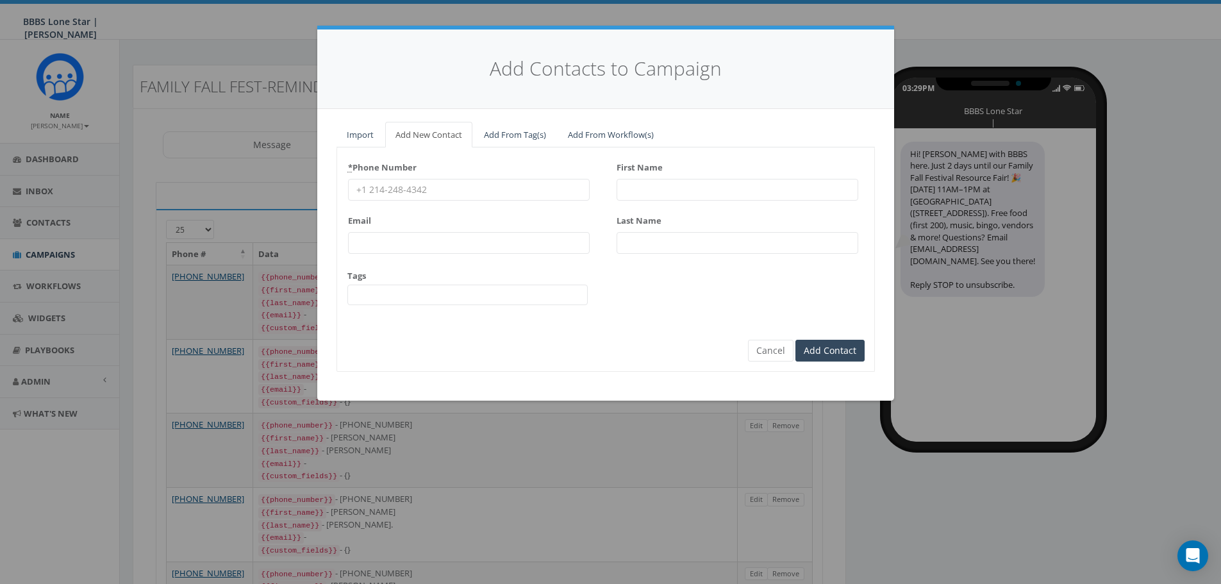
click at [438, 185] on input "* Phone Number" at bounding box center [469, 190] width 242 height 22
paste input "9723270618"
type input "9723270618"
click at [669, 197] on input "First Name" at bounding box center [738, 190] width 242 height 22
type input "D"
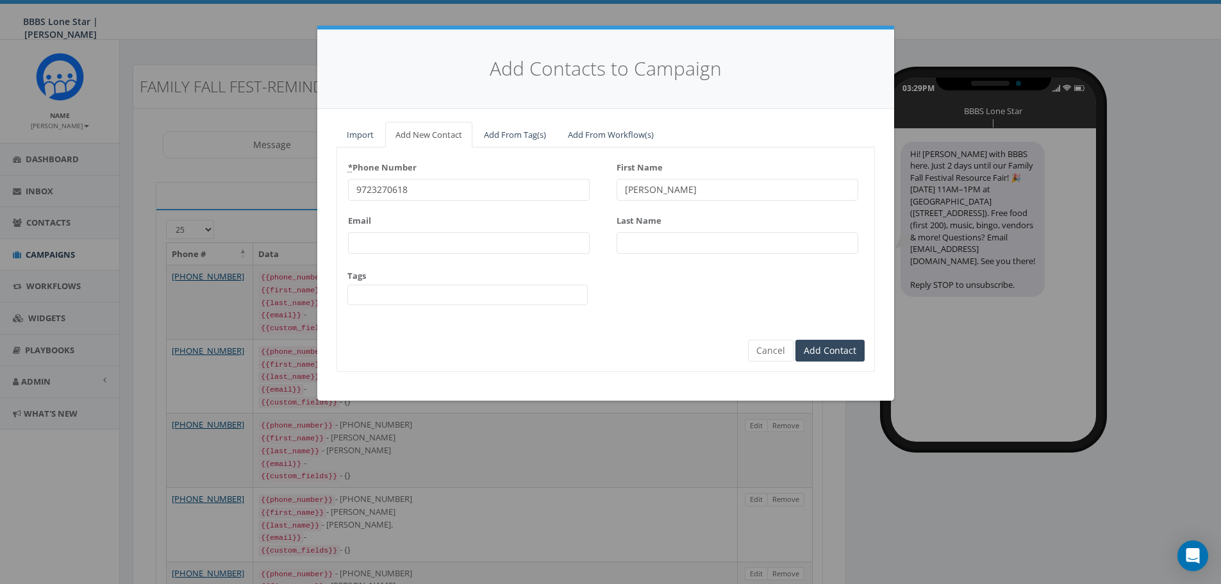
type input "iana"
type input "Diana"
click at [383, 243] on input "Email" at bounding box center [469, 243] width 242 height 22
paste input "diana1garcia2003@gmail.com"
type input "diana1garcia2003@gmail.com"
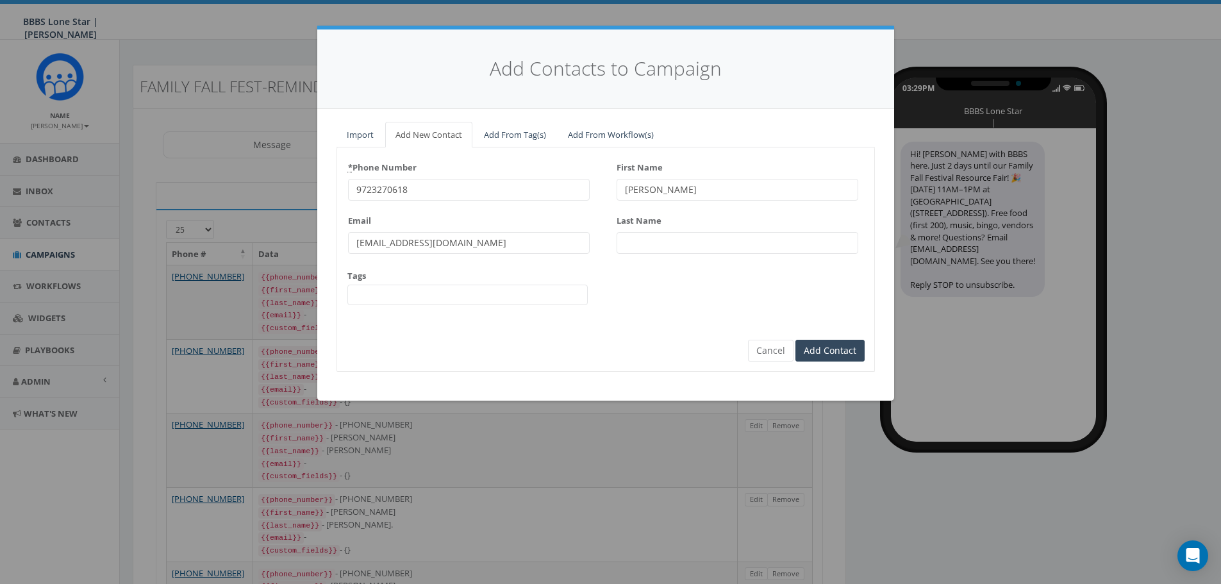
click at [668, 232] on div "Last Name" at bounding box center [738, 232] width 242 height 44
click at [665, 237] on input "Last Name" at bounding box center [738, 243] width 242 height 22
type input "?"
click at [495, 299] on span at bounding box center [467, 295] width 240 height 21
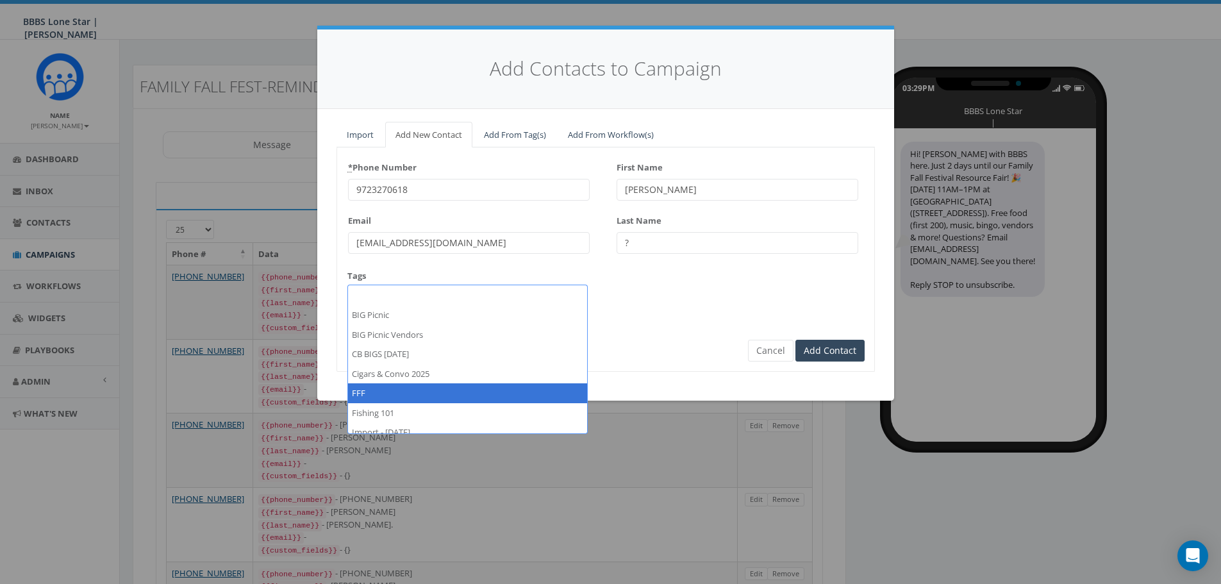
select select "FFF"
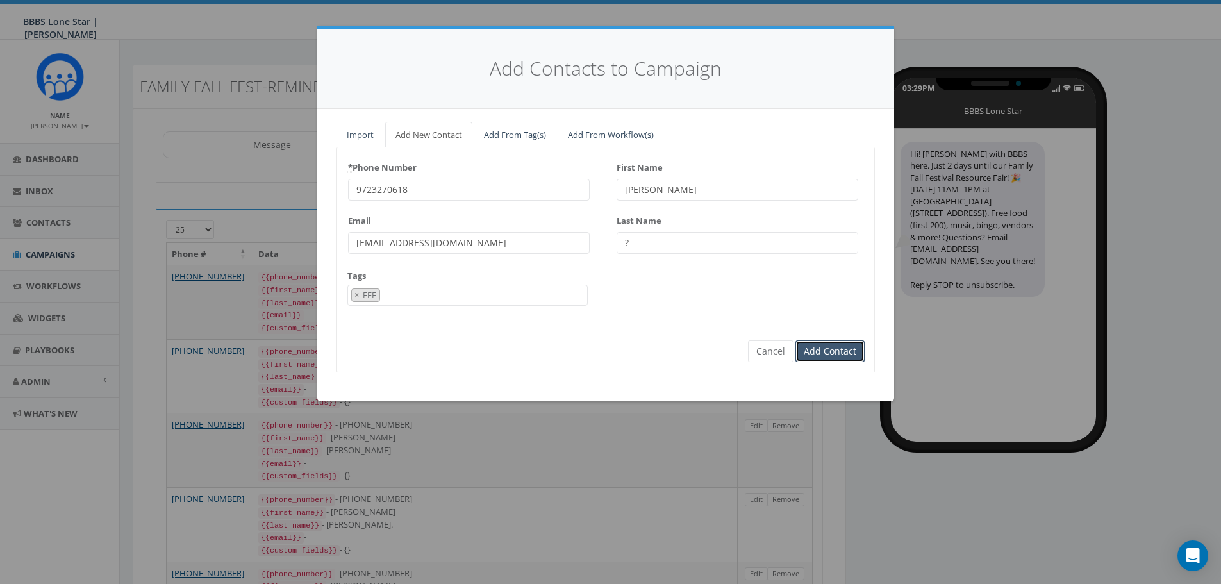
click at [825, 350] on input "Add Contact" at bounding box center [830, 351] width 69 height 22
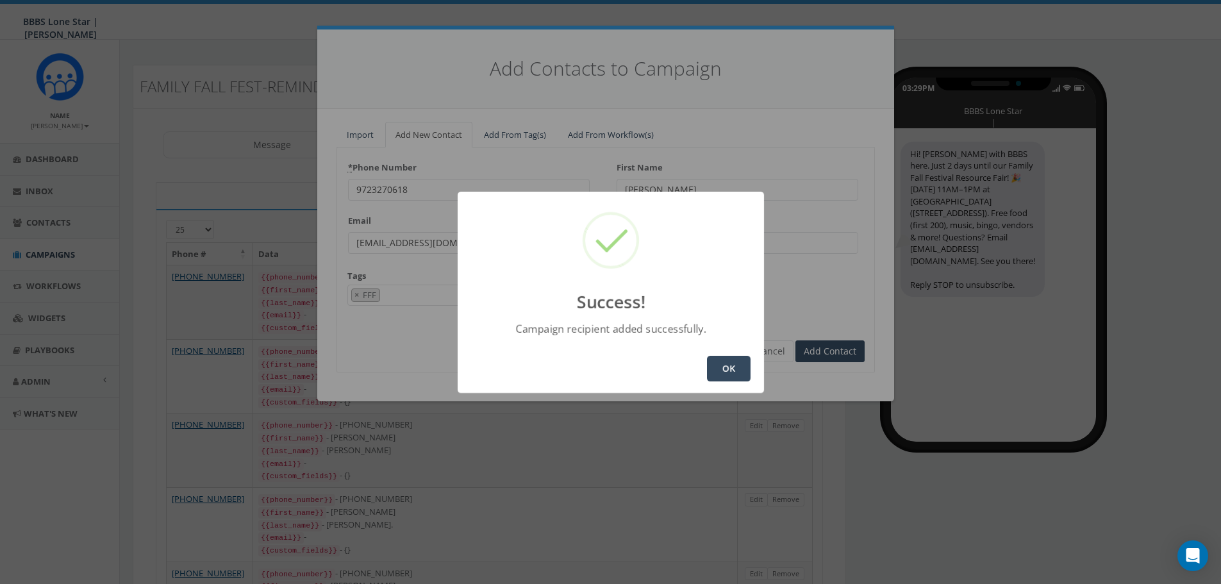
click at [723, 369] on button "OK" at bounding box center [729, 369] width 44 height 26
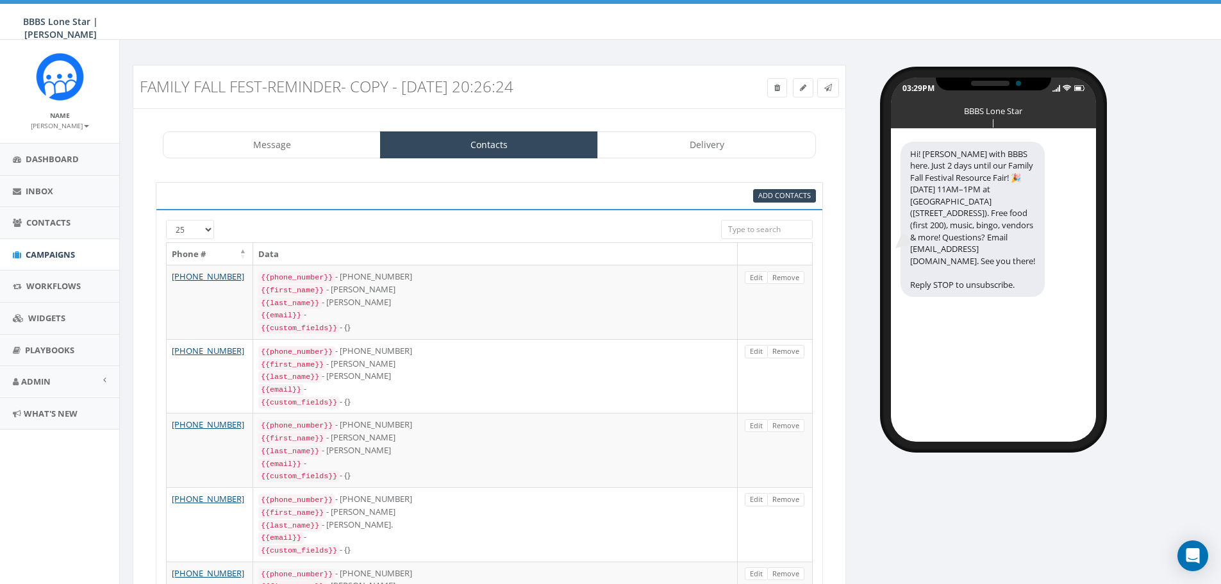
click at [761, 188] on div "Add Contacts" at bounding box center [489, 195] width 667 height 27
click at [761, 190] on span "Add Contacts" at bounding box center [784, 195] width 53 height 10
select select
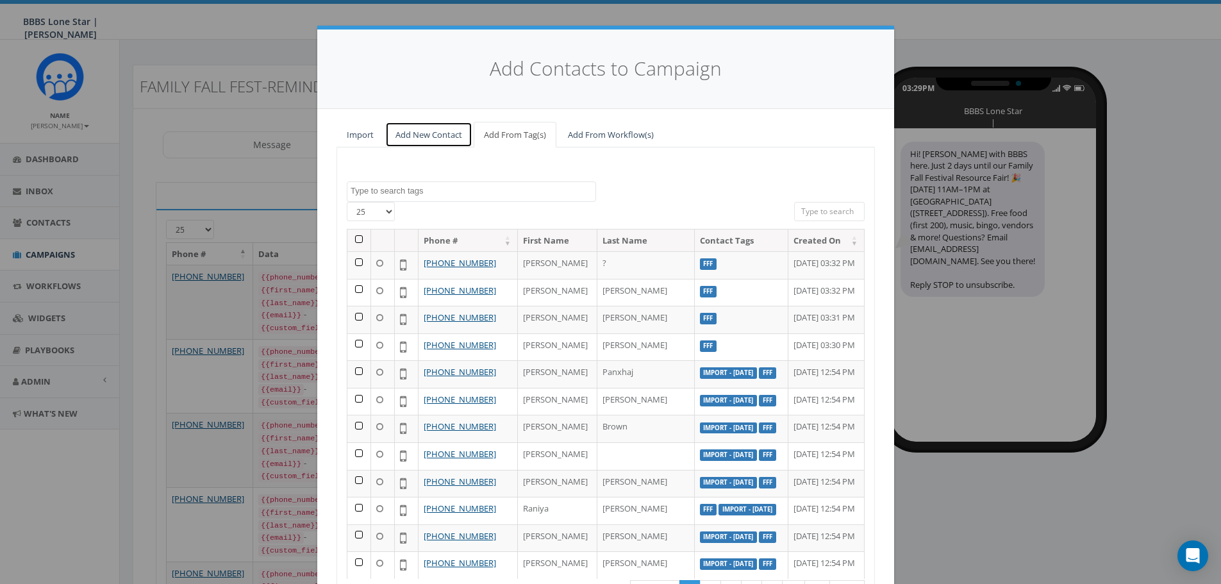
click at [437, 136] on link "Add New Contact" at bounding box center [428, 135] width 87 height 26
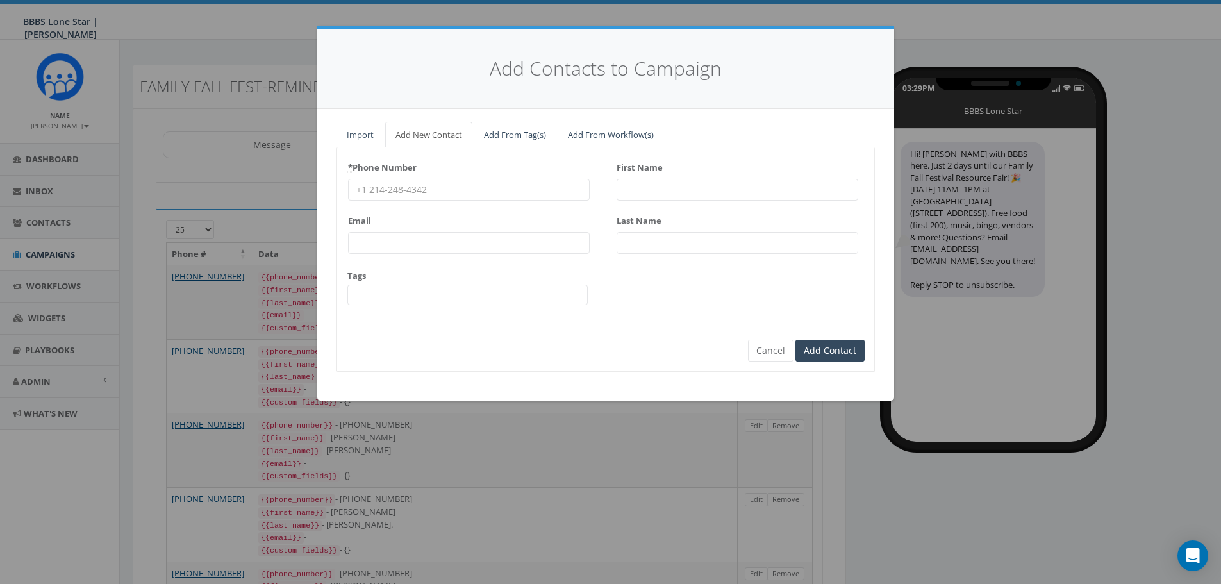
click at [396, 185] on input "* Phone Number" at bounding box center [469, 190] width 242 height 22
paste input "2149371123"
type input "2149371123"
click at [662, 194] on input "First Name" at bounding box center [738, 190] width 242 height 22
paste input "Cindy Lopez"
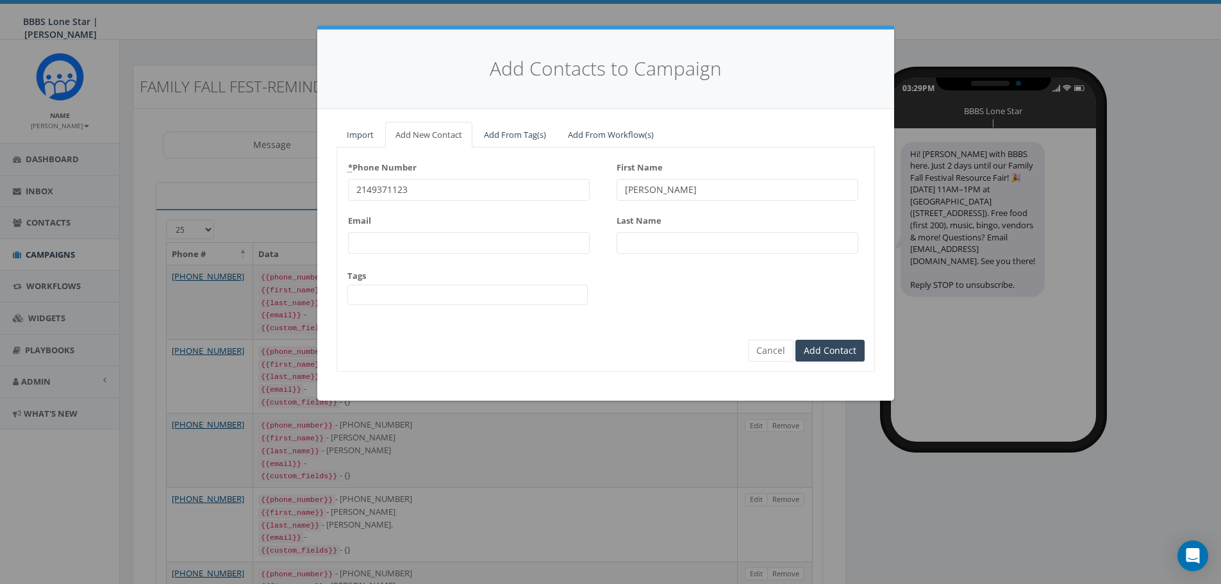
drag, startPoint x: 681, startPoint y: 194, endPoint x: 651, endPoint y: 196, distance: 29.6
click at [651, 196] on input "Cindy Lopez" at bounding box center [738, 190] width 242 height 22
type input "Cindy"
paste input "Lopez"
type input "Lopez"
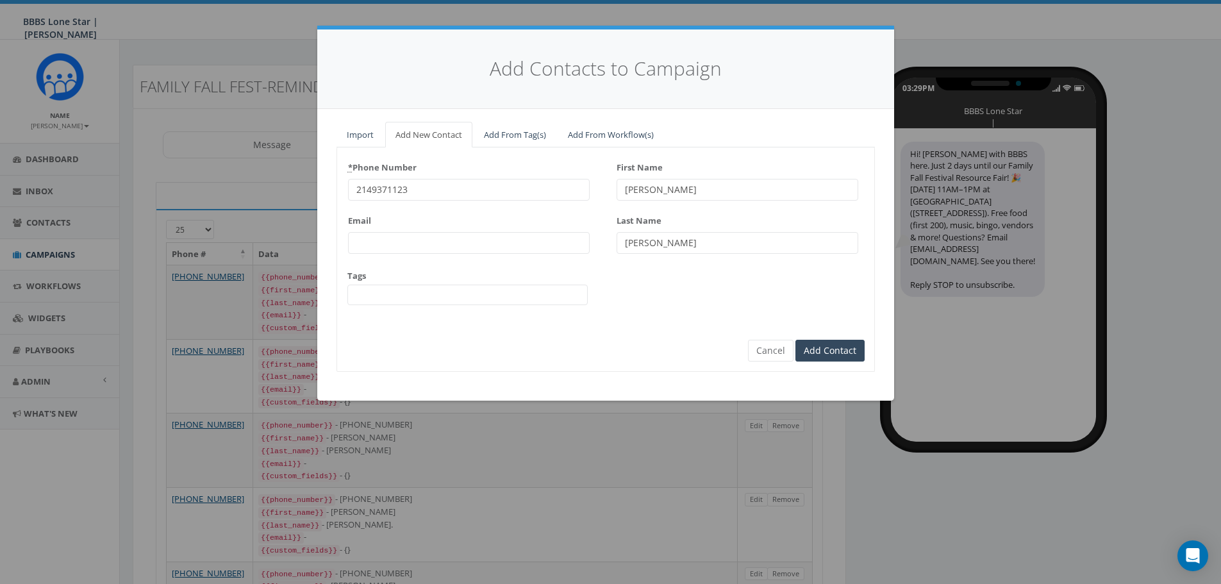
click at [412, 251] on input "Email" at bounding box center [469, 243] width 242 height 22
paste input "cindy.lopez04@yahoo.com"
type input "cindy.lopez04@yahoo.com"
click at [394, 294] on span at bounding box center [467, 295] width 240 height 21
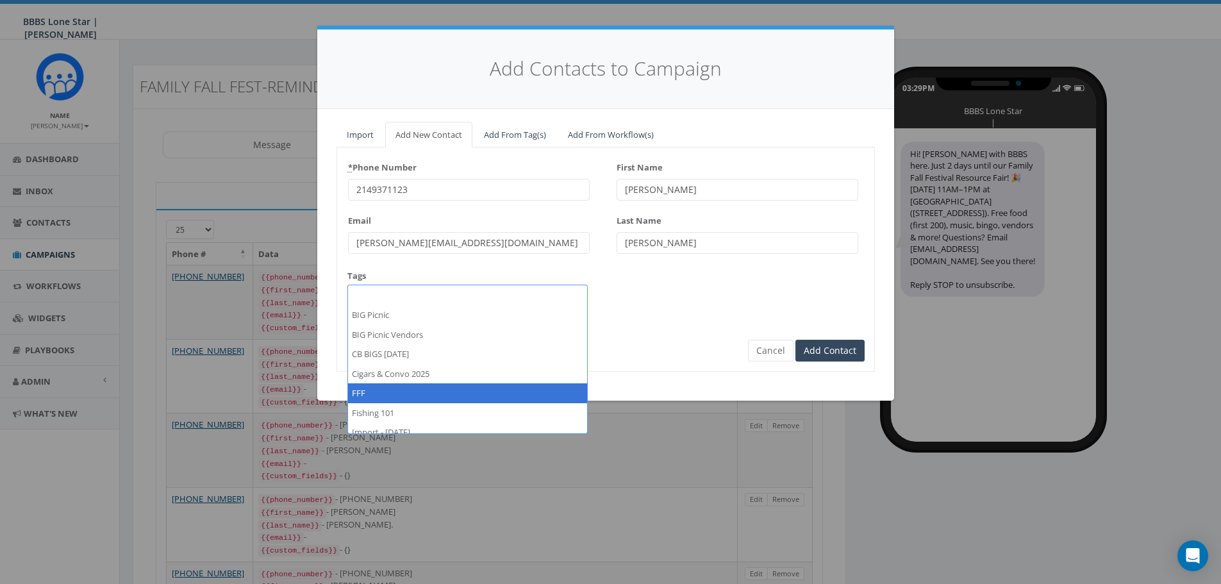
select select "FFF"
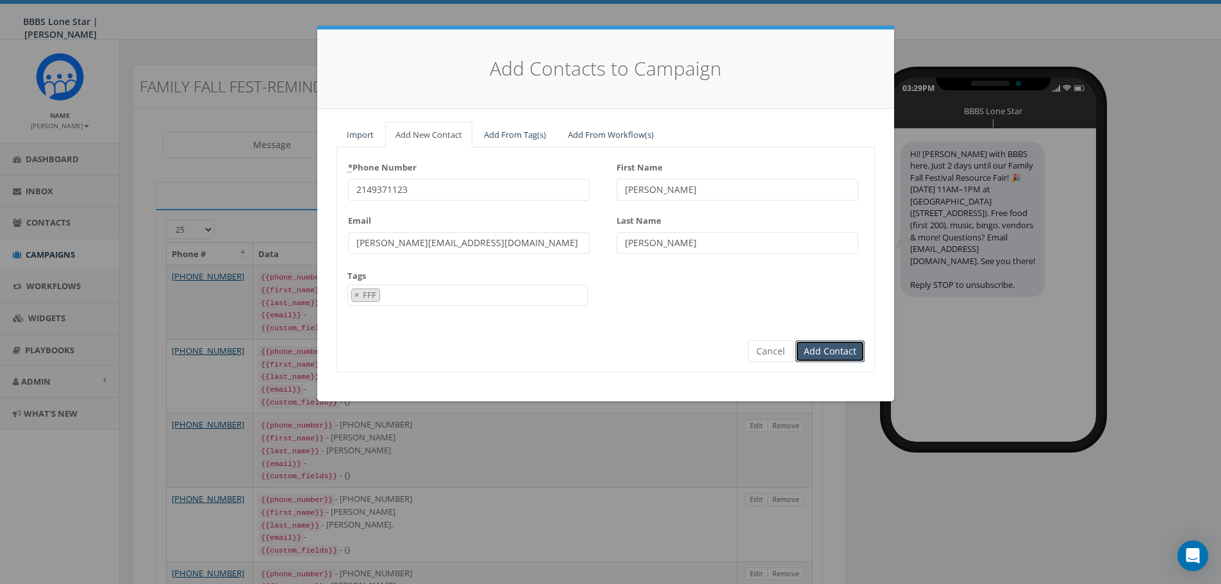
click at [826, 348] on input "Add Contact" at bounding box center [830, 351] width 69 height 22
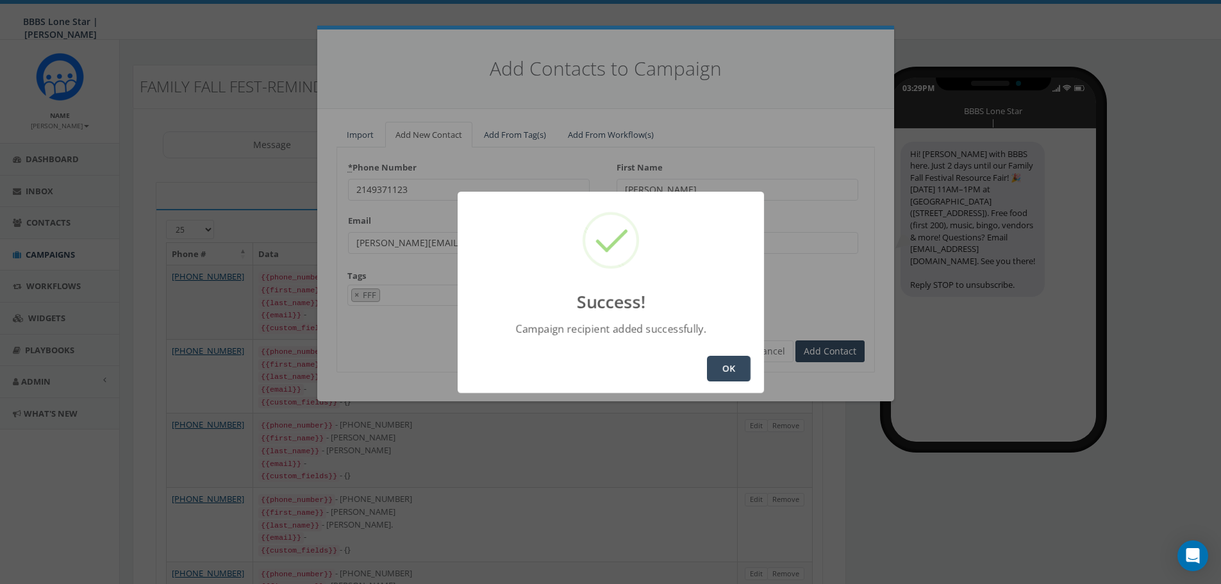
click at [724, 370] on button "OK" at bounding box center [729, 369] width 44 height 26
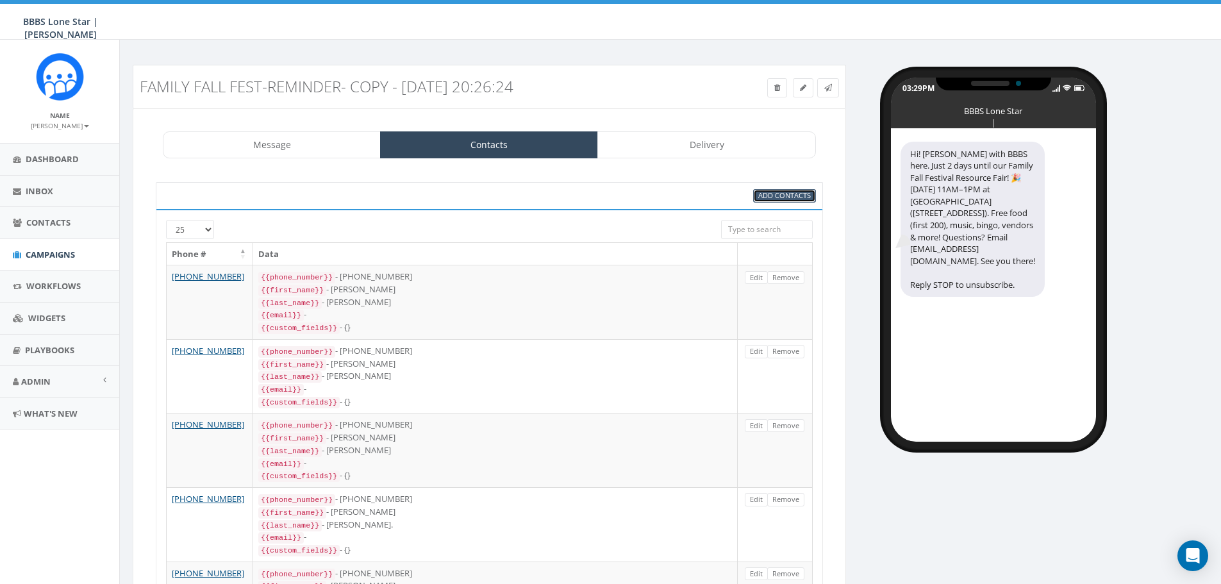
click at [797, 191] on span "Add Contacts" at bounding box center [784, 195] width 53 height 10
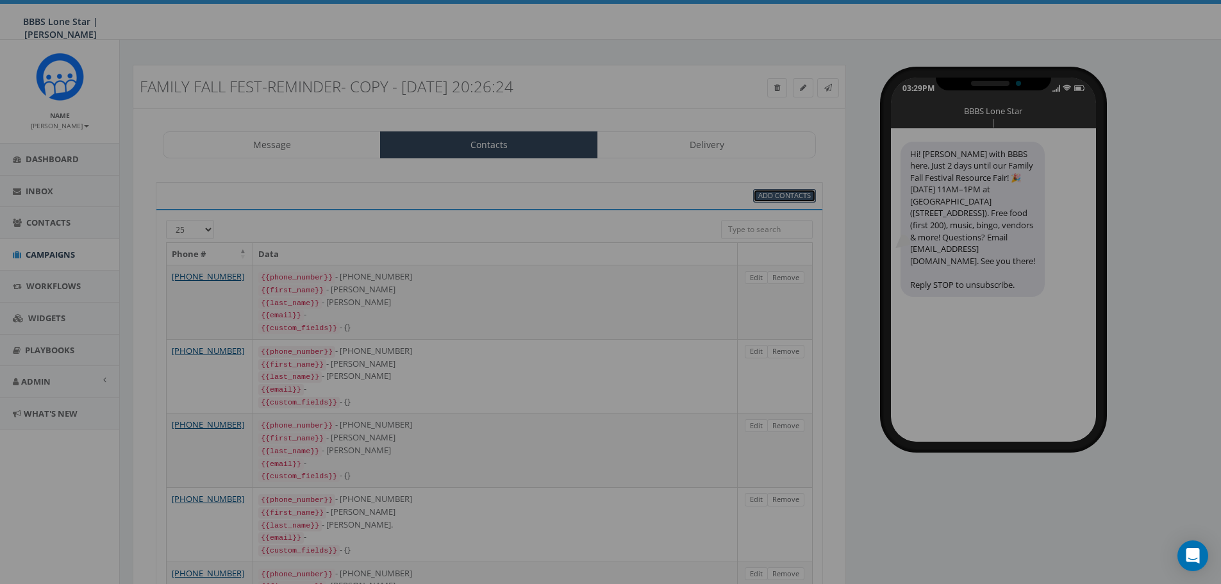
select select
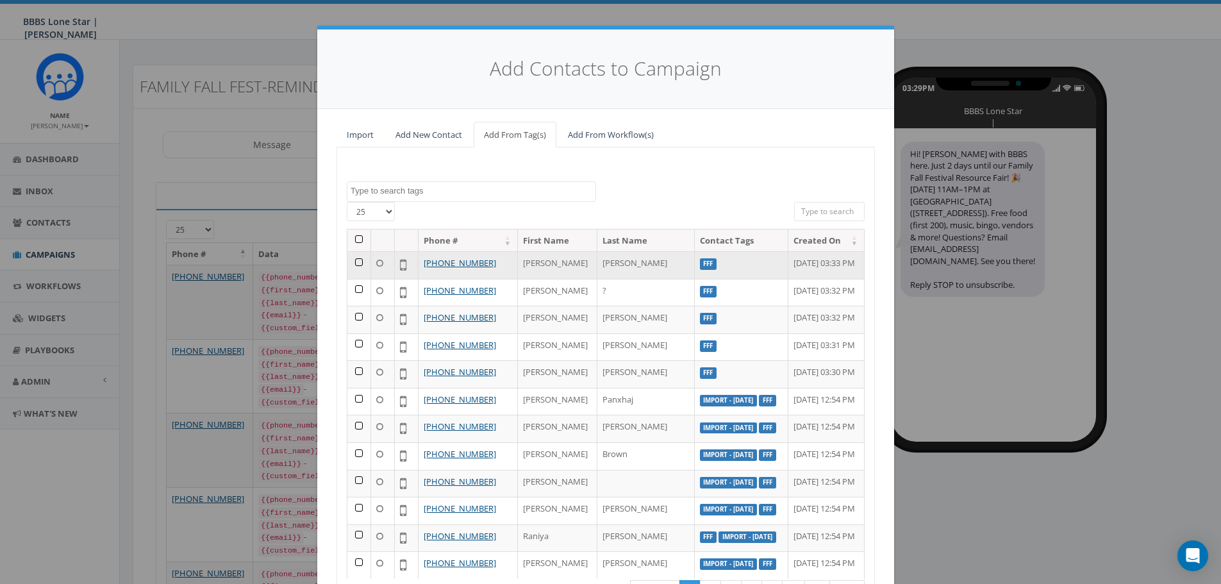
click at [349, 272] on td at bounding box center [359, 265] width 24 height 28
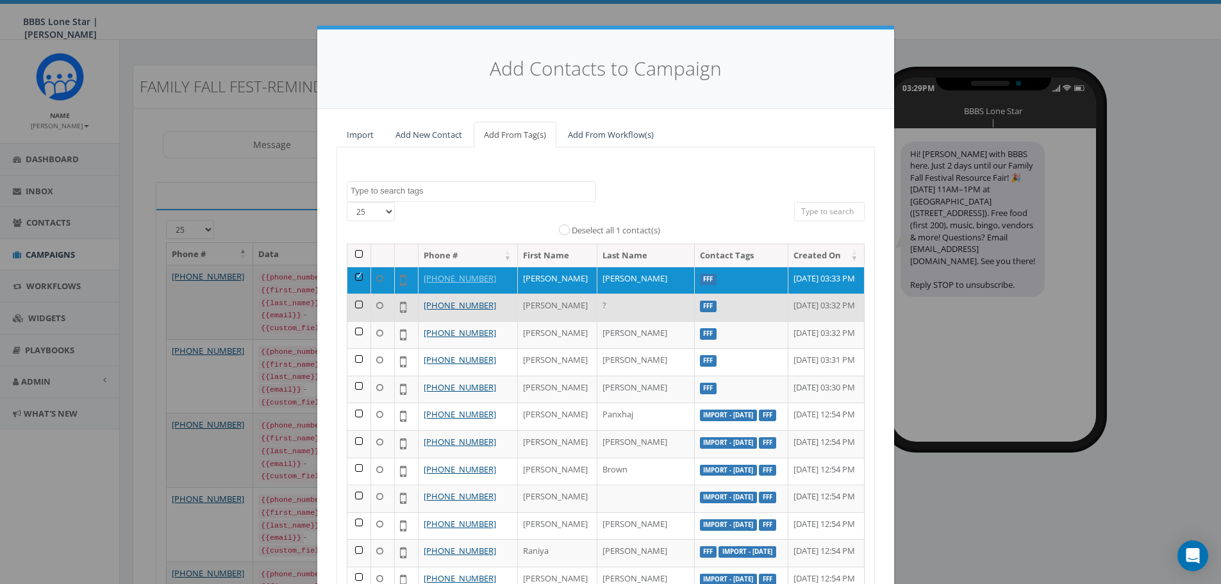
click at [351, 321] on td at bounding box center [359, 308] width 24 height 28
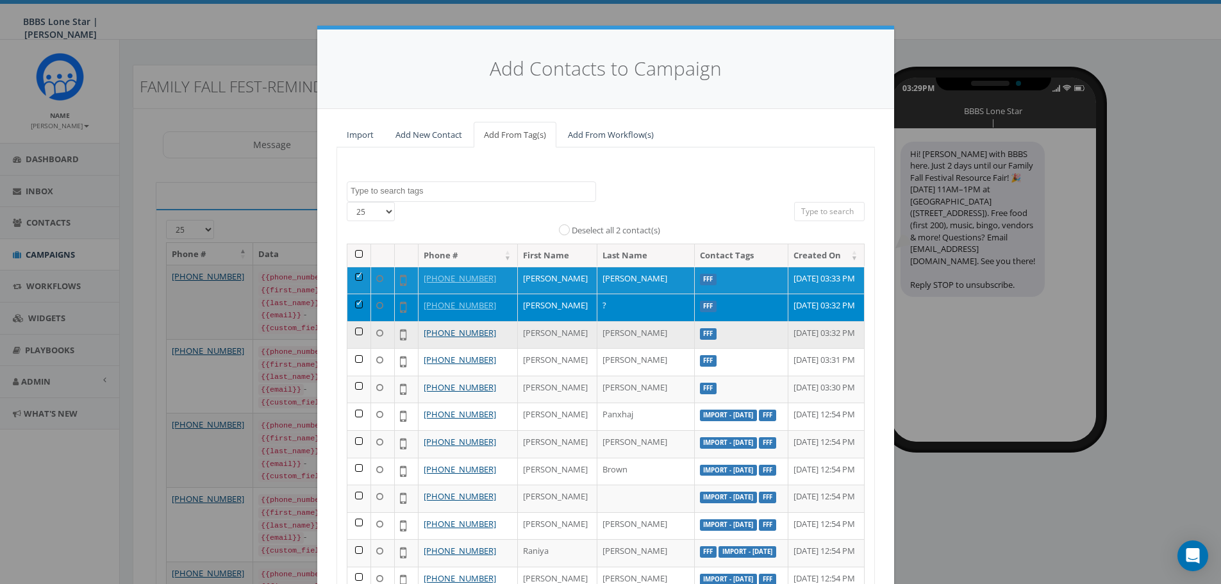
click at [354, 349] on td at bounding box center [359, 335] width 24 height 28
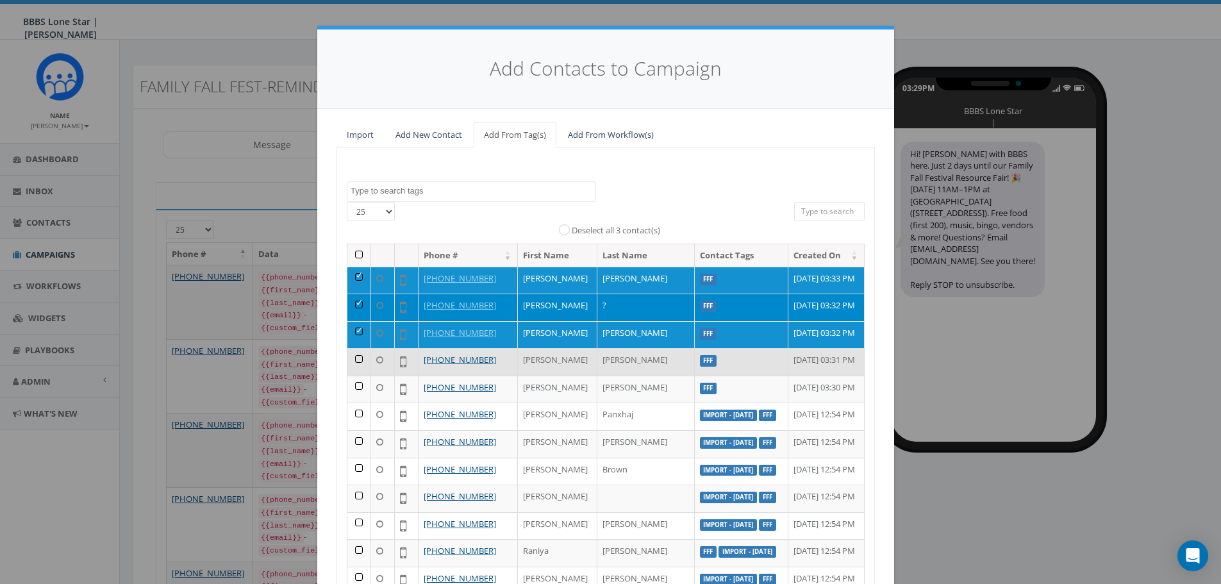
click at [351, 376] on td at bounding box center [359, 362] width 24 height 28
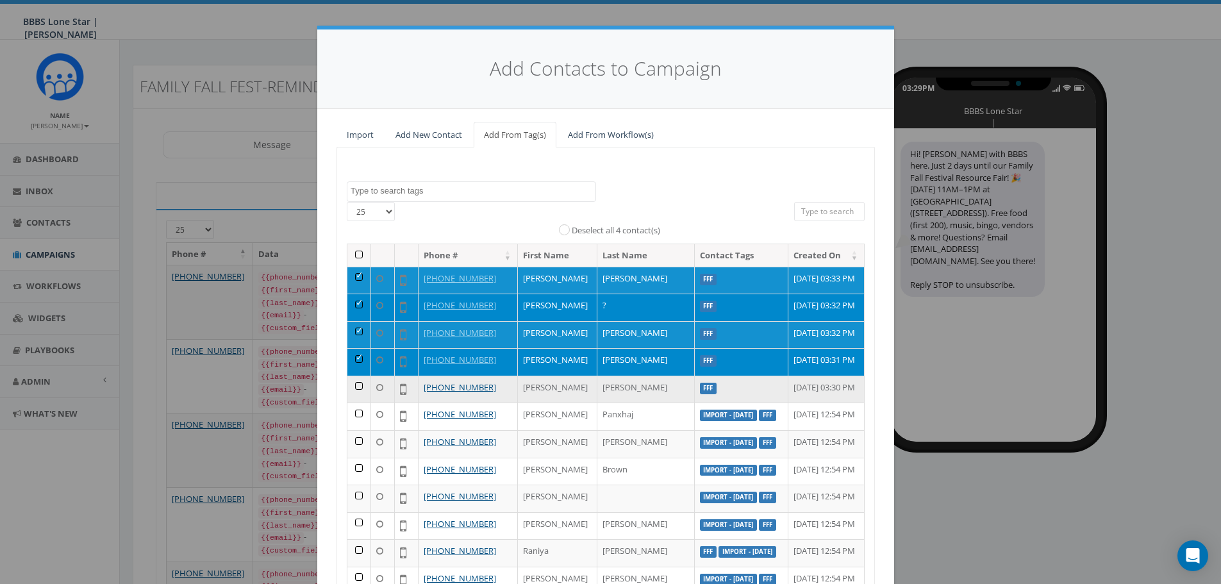
click at [355, 403] on td at bounding box center [359, 390] width 24 height 28
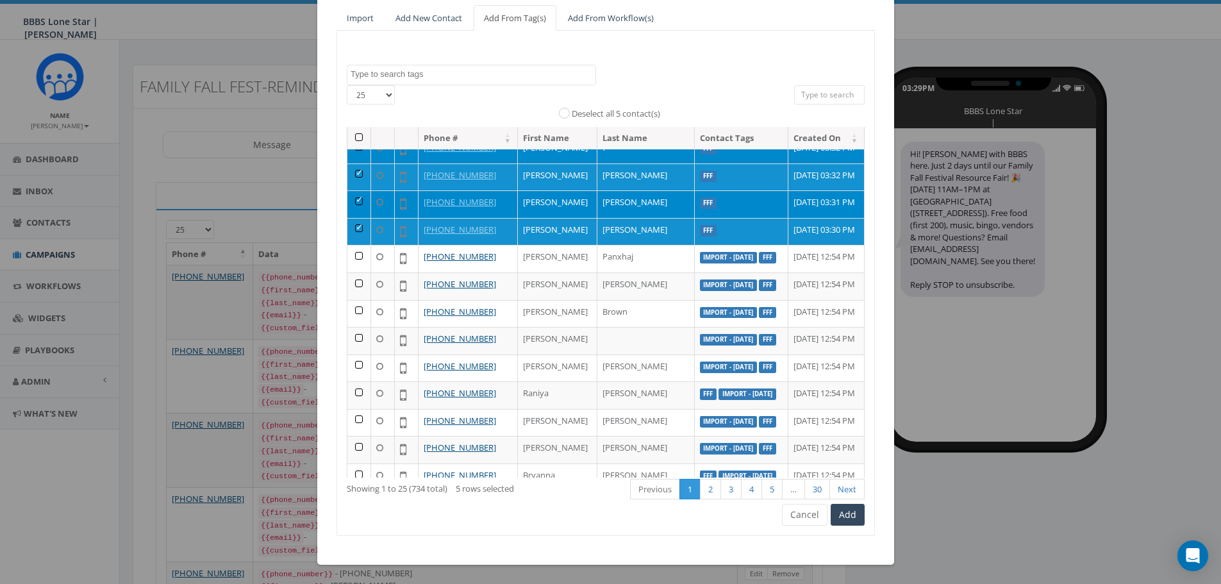
scroll to position [64, 0]
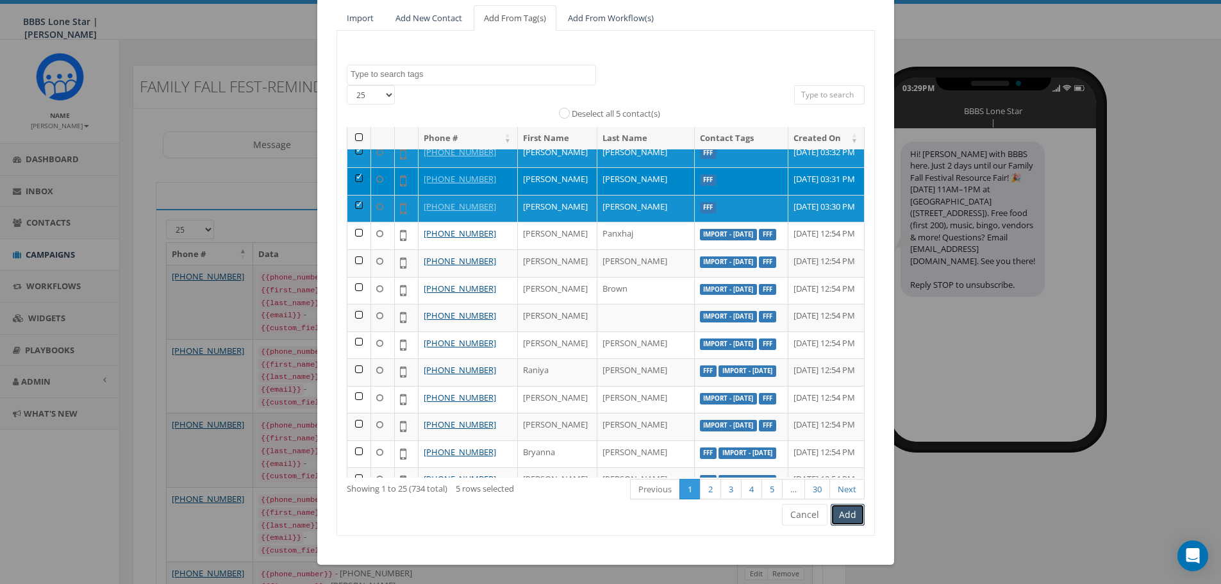
click at [832, 512] on button "Add" at bounding box center [848, 515] width 34 height 22
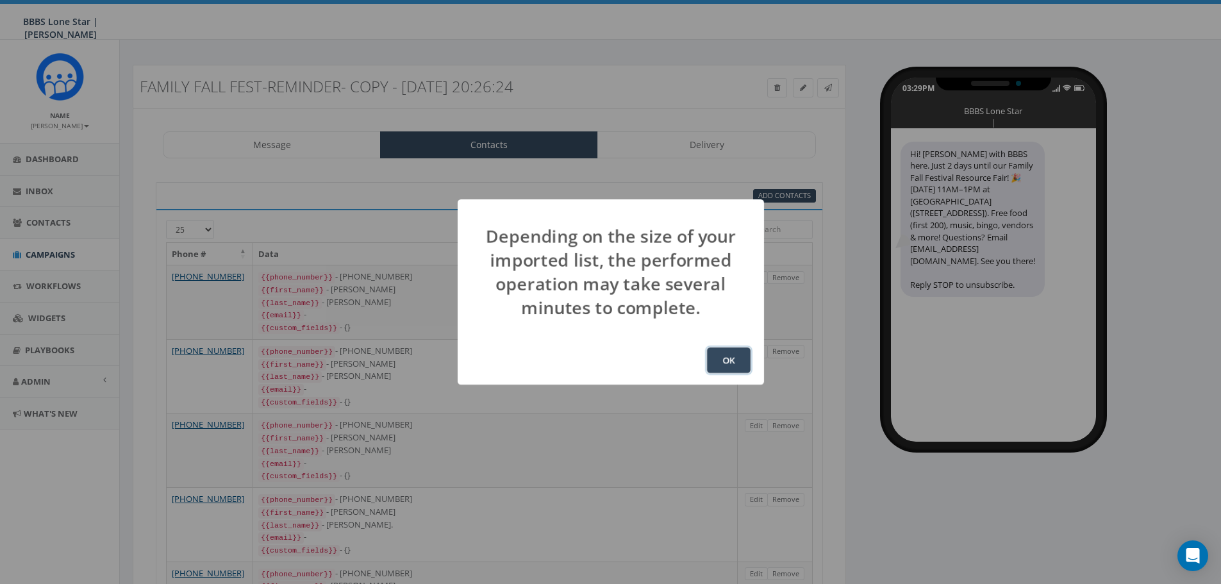
click at [730, 365] on button "OK" at bounding box center [729, 360] width 44 height 26
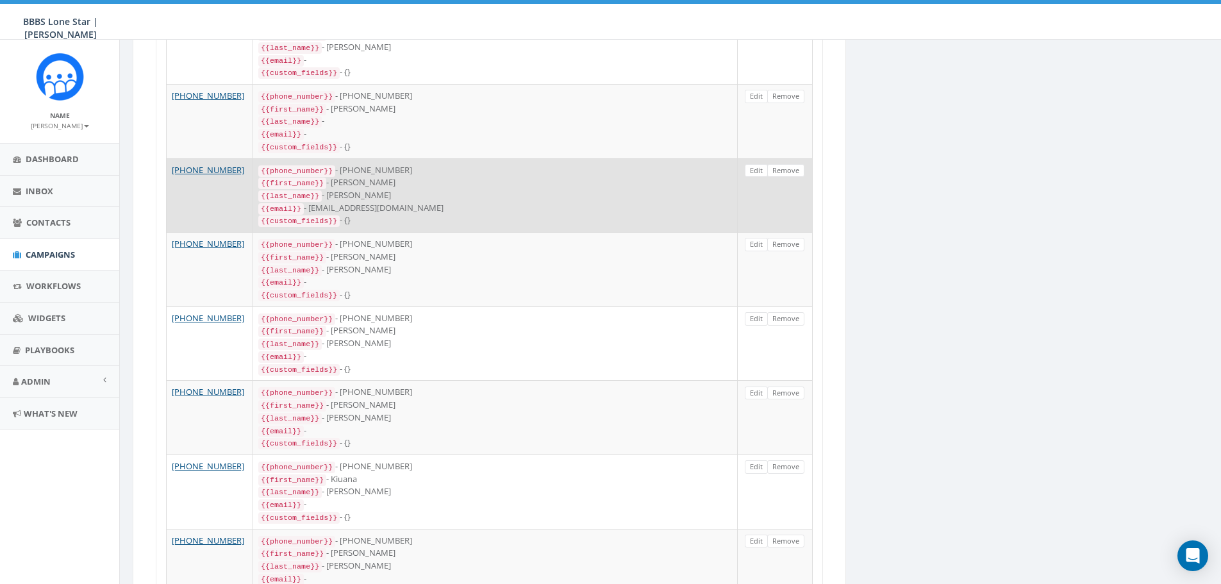
scroll to position [1562, 0]
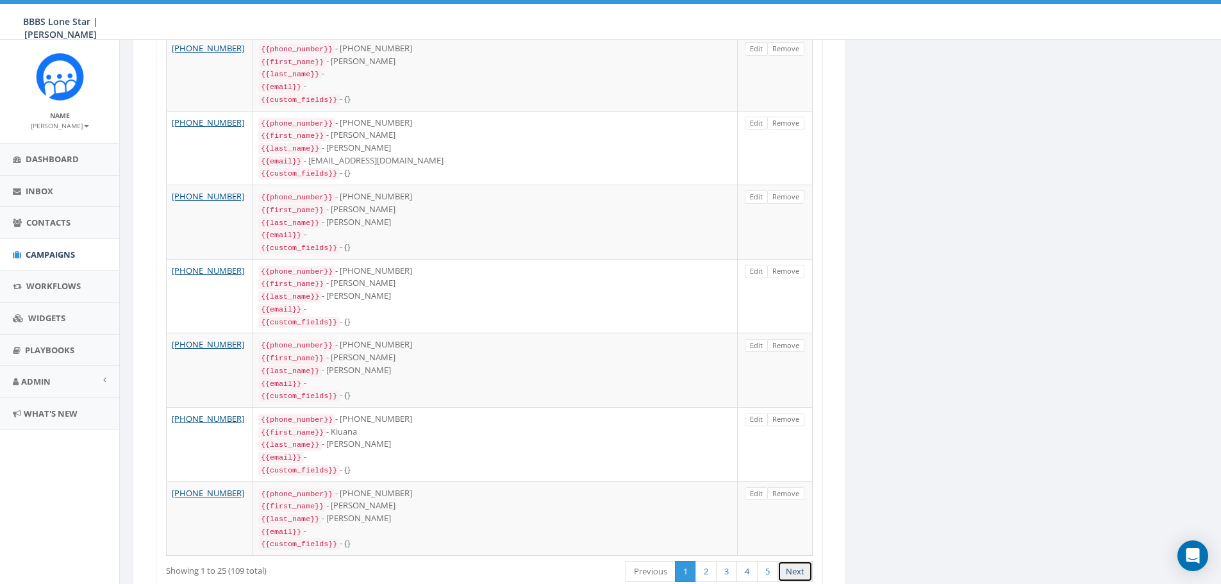
click at [782, 561] on link "Next" at bounding box center [795, 571] width 35 height 21
click at [767, 561] on link "5" at bounding box center [767, 571] width 21 height 21
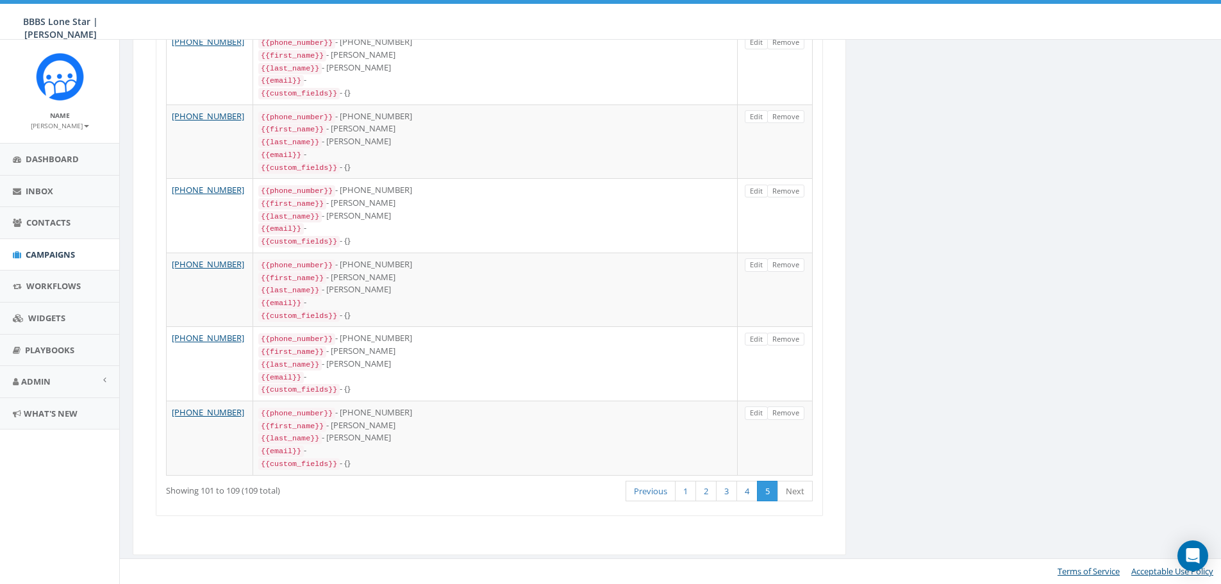
scroll to position [428, 0]
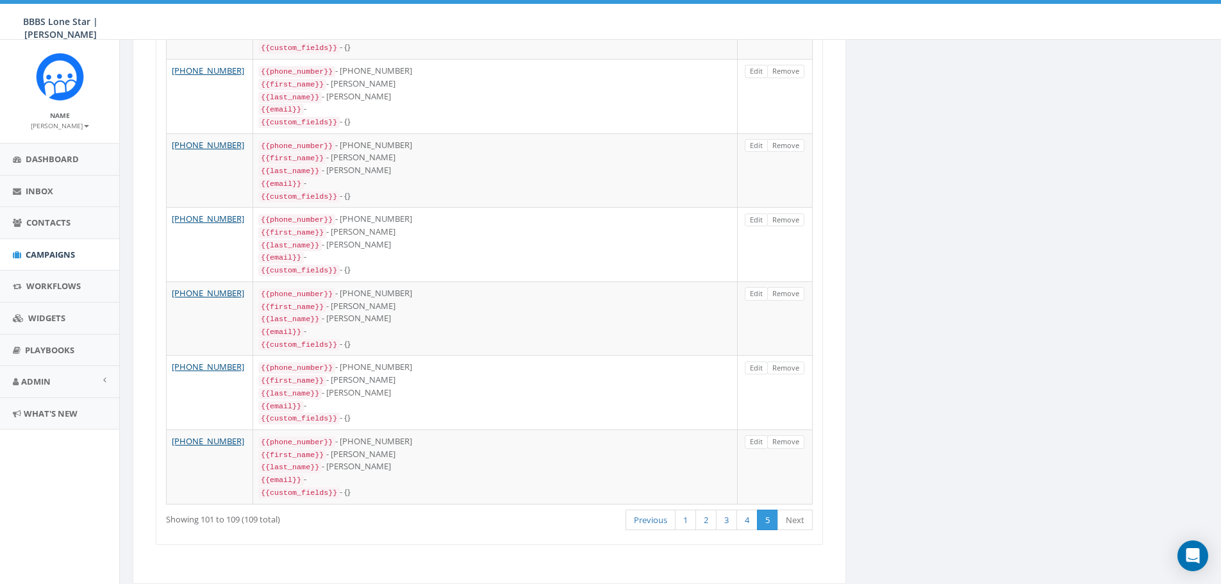
click at [763, 510] on link "5" at bounding box center [767, 520] width 21 height 21
click at [744, 510] on link "4" at bounding box center [747, 520] width 21 height 21
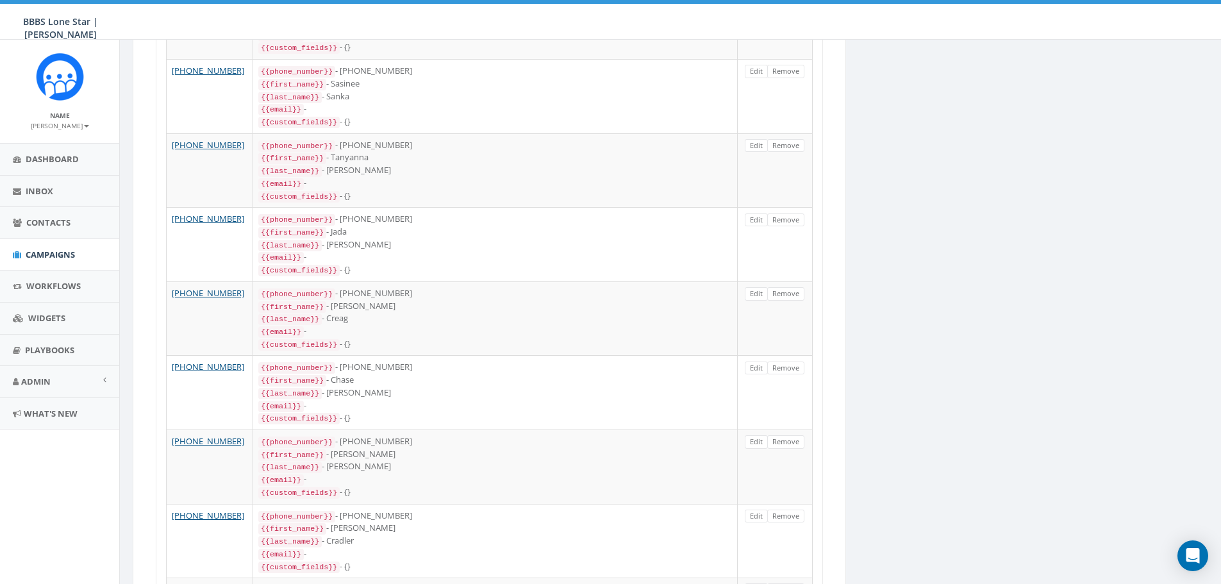
scroll to position [1562, 0]
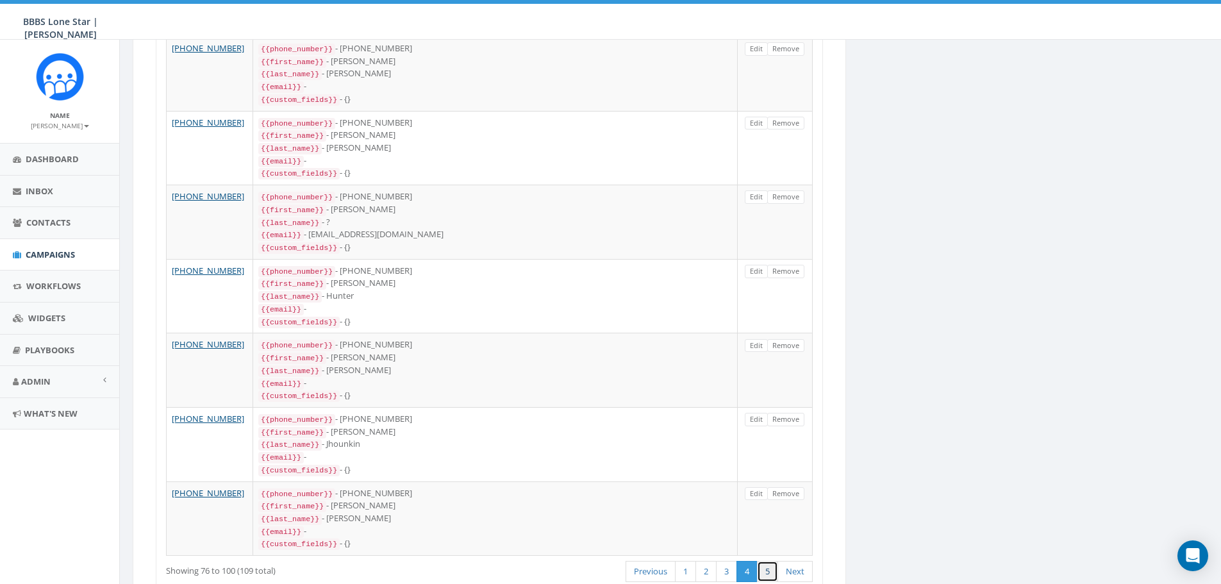
click at [760, 561] on link "5" at bounding box center [767, 571] width 21 height 21
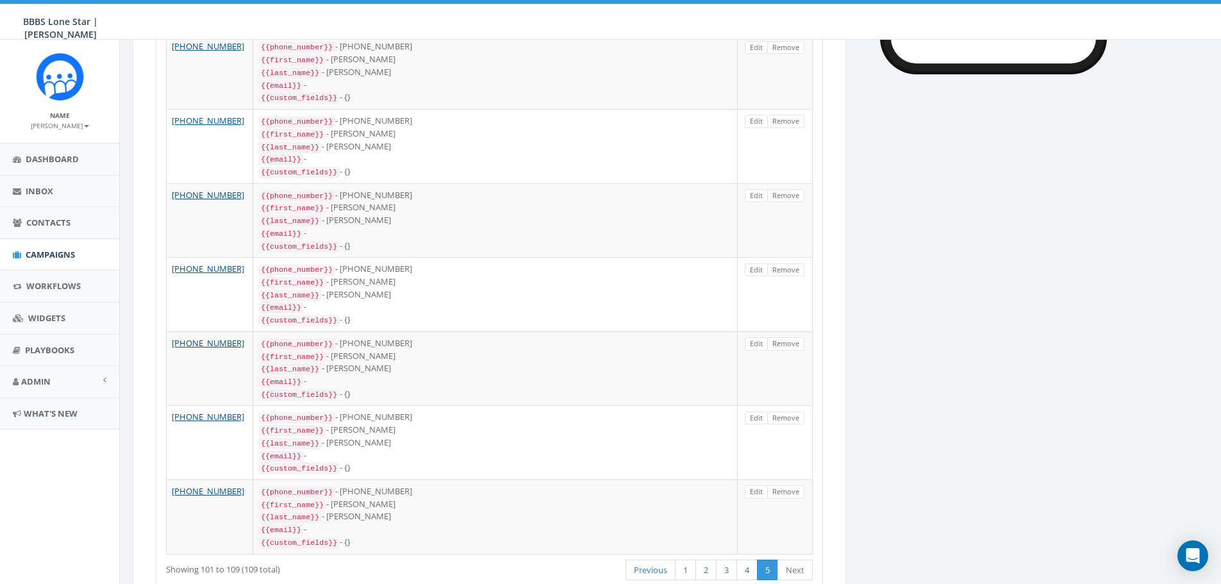
scroll to position [428, 0]
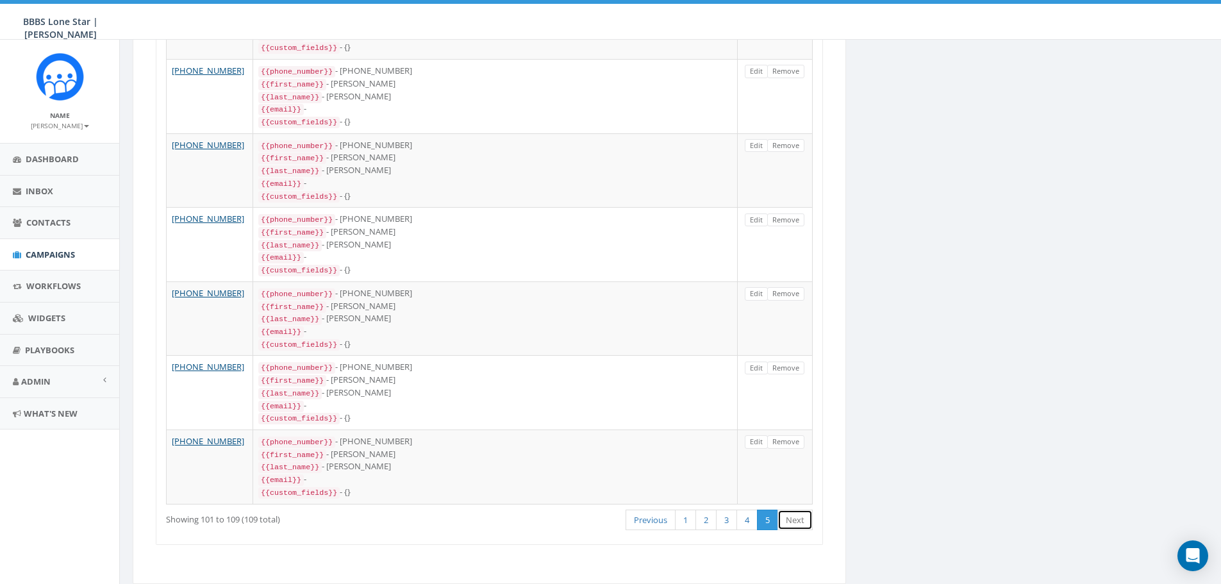
click at [791, 510] on link "Next" at bounding box center [795, 520] width 35 height 21
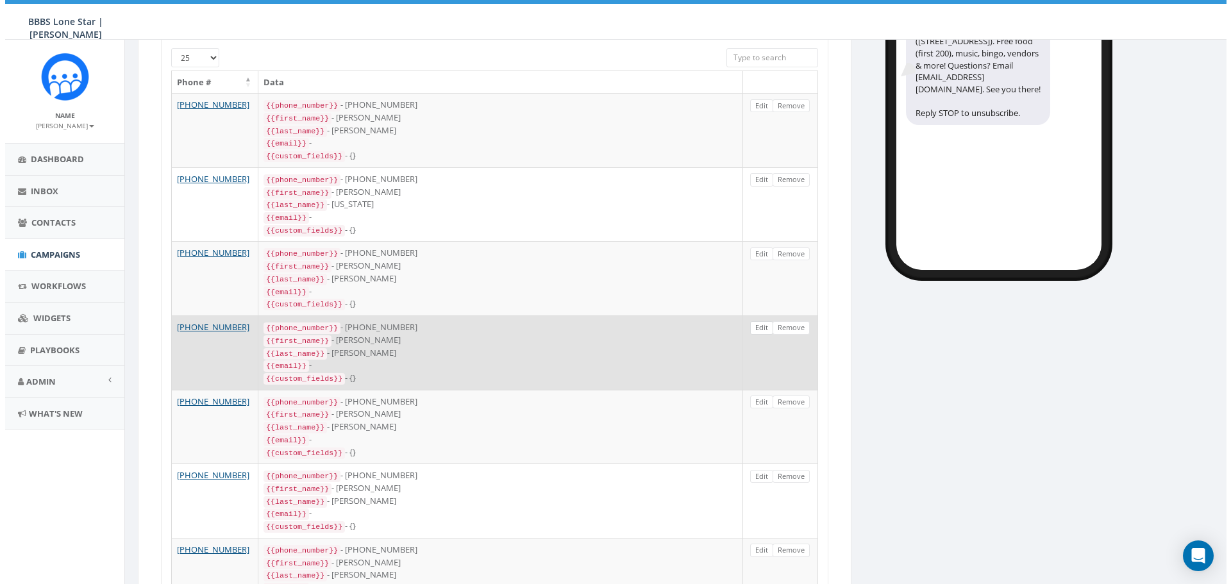
scroll to position [0, 0]
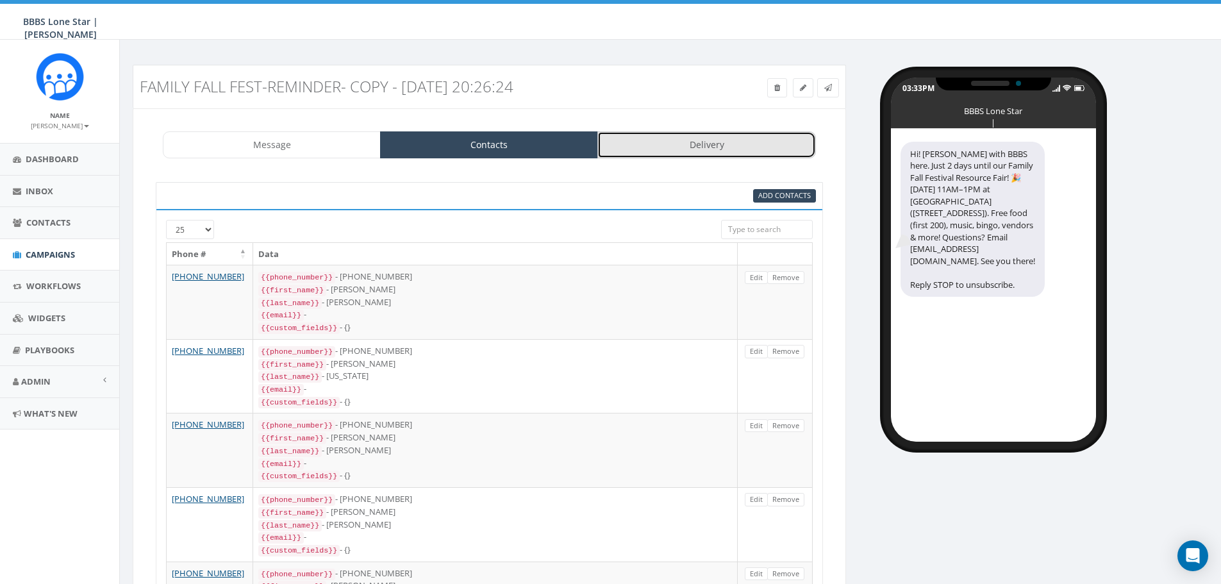
click at [669, 142] on link "Delivery" at bounding box center [707, 144] width 218 height 27
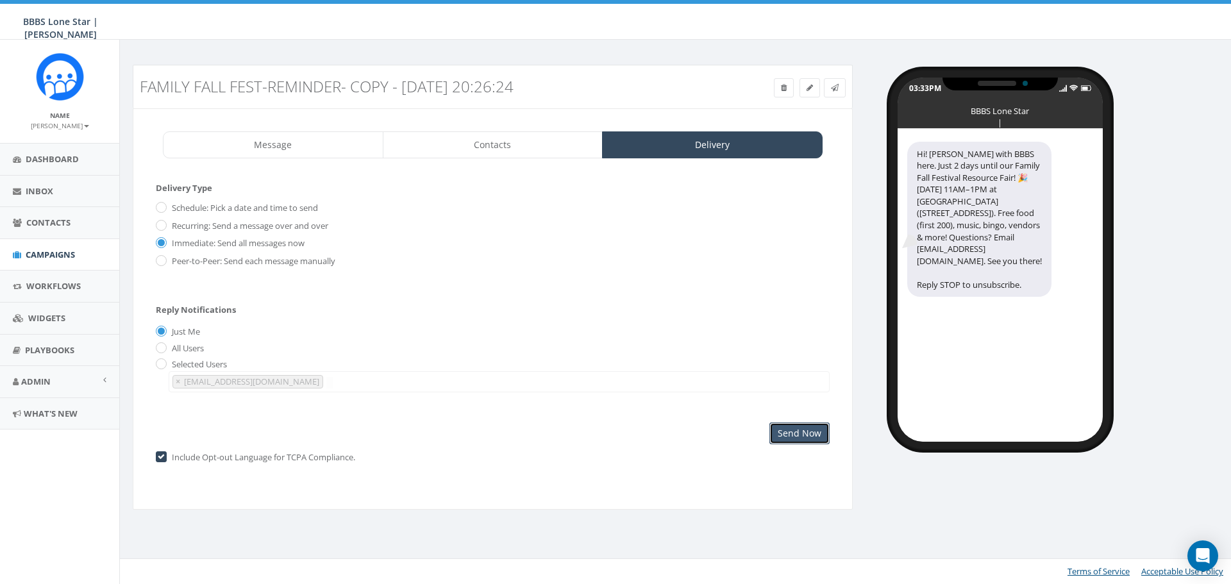
click at [800, 430] on input "Send Now" at bounding box center [799, 434] width 60 height 22
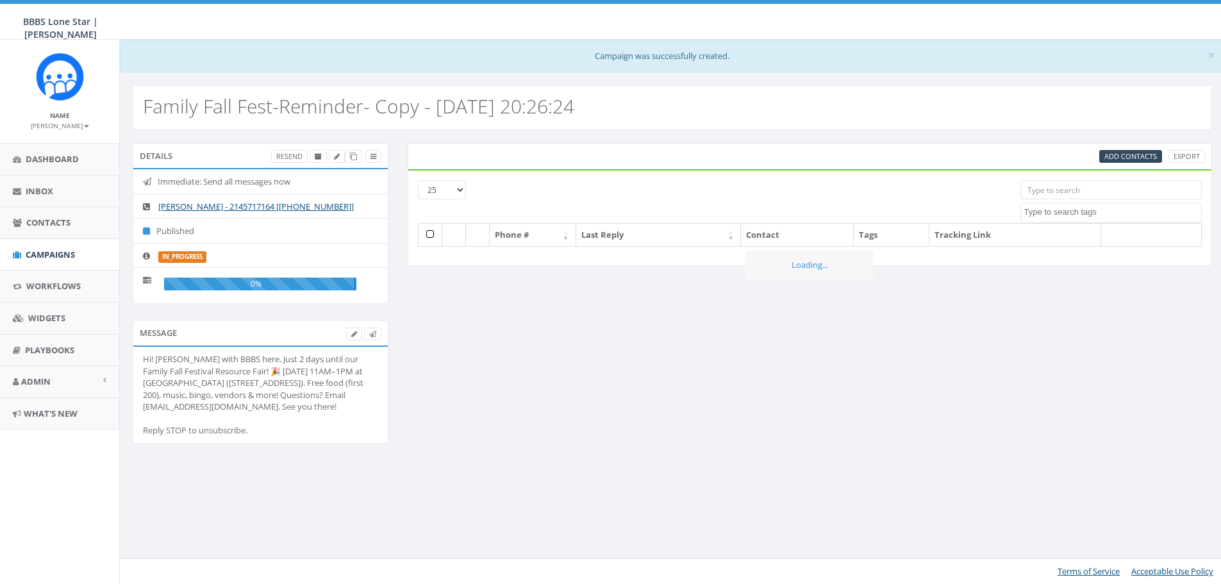
select select
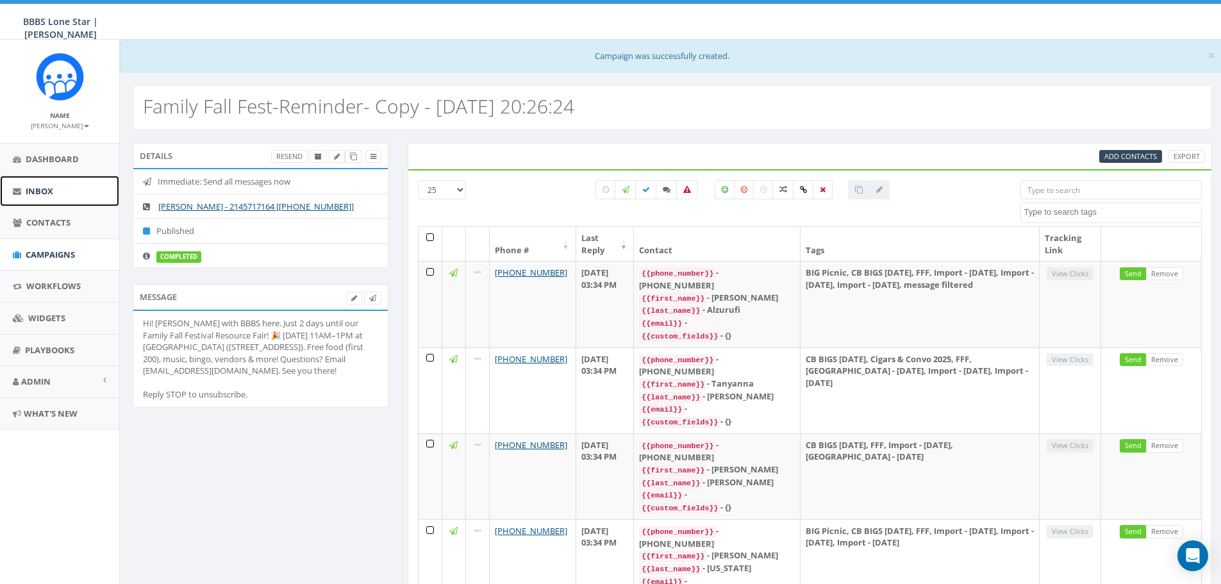
click at [65, 188] on link "Inbox" at bounding box center [59, 191] width 119 height 31
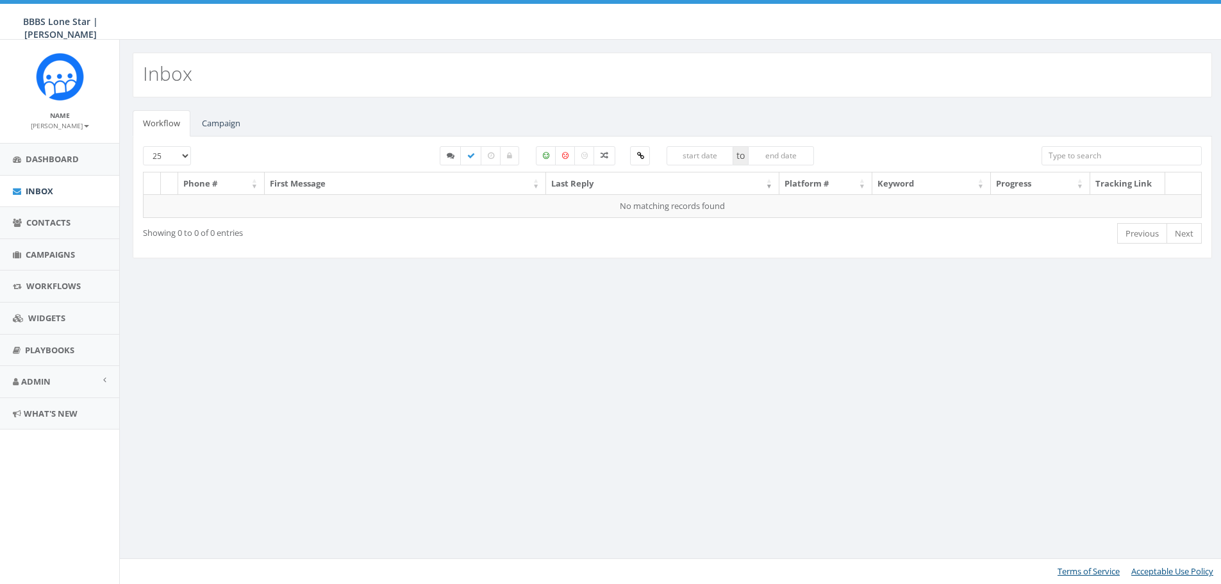
select select
click at [208, 115] on link "Campaign" at bounding box center [221, 123] width 59 height 26
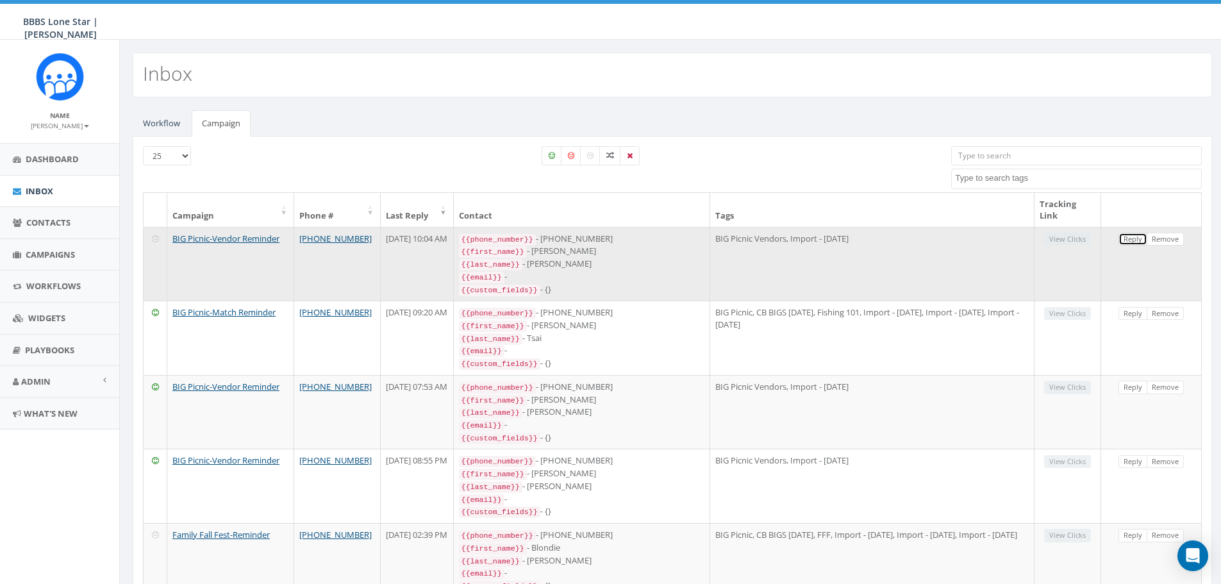
click at [1137, 238] on link "Reply" at bounding box center [1133, 239] width 29 height 13
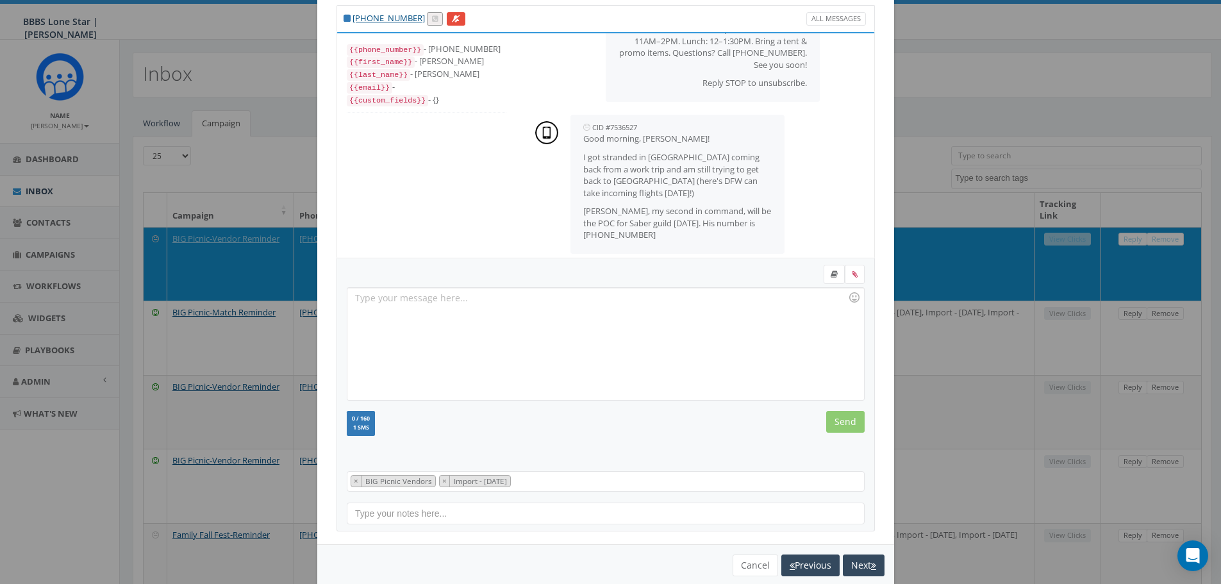
scroll to position [58, 0]
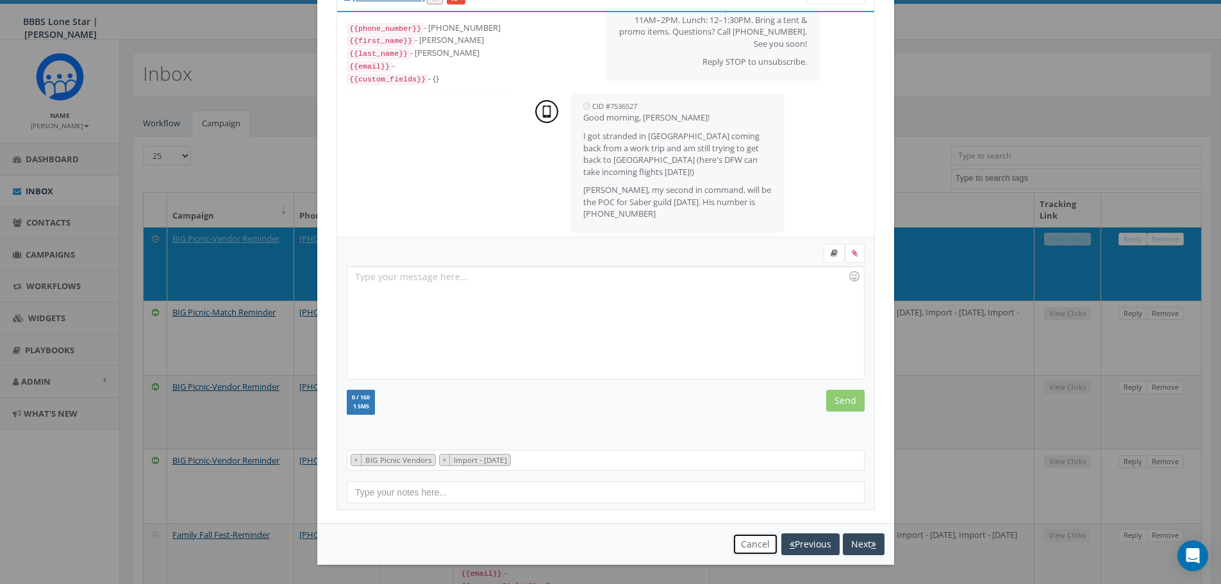
click at [739, 548] on button "Cancel" at bounding box center [756, 544] width 46 height 22
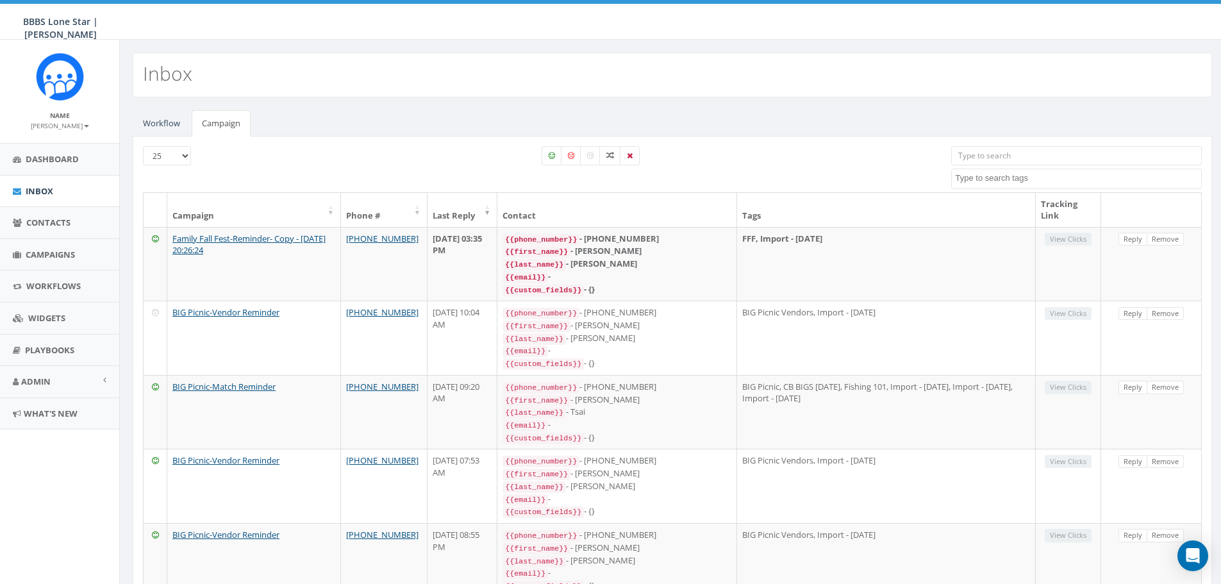
select select
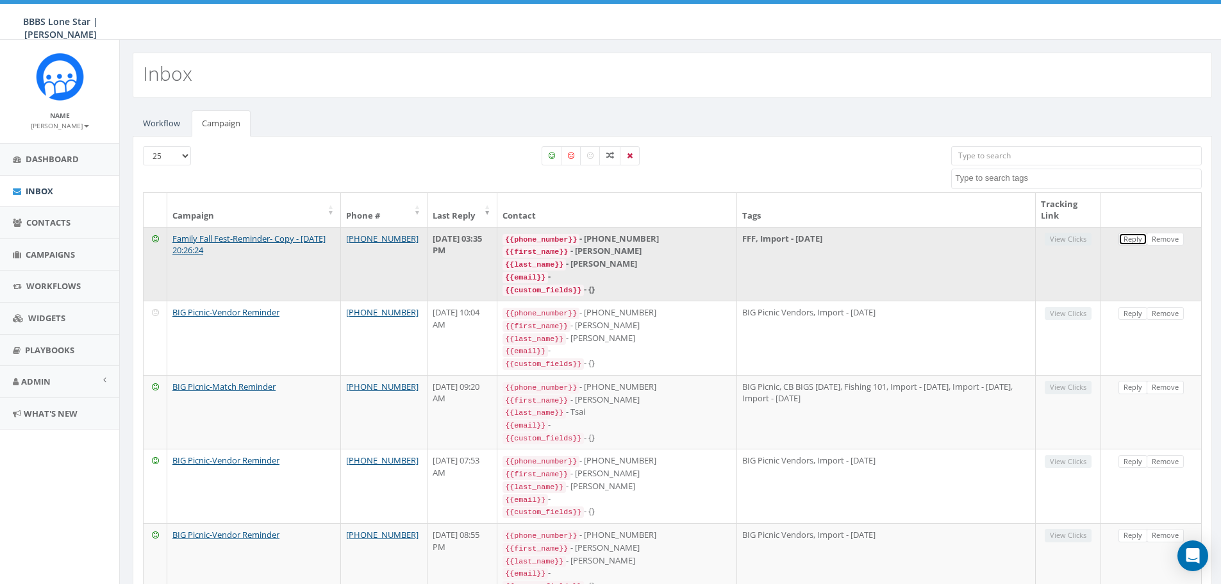
click at [1136, 242] on link "Reply" at bounding box center [1133, 239] width 29 height 13
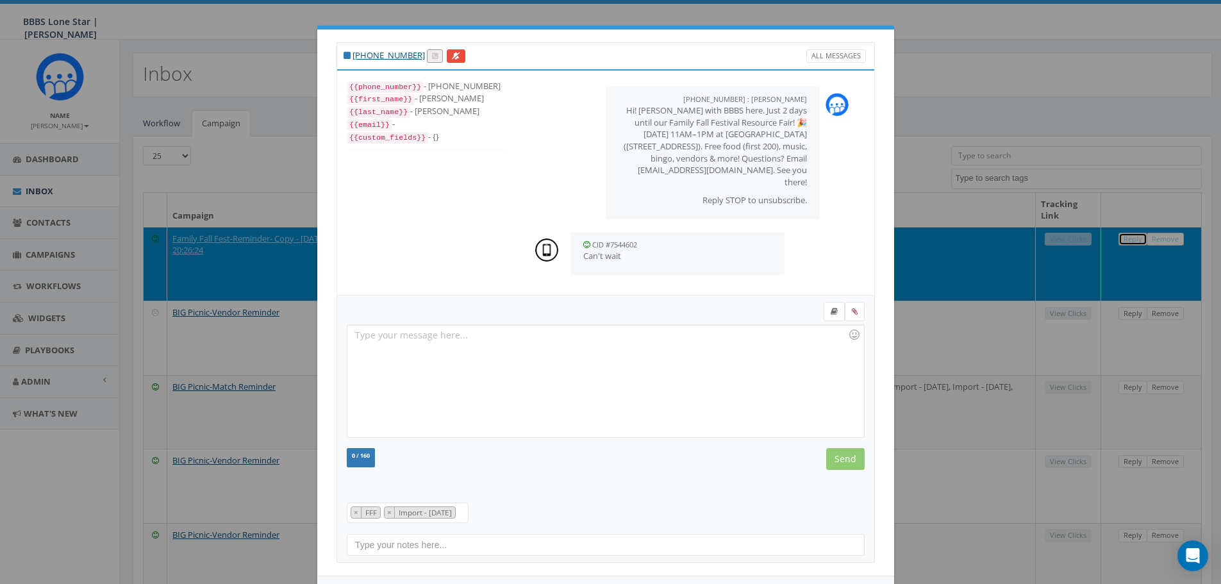
scroll to position [13, 0]
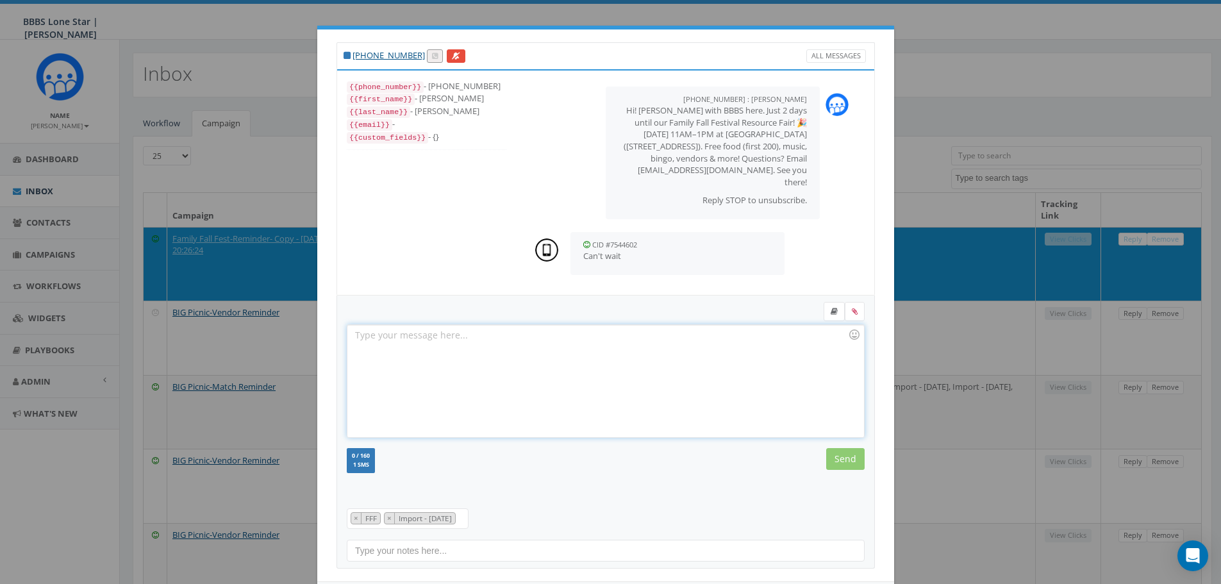
click at [598, 353] on div at bounding box center [605, 381] width 516 height 112
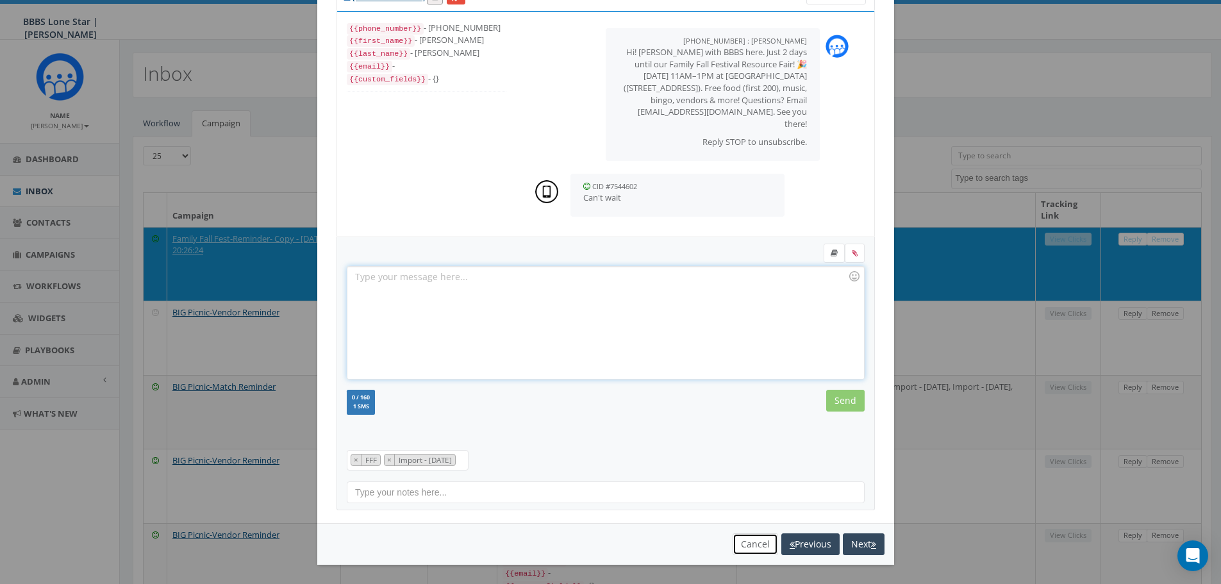
click at [759, 542] on button "Cancel" at bounding box center [756, 544] width 46 height 22
